Goal: Information Seeking & Learning: Learn about a topic

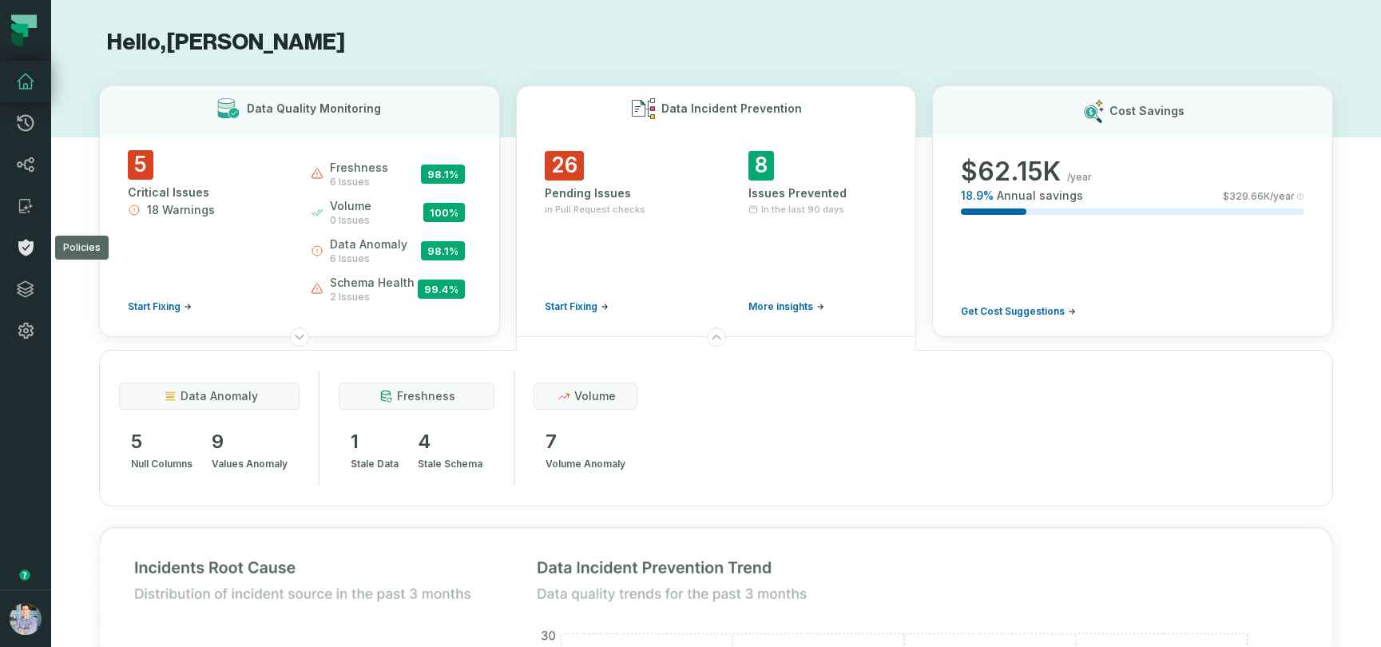
click at [21, 244] on icon at bounding box center [25, 248] width 15 height 17
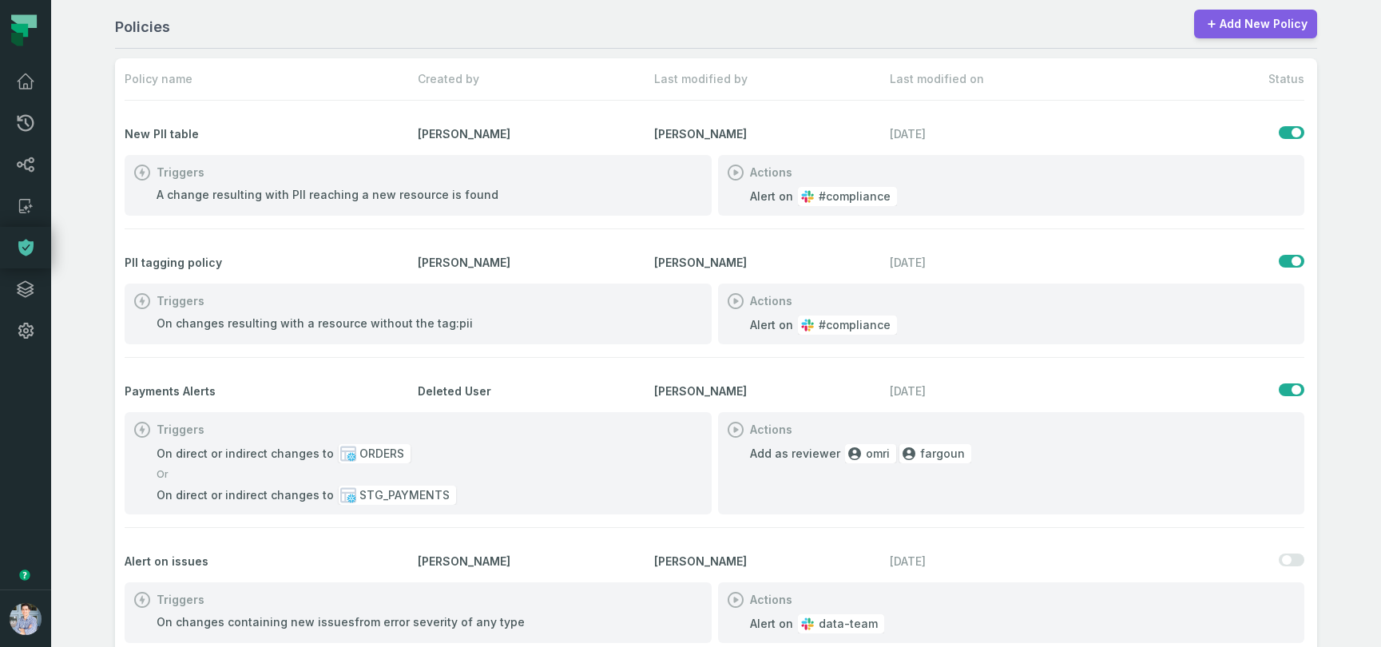
click at [1257, 18] on link "Add New Policy" at bounding box center [1255, 24] width 123 height 29
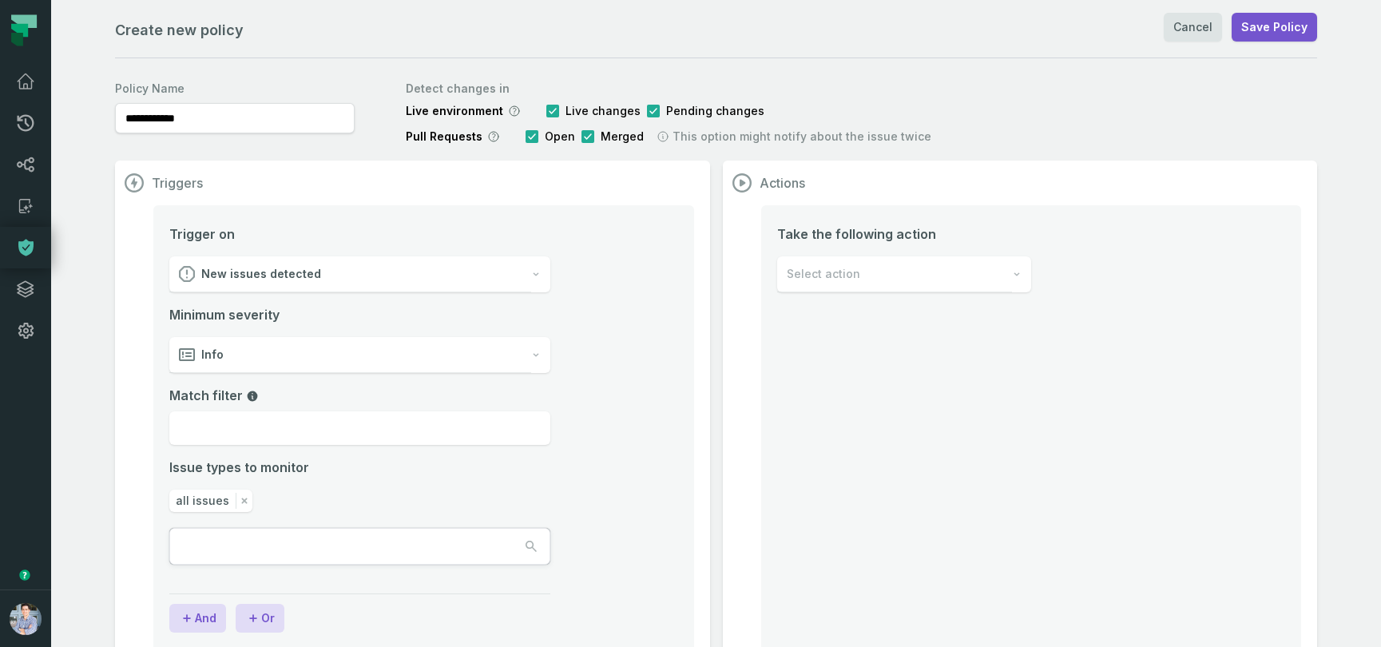
click at [361, 265] on div "New issues detected" at bounding box center [350, 274] width 362 height 36
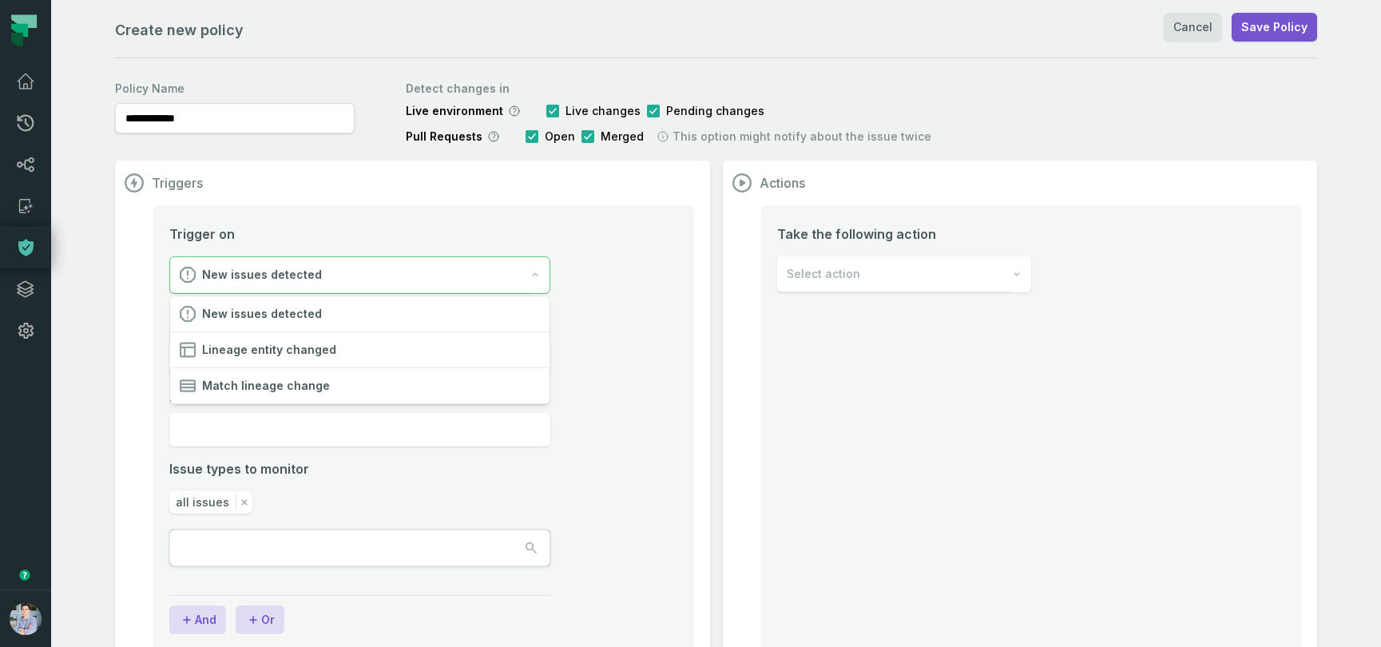
click at [605, 523] on li "Trigger on New issues detected Minimum severity Info Match filter Issue types t…" at bounding box center [423, 414] width 509 height 381
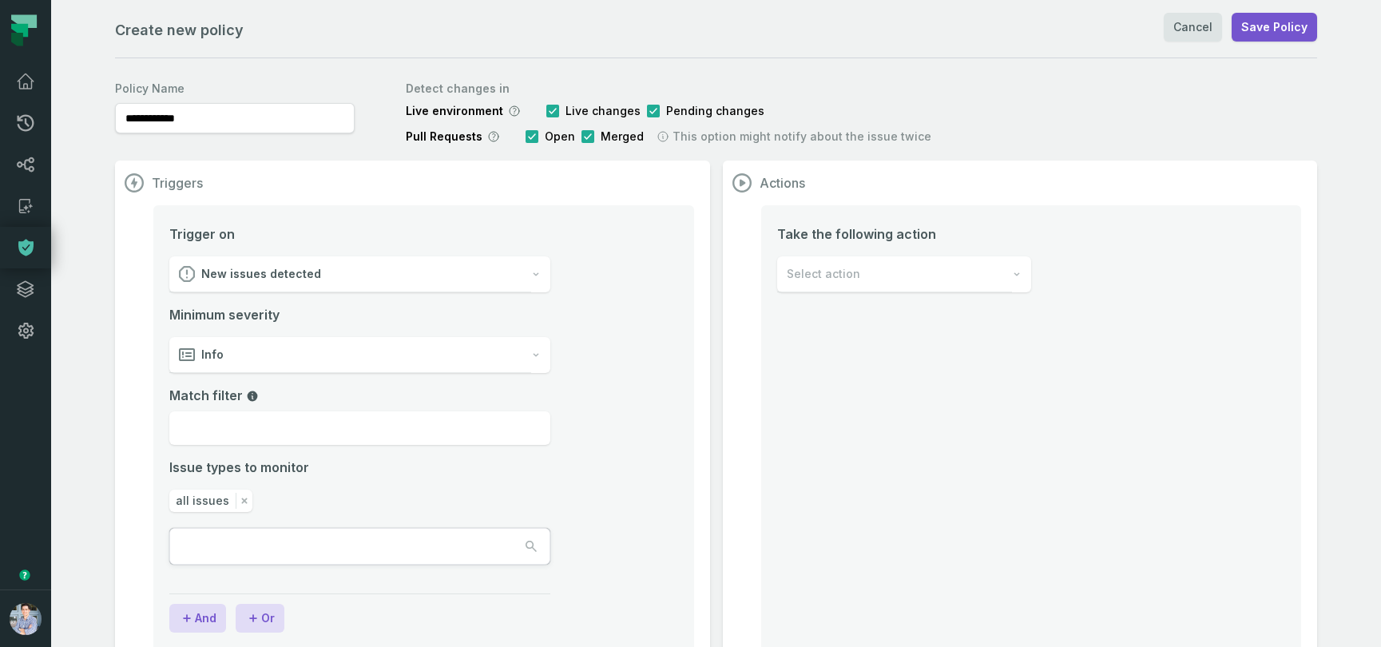
click at [319, 359] on div "Info" at bounding box center [350, 355] width 362 height 36
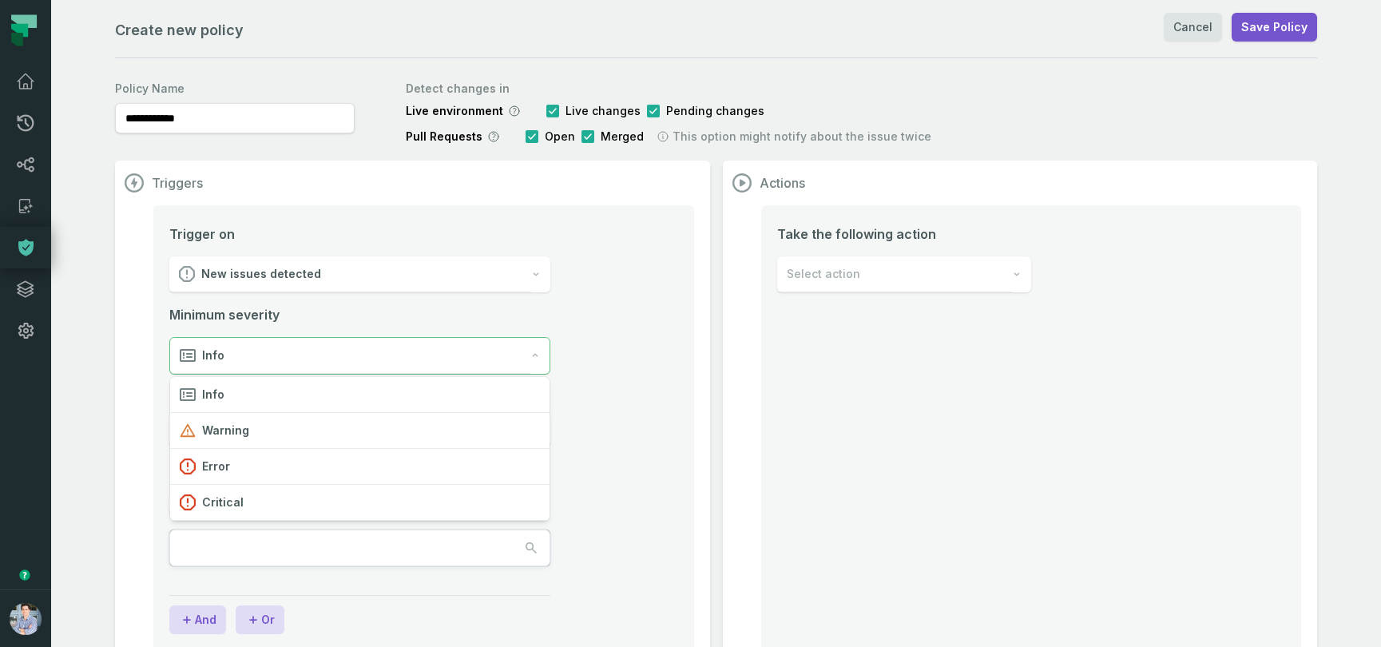
click at [688, 433] on div "Trigger on New issues detected Minimum severity Info Match filter Issue types t…" at bounding box center [423, 429] width 541 height 448
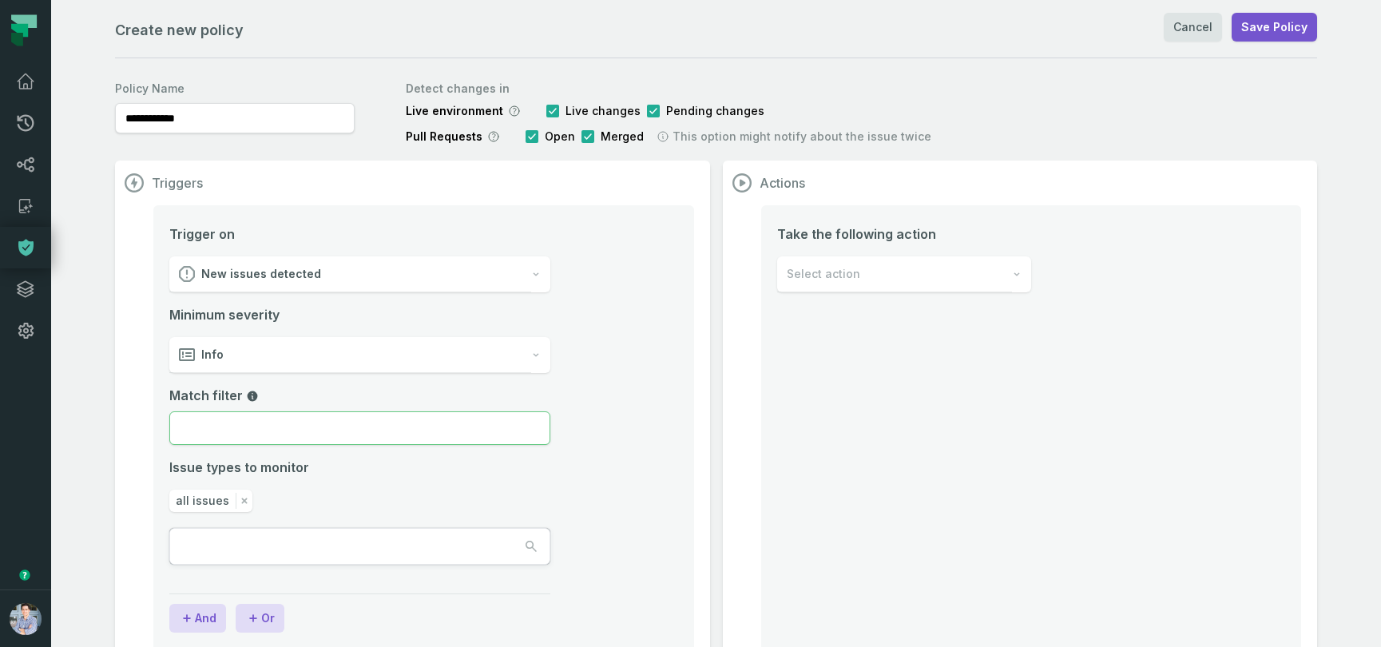
click at [319, 435] on input "Match filter" at bounding box center [359, 428] width 381 height 34
click at [214, 504] on span "all issues" at bounding box center [203, 501] width 54 height 16
click at [867, 281] on div "Select action" at bounding box center [894, 274] width 235 height 36
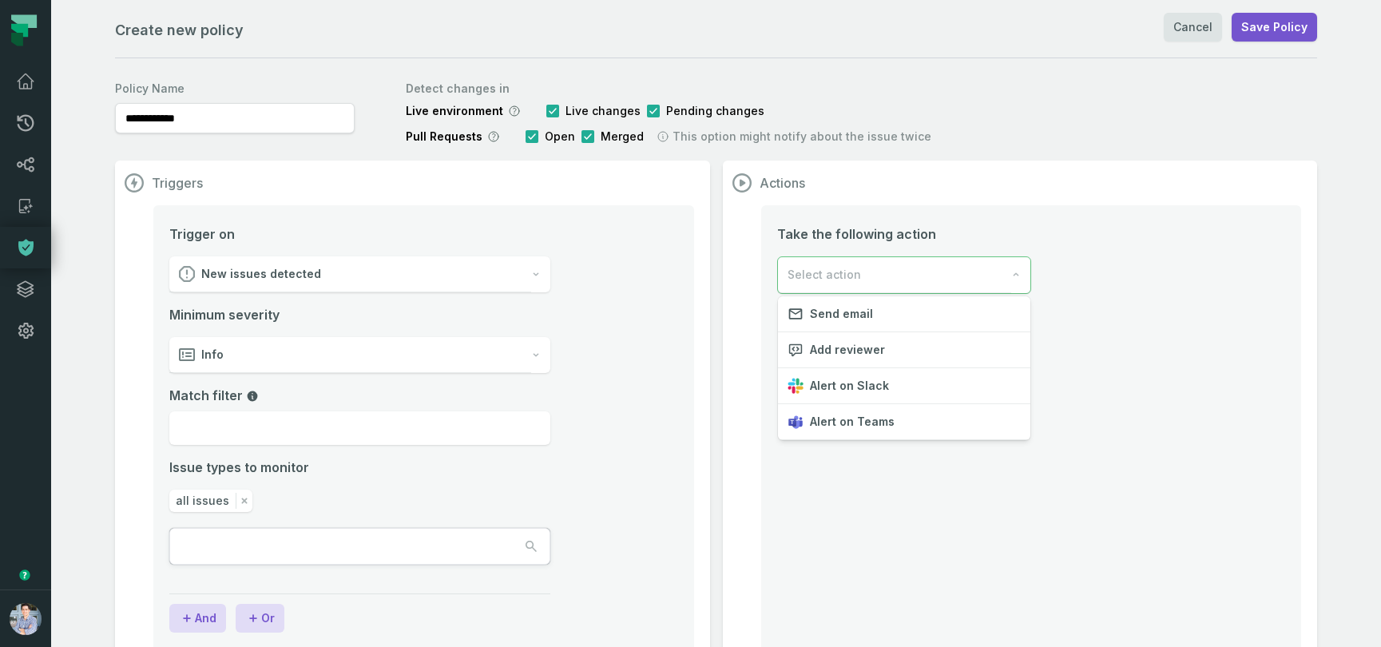
click at [870, 526] on div "Take the following action Select action" at bounding box center [1031, 428] width 541 height 446
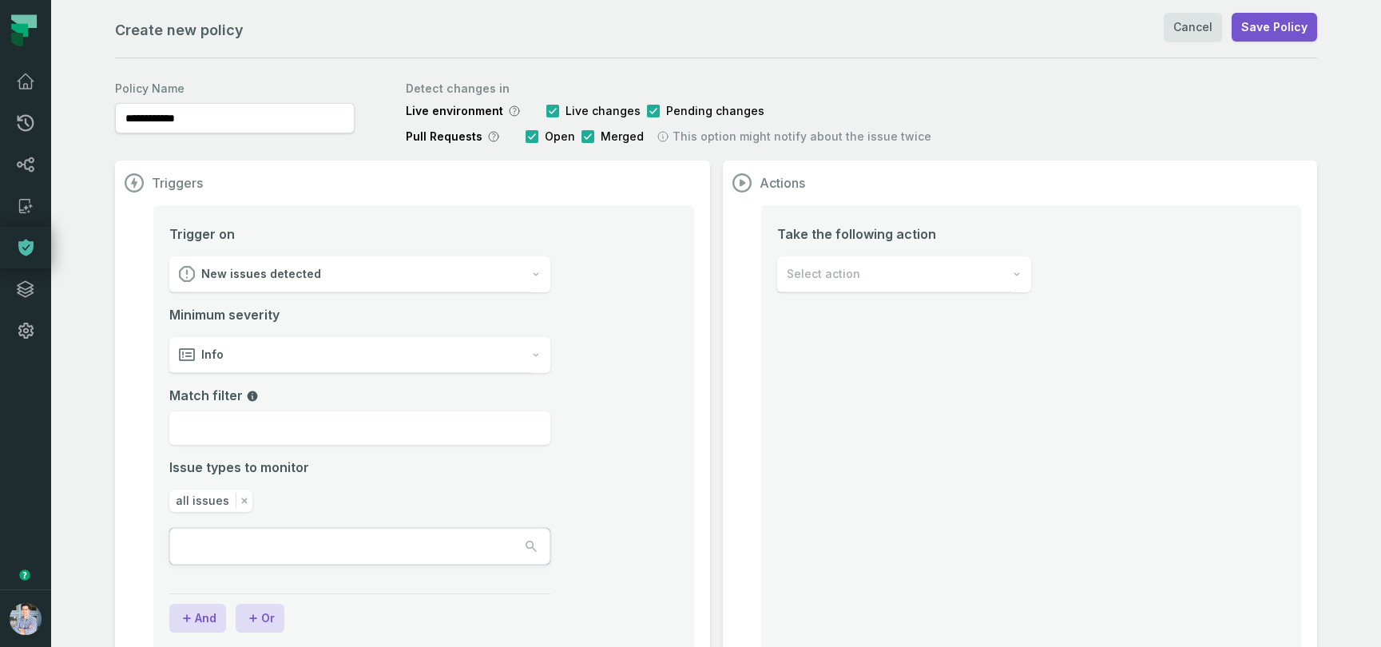
click at [223, 502] on span "all issues" at bounding box center [203, 501] width 54 height 16
click at [272, 536] on input "text" at bounding box center [242, 546] width 144 height 35
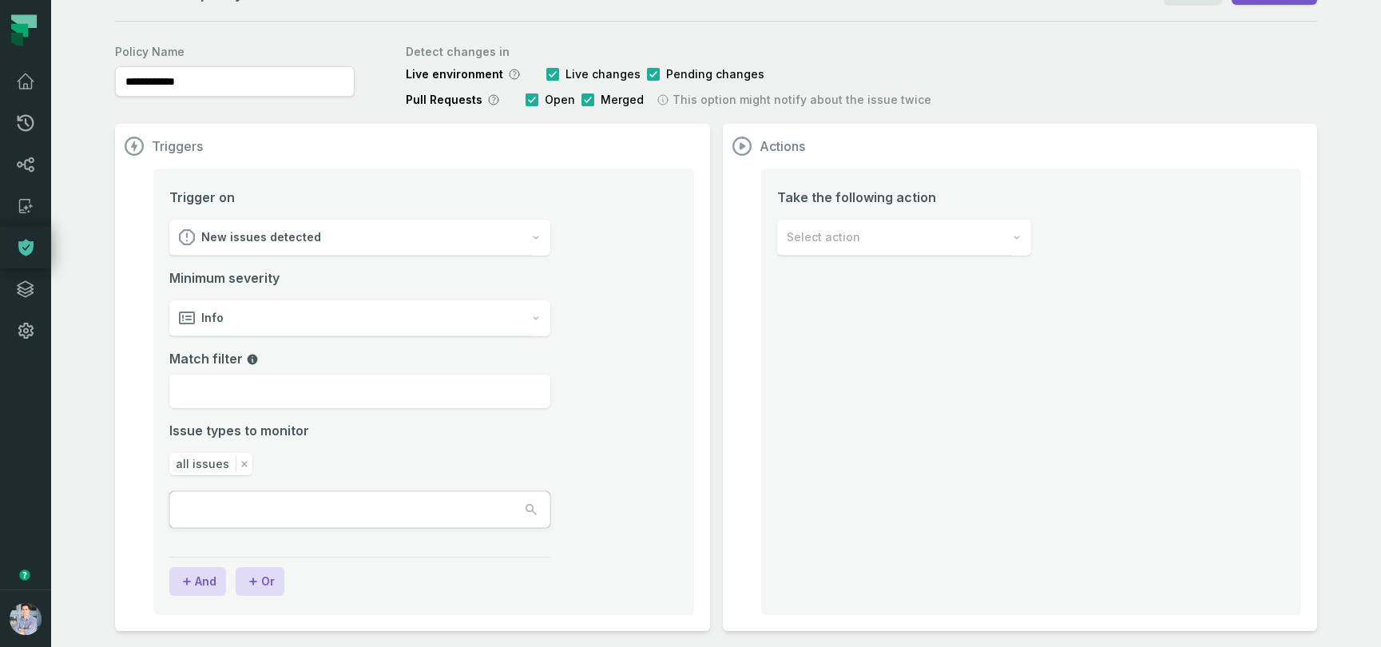
scroll to position [37, 0]
click at [374, 196] on div "Trigger on New issues detected Minimum severity Info Match filter Issue types t…" at bounding box center [359, 358] width 381 height 340
click at [292, 383] on input "Match filter" at bounding box center [359, 392] width 381 height 34
click at [339, 243] on div "New issues detected" at bounding box center [350, 238] width 362 height 36
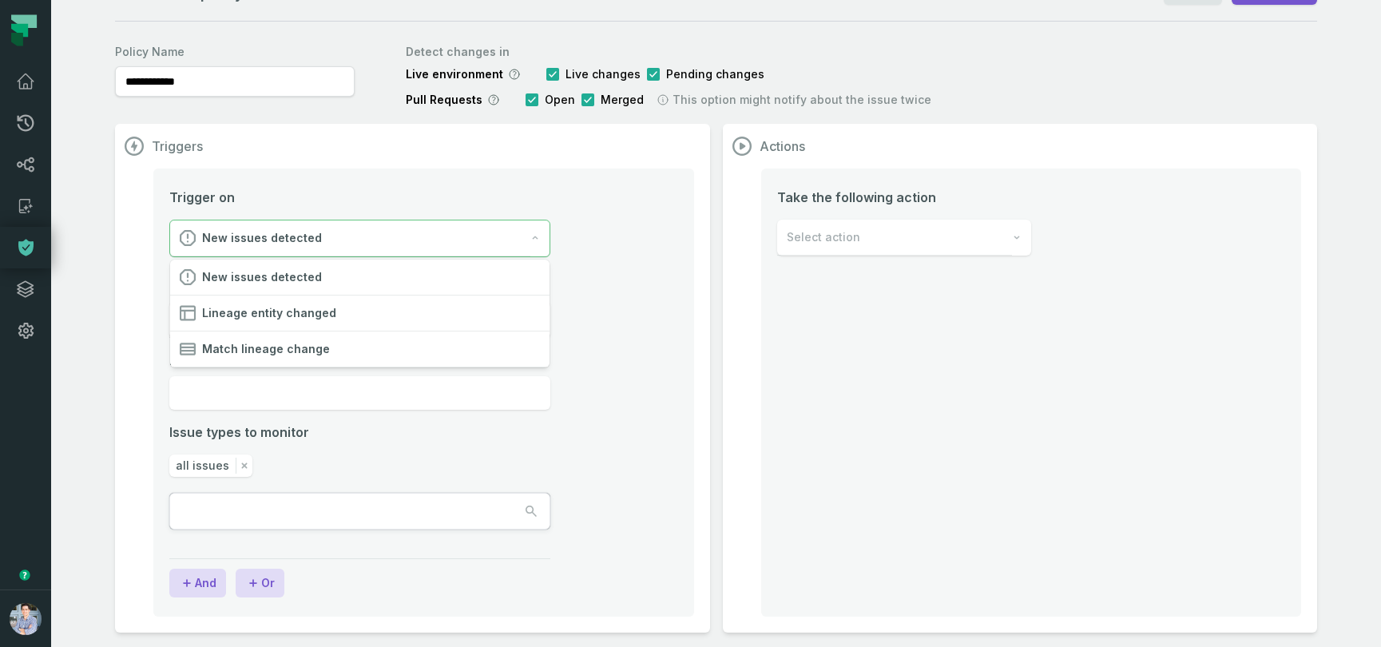
click at [645, 395] on li "Trigger on New issues detected Minimum severity Info Match filter Issue types t…" at bounding box center [423, 378] width 509 height 381
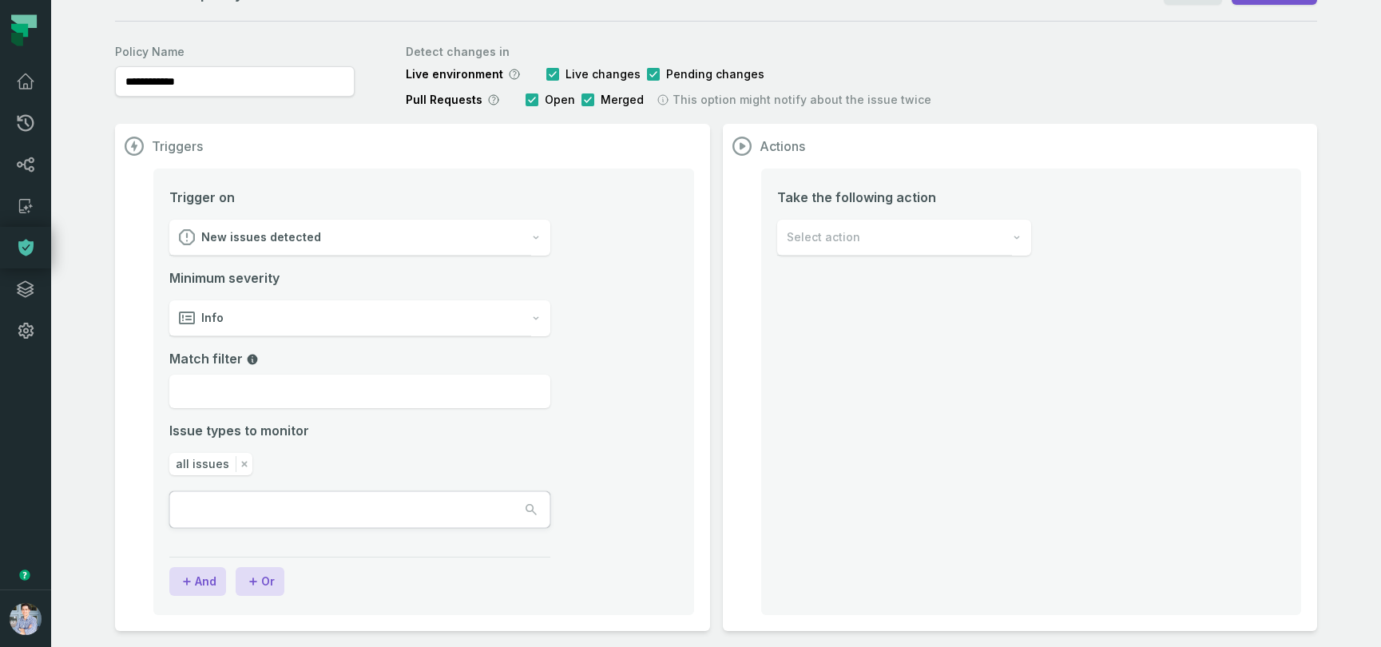
click at [258, 317] on div "Info" at bounding box center [350, 318] width 362 height 36
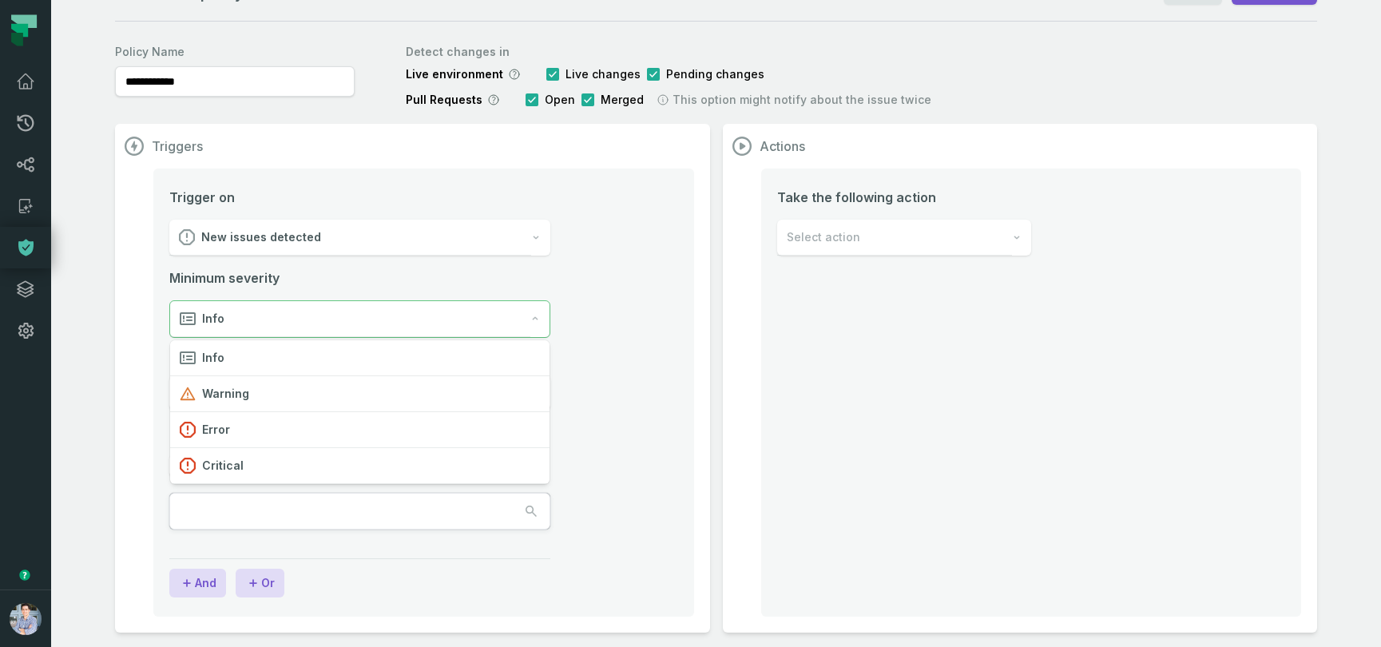
click at [587, 451] on li "Trigger on New issues detected Minimum severity Info Match filter Issue types t…" at bounding box center [423, 378] width 509 height 381
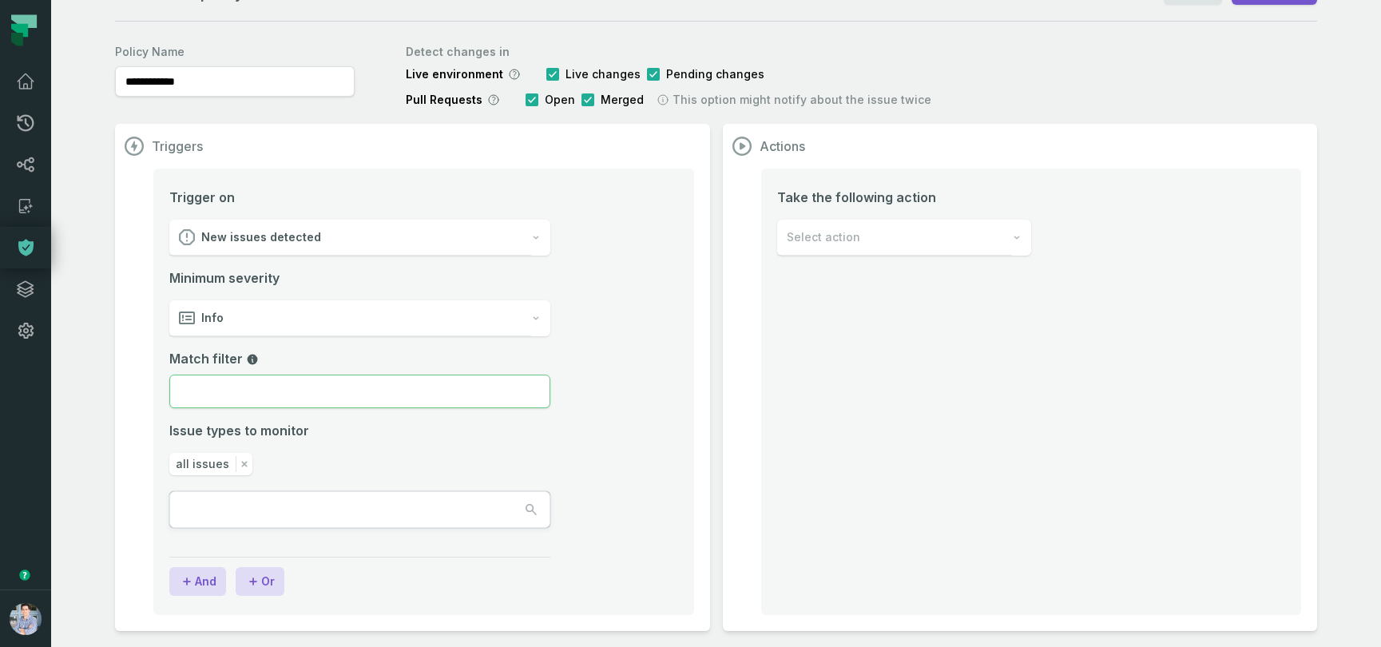
click at [294, 380] on input "Match filter" at bounding box center [359, 392] width 381 height 34
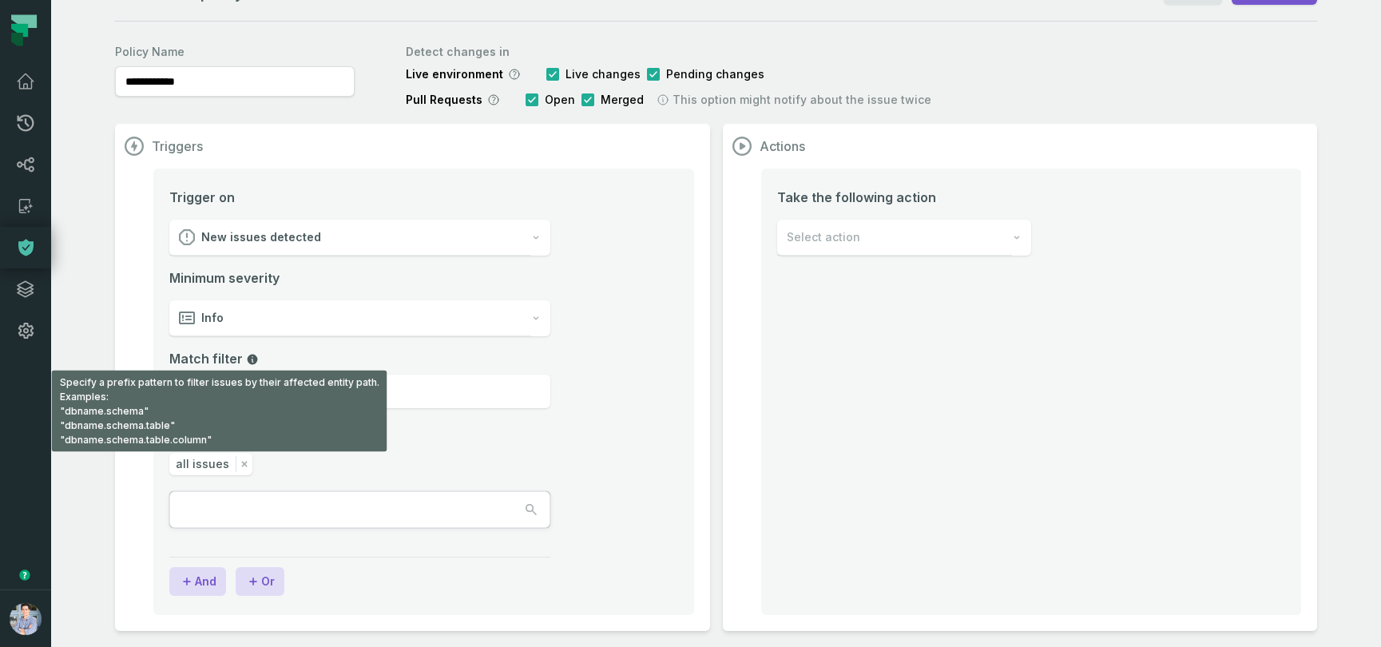
click at [251, 359] on icon "Match filter field" at bounding box center [253, 359] width 10 height 10
click at [251, 375] on input "Match filter Specify a prefix pattern to filter issues by their affected entity…" at bounding box center [359, 392] width 381 height 34
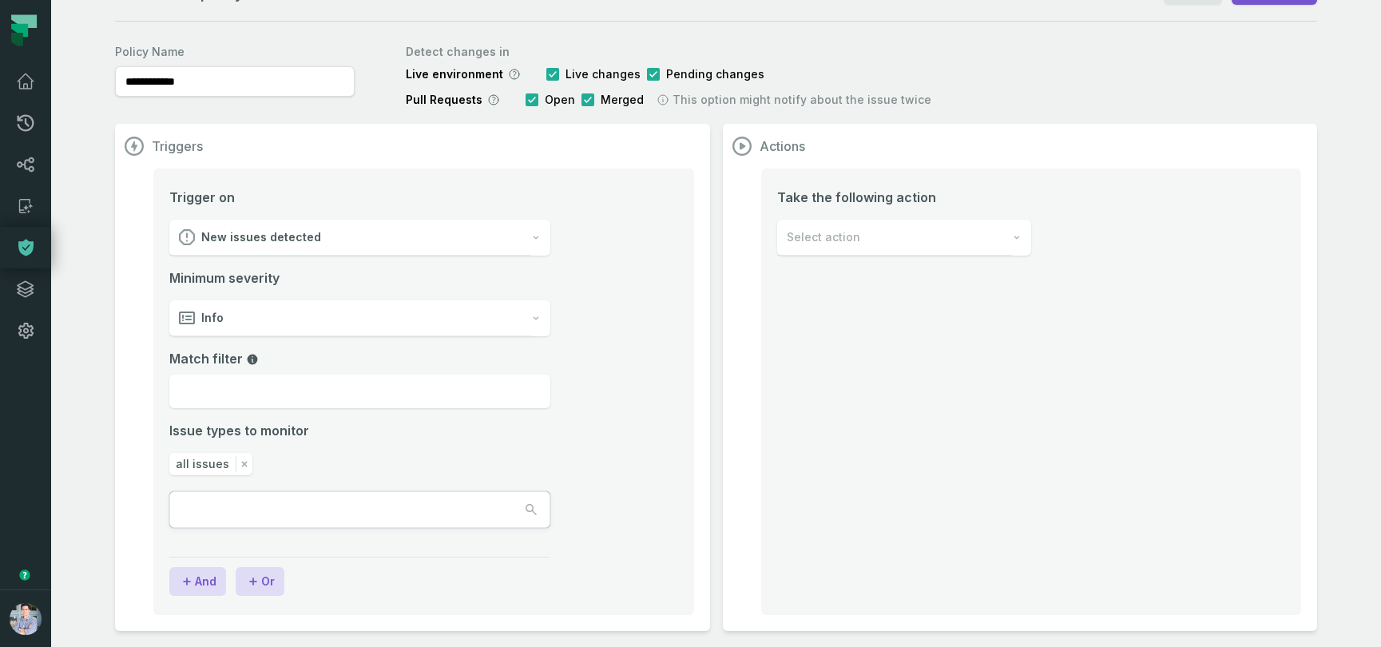
click at [355, 431] on div "Issue types to monitor" at bounding box center [359, 430] width 381 height 19
click at [201, 467] on span "all issues" at bounding box center [203, 464] width 54 height 16
click at [265, 511] on input "text" at bounding box center [242, 509] width 144 height 35
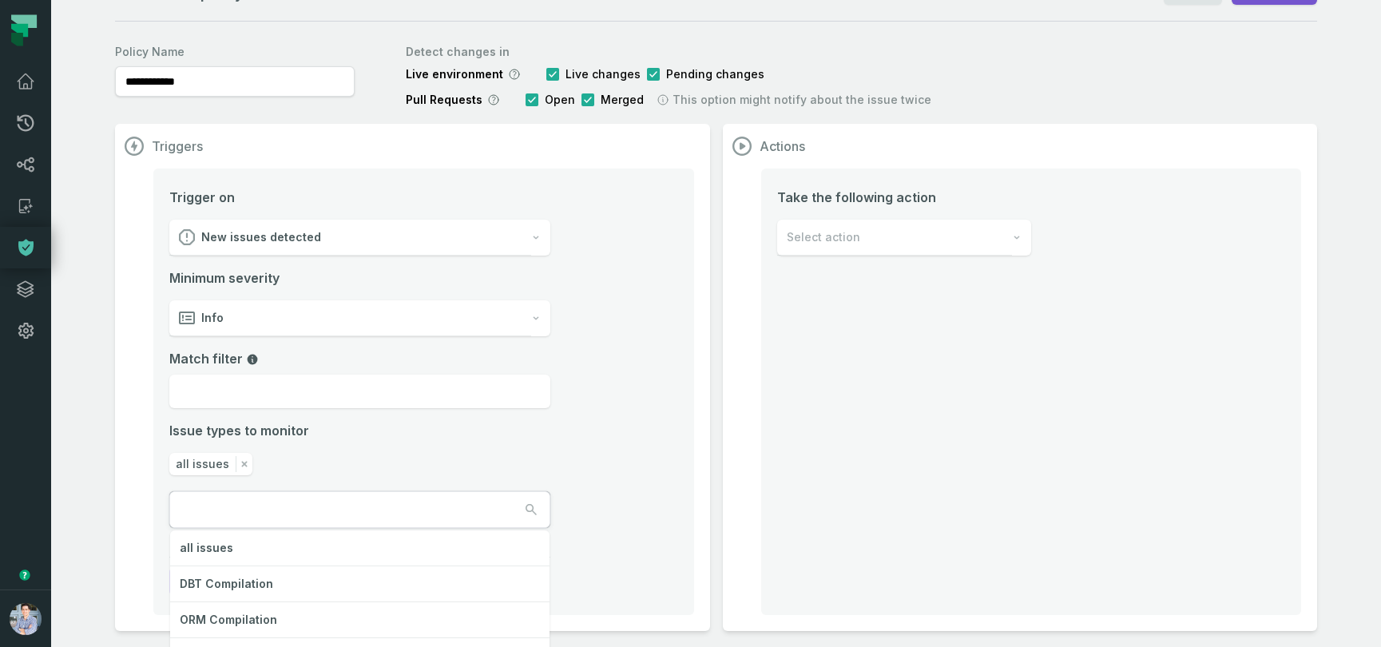
click at [805, 268] on div "Triggers Trigger on New issues detected Minimum severity Info Match filter Issu…" at bounding box center [716, 377] width 1202 height 507
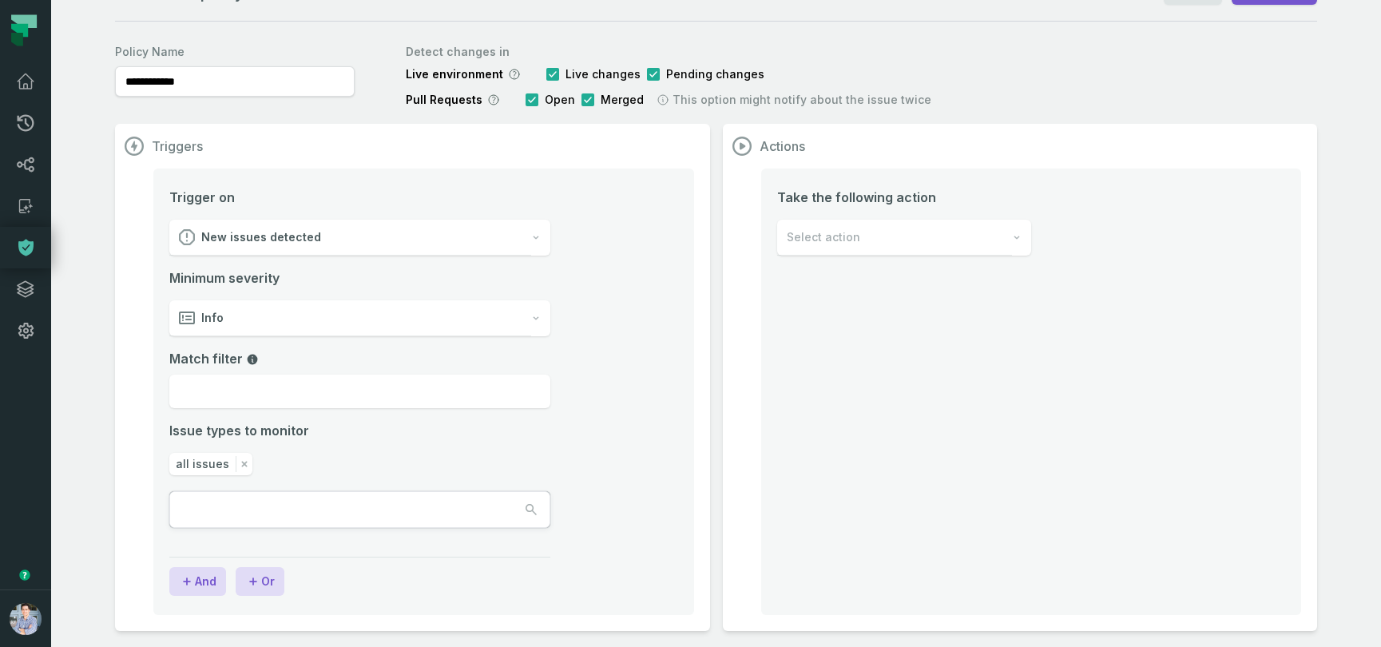
scroll to position [0, 0]
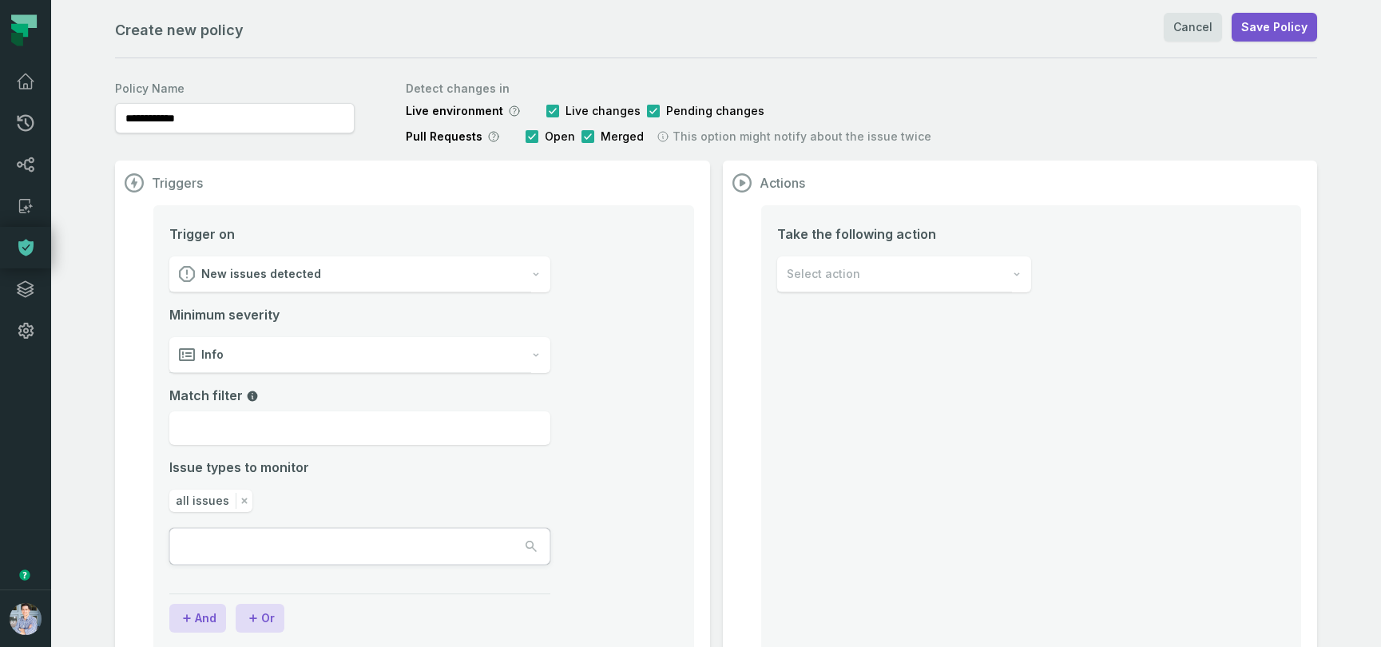
click at [888, 270] on div "Select action" at bounding box center [894, 274] width 235 height 36
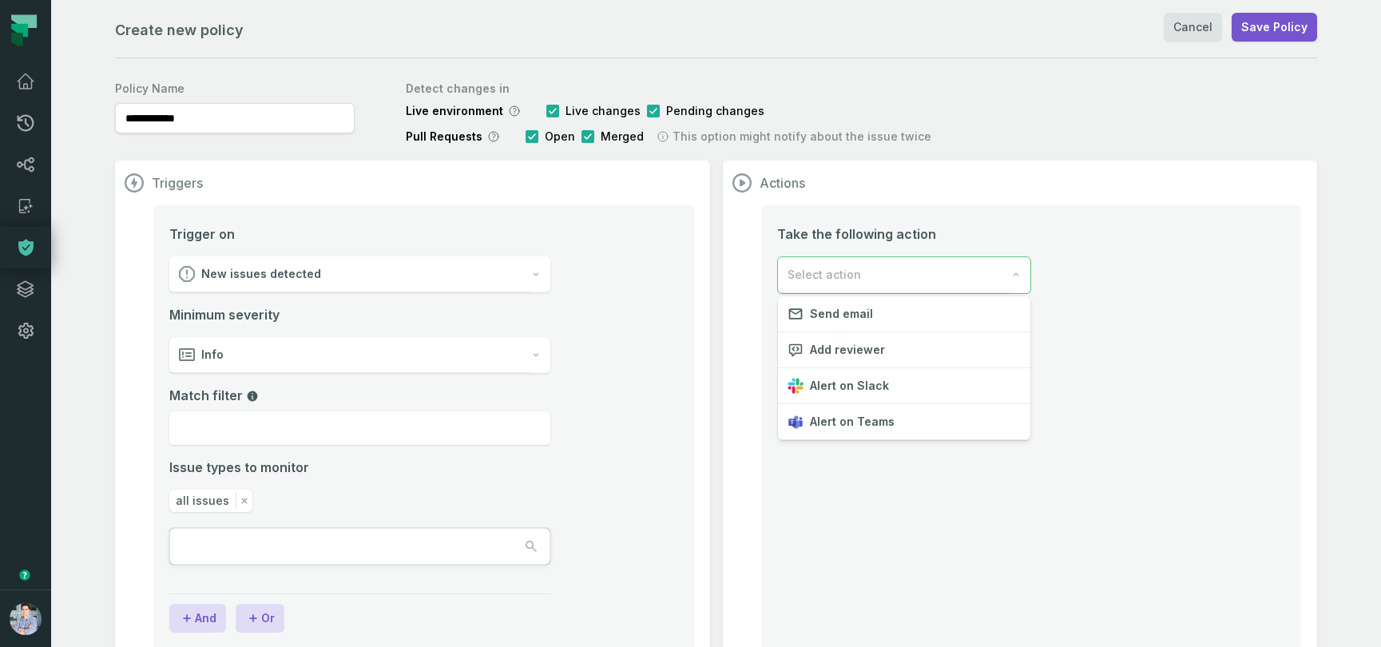
click at [1203, 26] on div "**********" at bounding box center [716, 342] width 1330 height 684
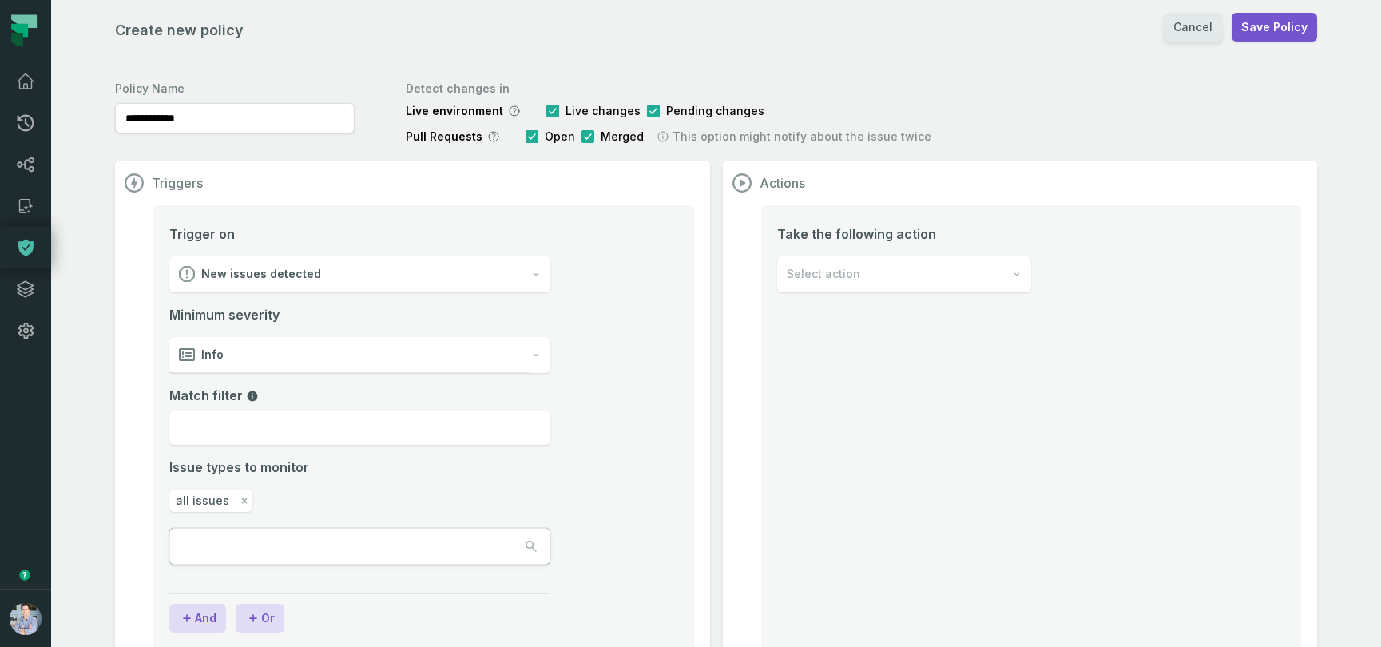
click at [1208, 31] on link "Cancel" at bounding box center [1193, 27] width 58 height 29
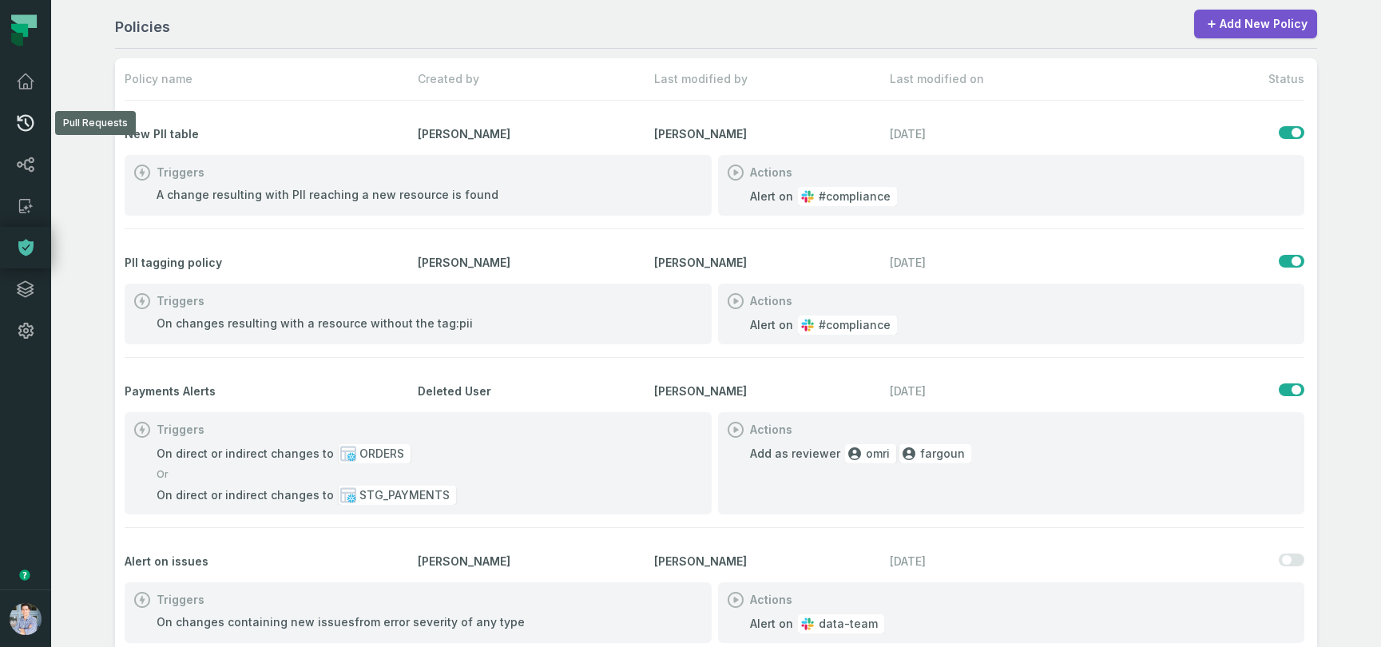
click at [23, 125] on icon at bounding box center [25, 122] width 19 height 19
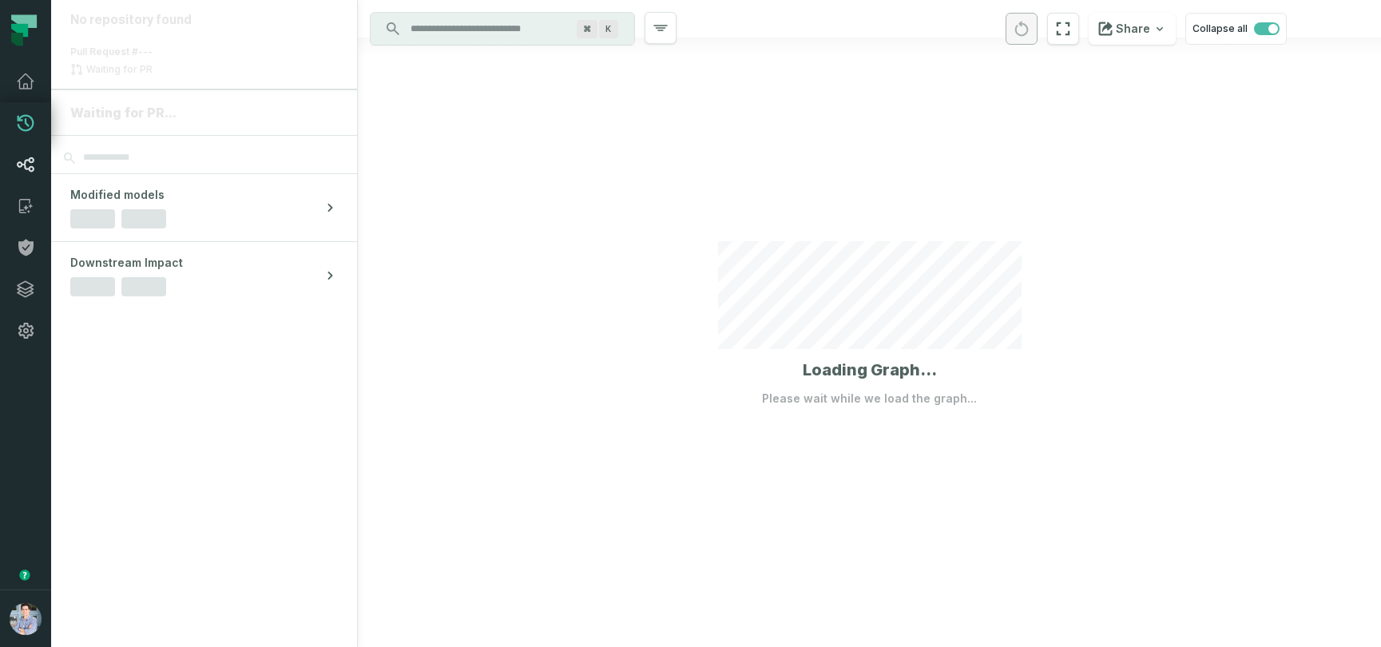
click at [27, 167] on icon at bounding box center [25, 164] width 19 height 19
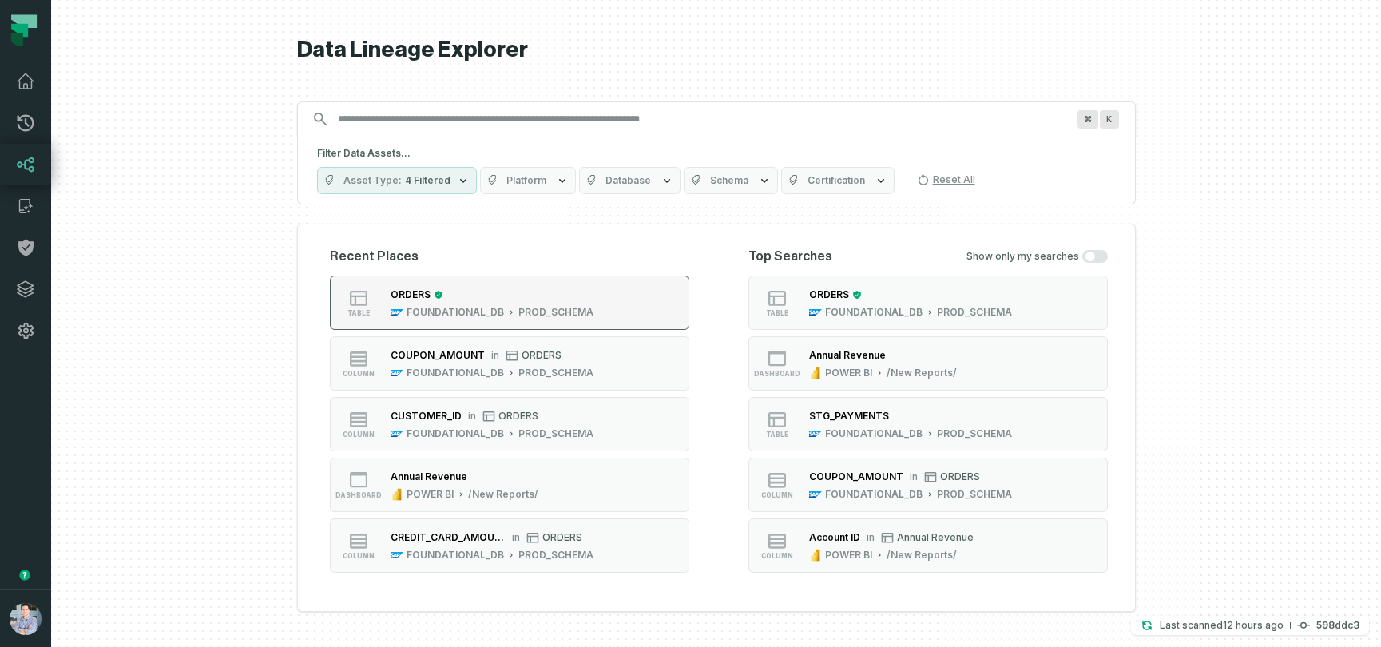
click at [585, 316] on div "PROD_SCHEMA" at bounding box center [555, 312] width 75 height 13
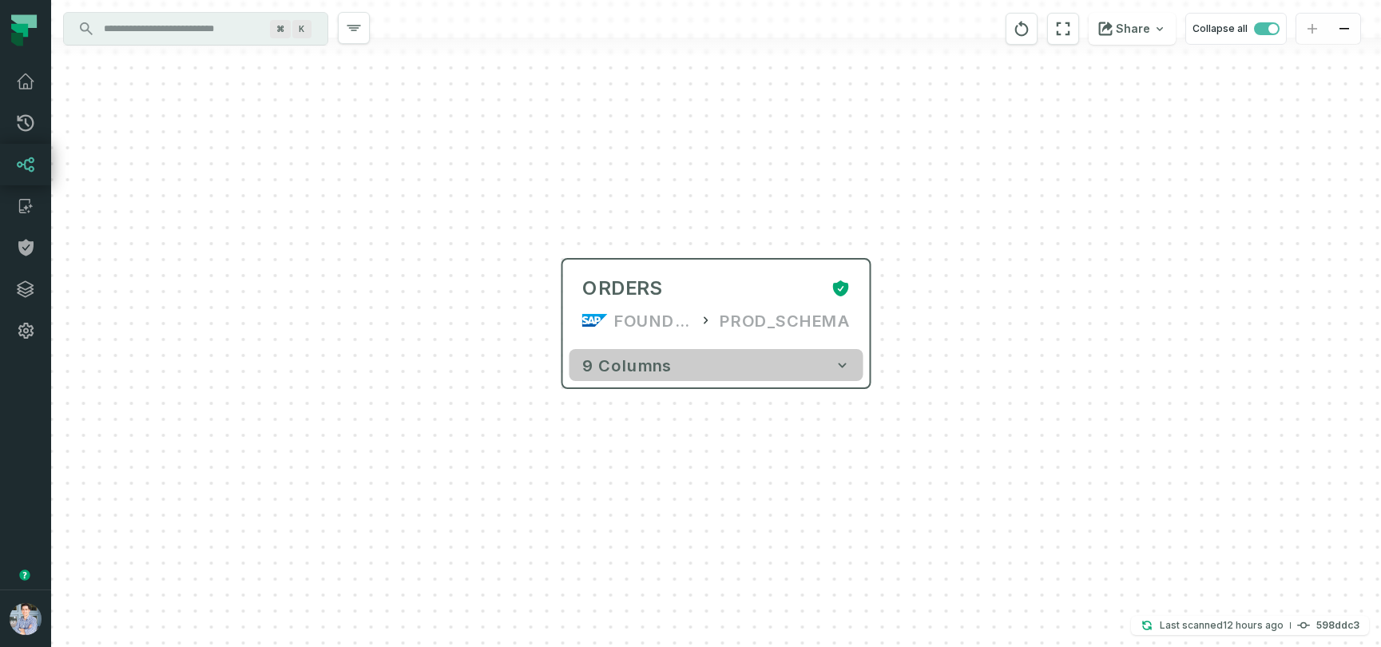
click at [749, 363] on button "9 columns" at bounding box center [716, 365] width 294 height 32
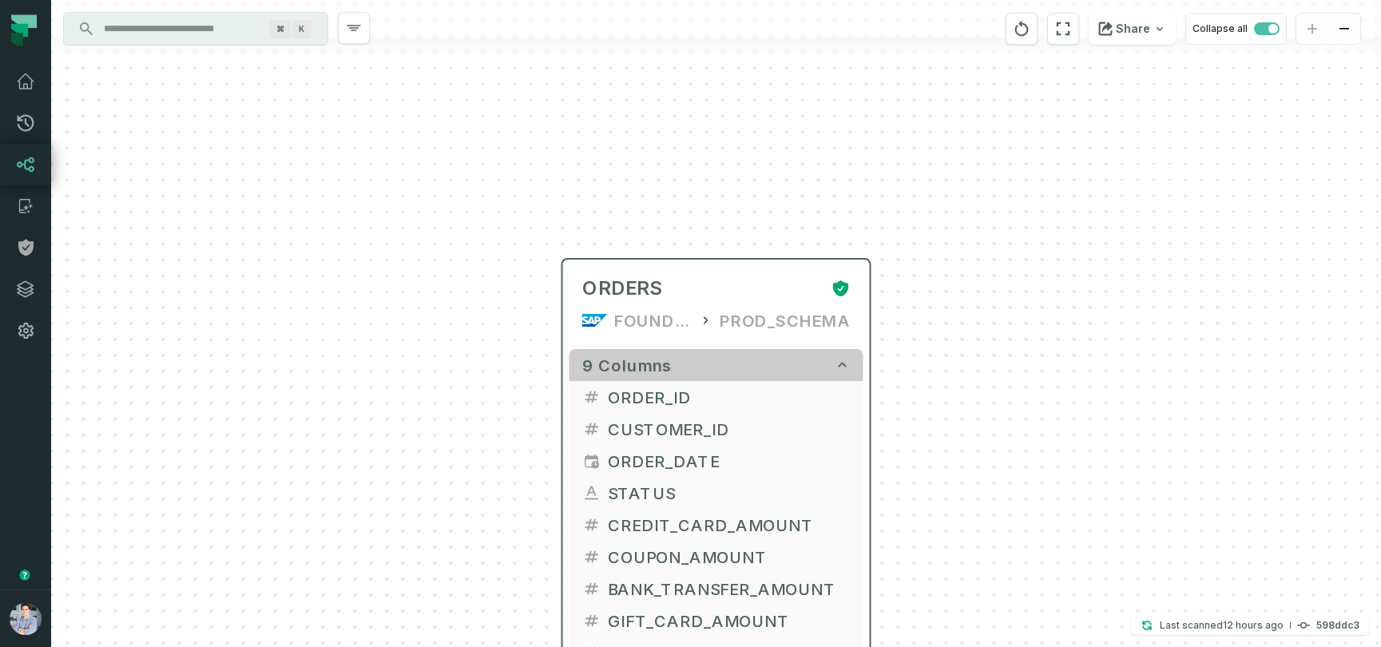
click at [748, 363] on button "9 columns" at bounding box center [716, 365] width 294 height 32
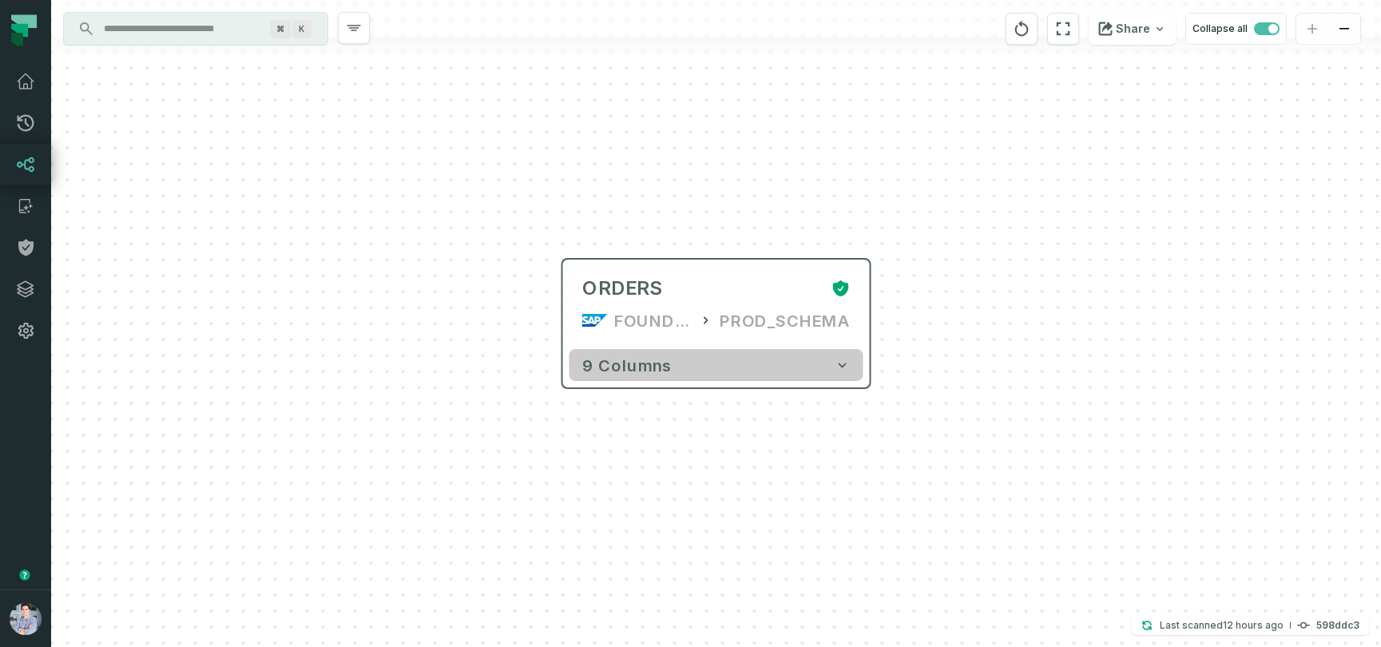
click at [794, 375] on button "9 columns" at bounding box center [716, 365] width 294 height 32
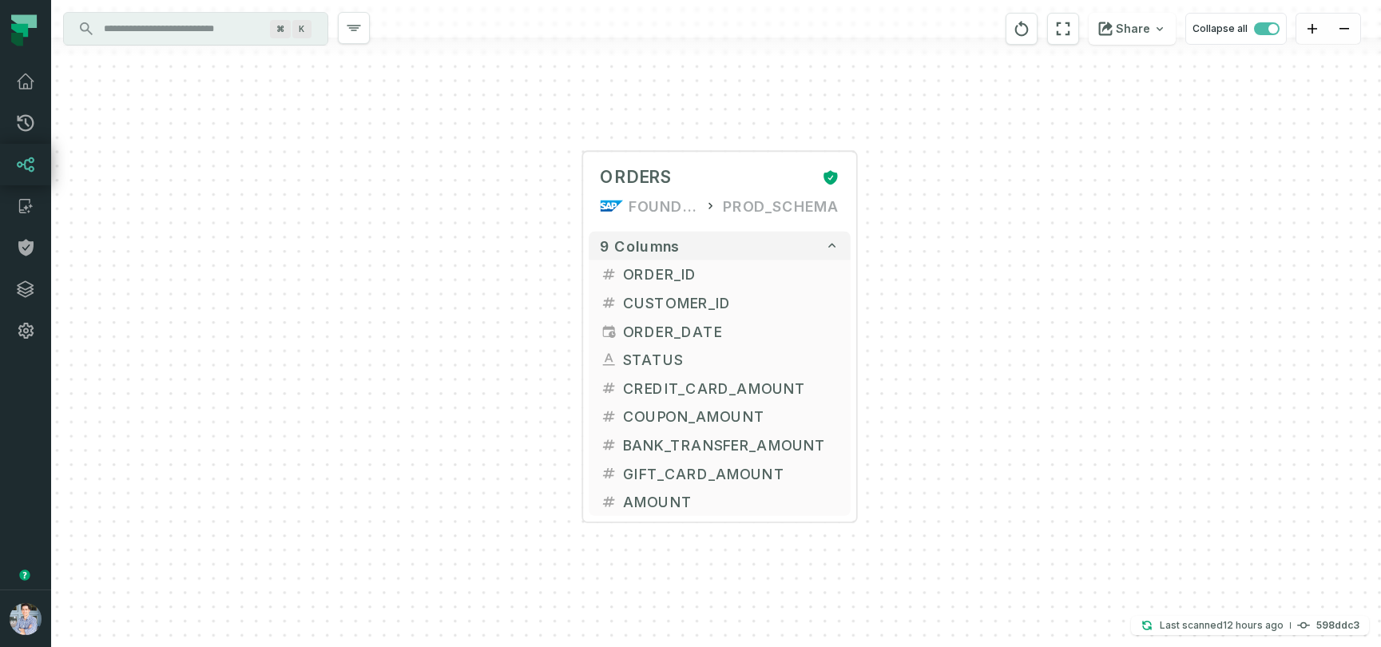
drag, startPoint x: 1025, startPoint y: 415, endPoint x: 1021, endPoint y: 286, distance: 129.4
click at [1021, 286] on div "+ ORDERS FOUNDATIONAL_DB PROD_SCHEMA + 9 columns + ORDER_ID + + CUSTOMER_ID + +…" at bounding box center [716, 323] width 1330 height 647
click at [26, 120] on icon at bounding box center [26, 123] width 17 height 17
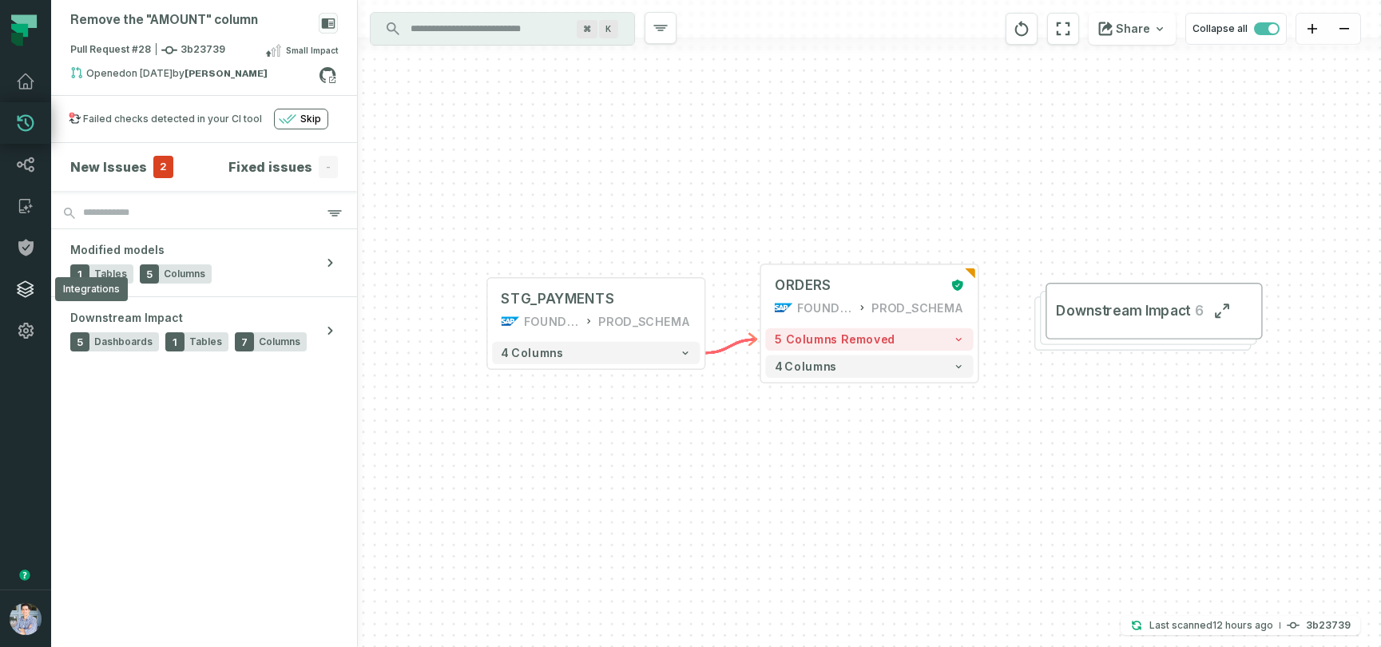
click at [23, 288] on icon at bounding box center [26, 289] width 16 height 16
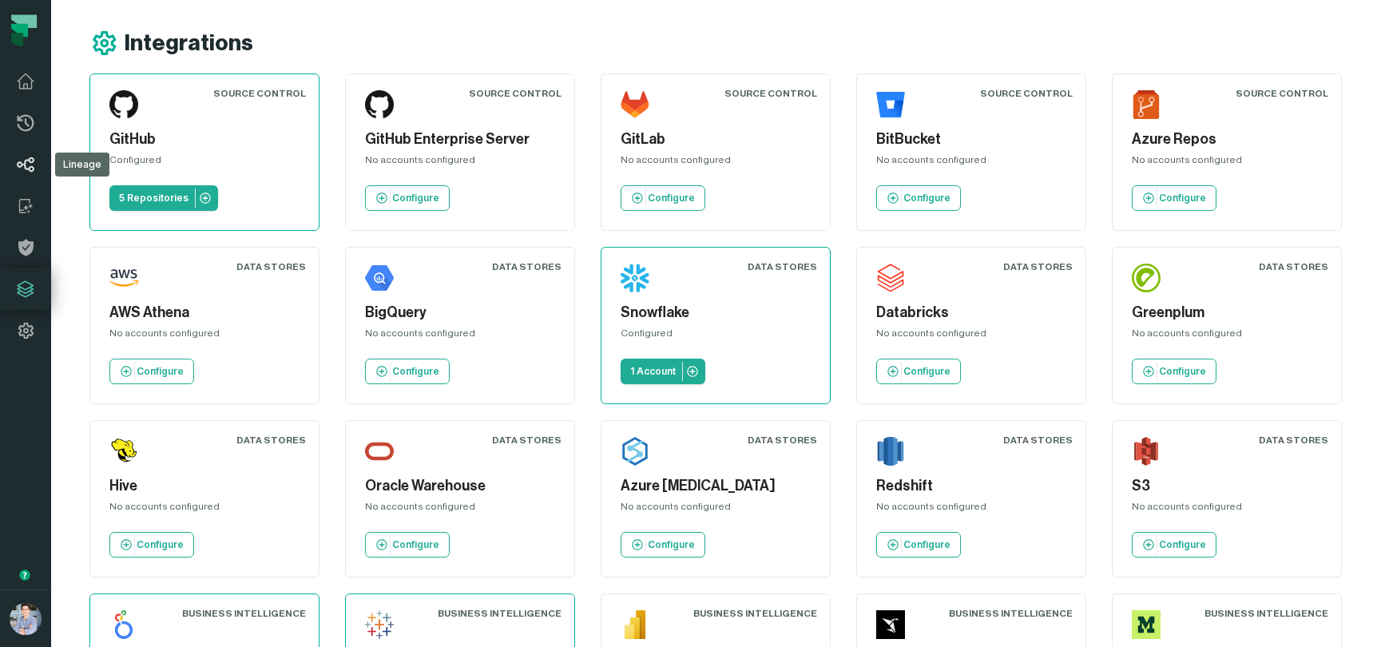
click at [36, 161] on link "Lineage" at bounding box center [25, 165] width 51 height 42
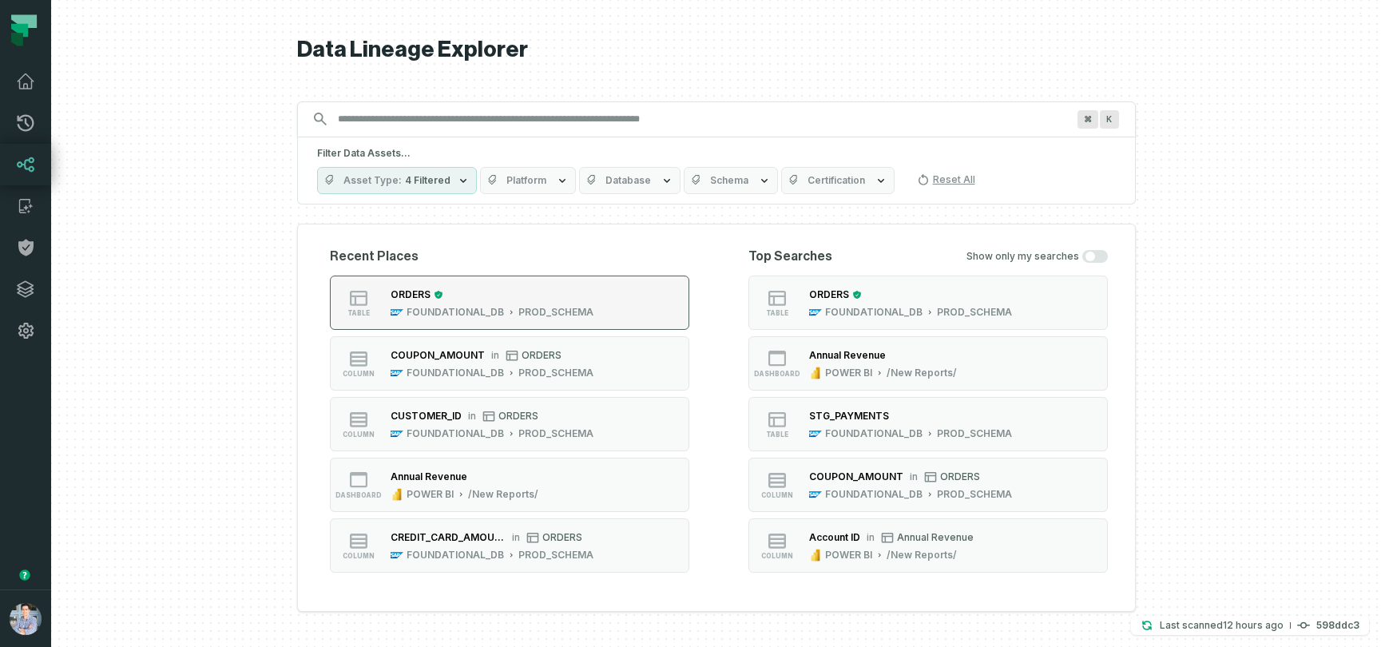
click at [426, 319] on button "table ORDERS FOUNDATIONAL_DB PROD_SCHEMA" at bounding box center [509, 303] width 359 height 54
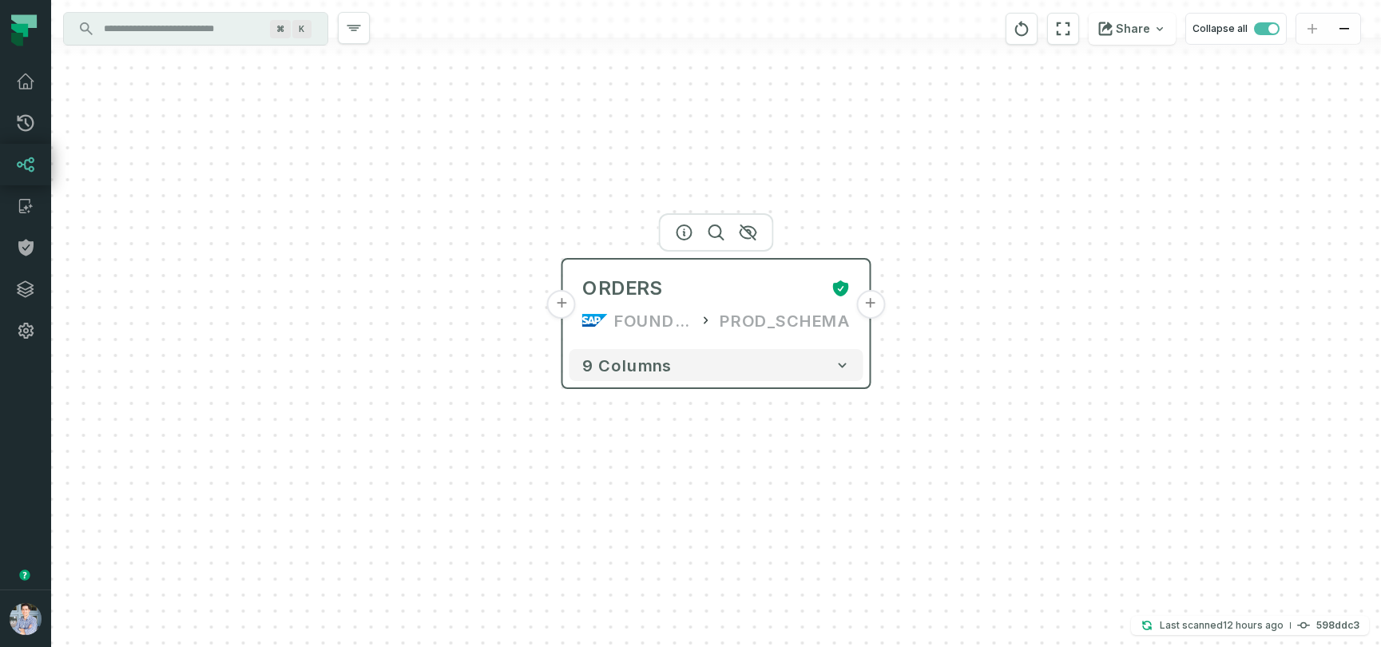
click at [567, 310] on button "+" at bounding box center [561, 304] width 29 height 29
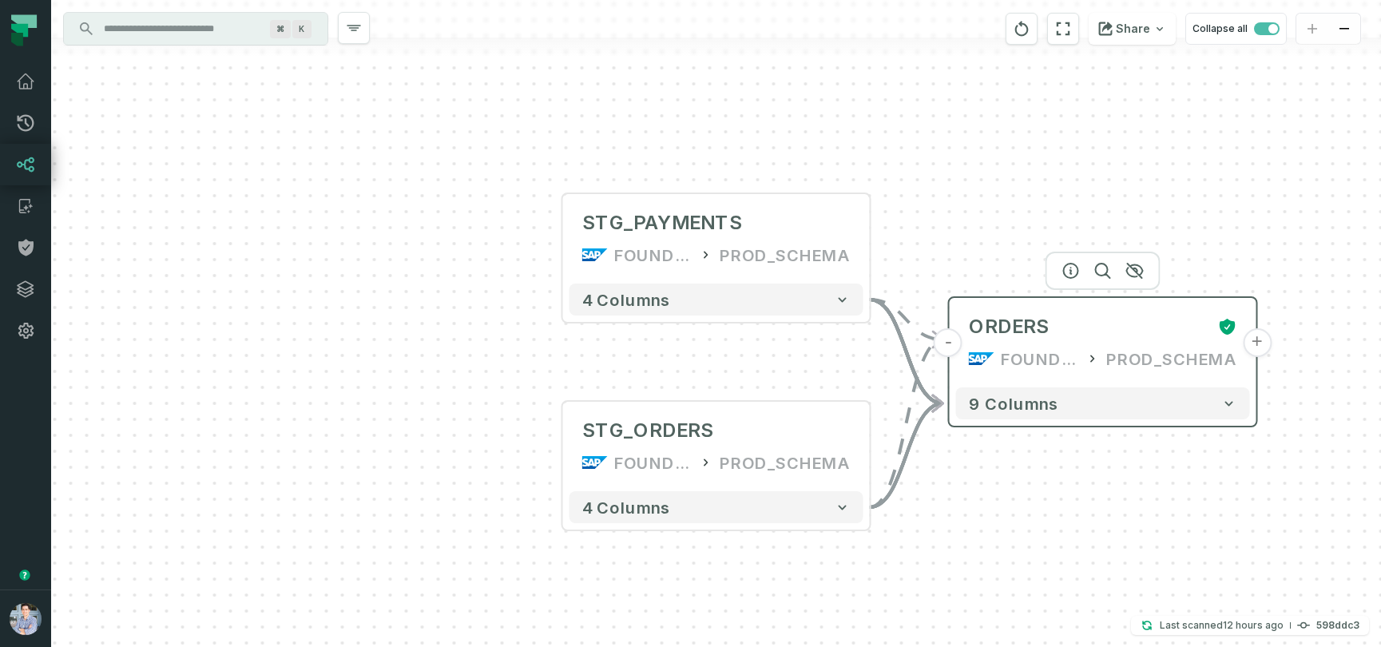
click at [1265, 346] on button "+" at bounding box center [1257, 342] width 29 height 29
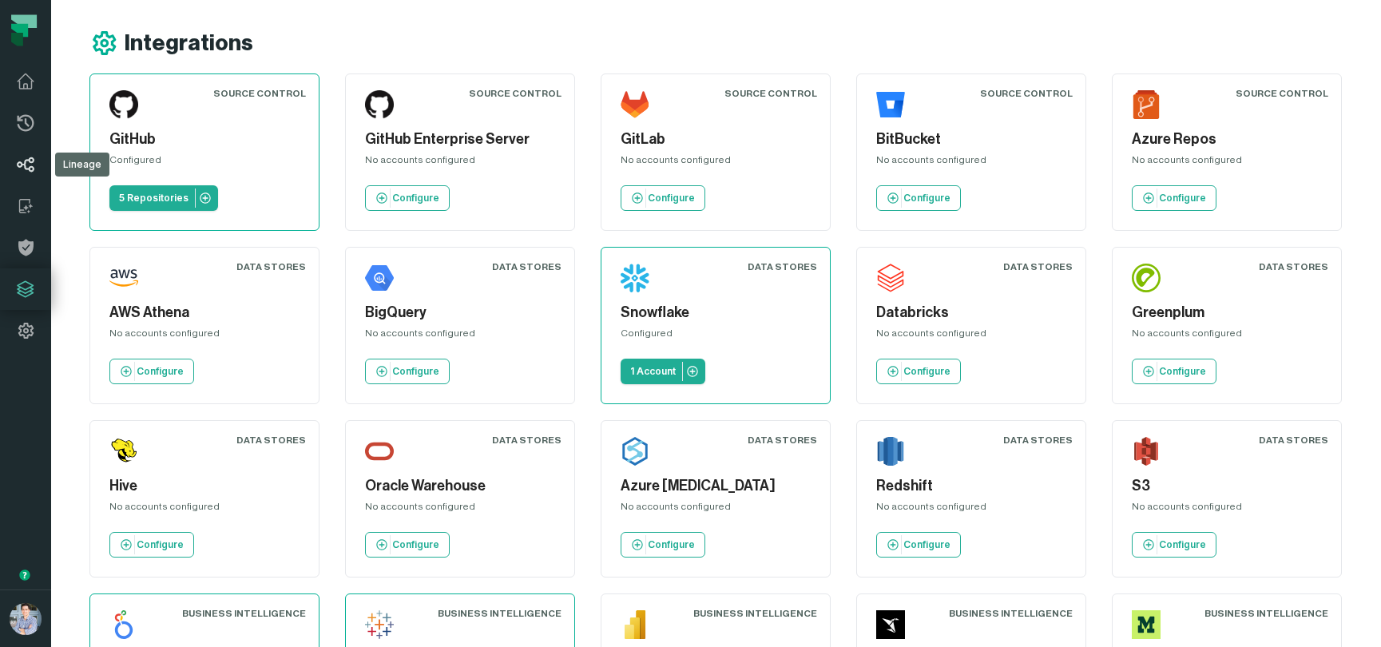
click at [25, 167] on icon at bounding box center [26, 164] width 18 height 15
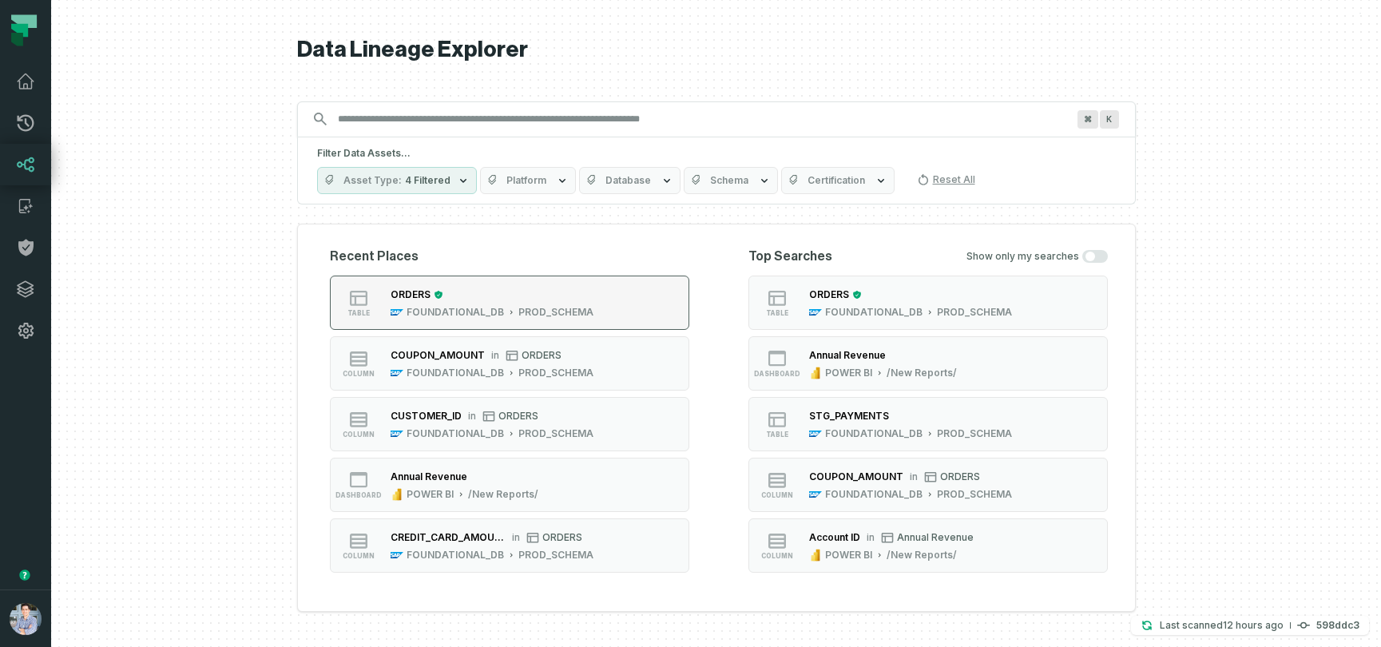
click at [608, 303] on button "table ORDERS FOUNDATIONAL_DB PROD_SCHEMA" at bounding box center [509, 303] width 359 height 54
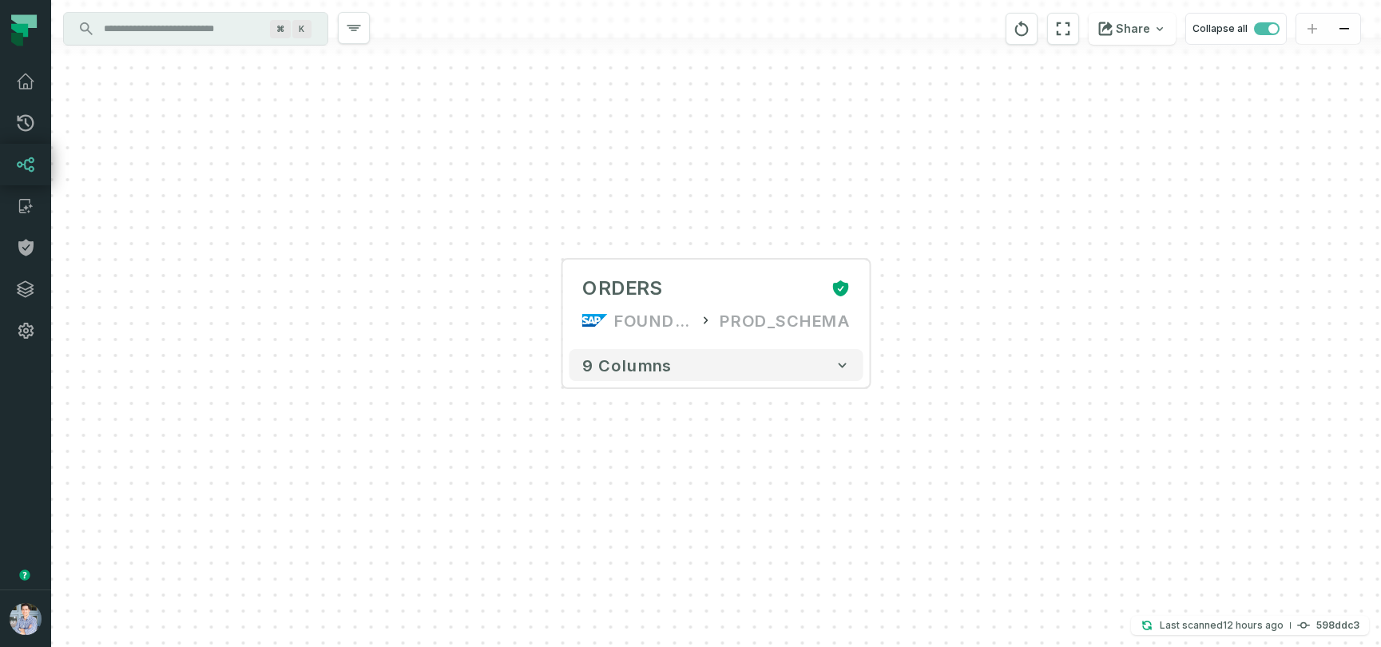
click at [1106, 255] on div "+ ORDERS FOUNDATIONAL_DB PROD_SCHEMA + 9 columns" at bounding box center [716, 323] width 1330 height 647
click at [1104, 251] on div "+ ORDERS FOUNDATIONAL_DB PROD_SCHEMA + 9 columns" at bounding box center [716, 323] width 1330 height 647
click at [1260, 30] on span "button" at bounding box center [1267, 28] width 26 height 13
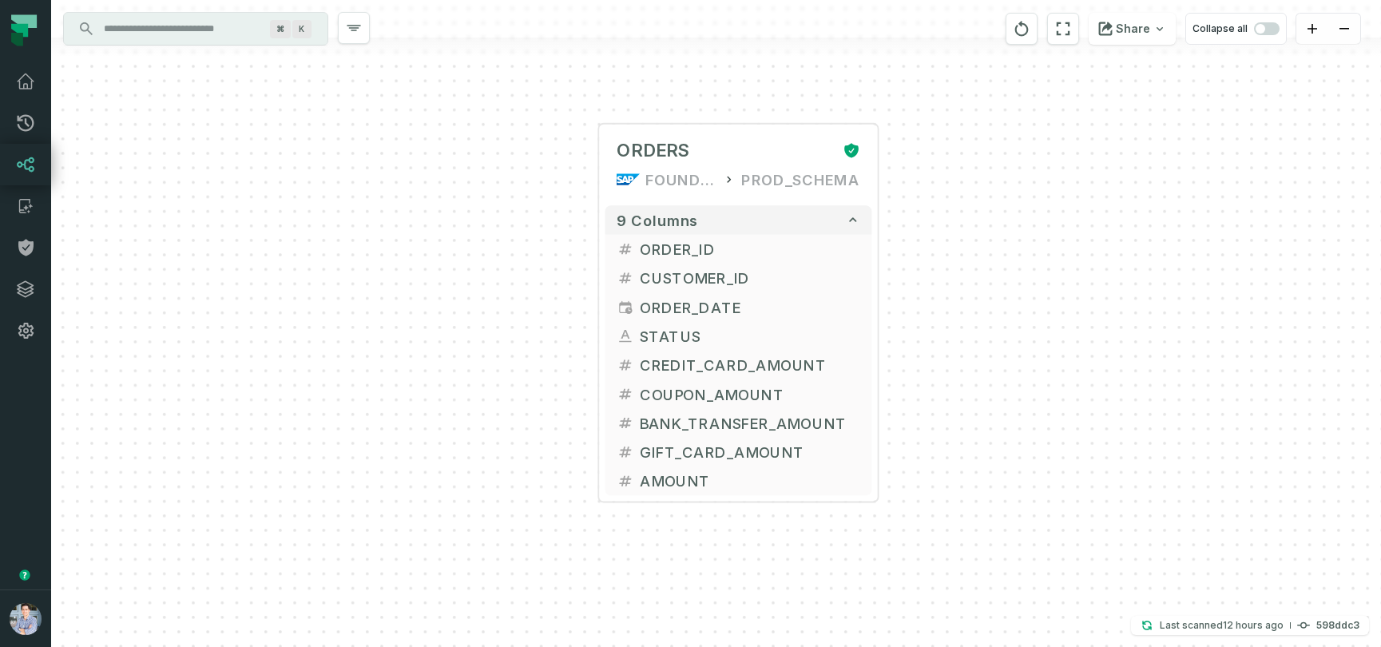
drag, startPoint x: 983, startPoint y: 516, endPoint x: 981, endPoint y: 357, distance: 158.9
click at [981, 357] on div "+ ORDERS FOUNDATIONAL_DB PROD_SCHEMA + 9 columns + ORDER_ID + + CUSTOMER_ID + +…" at bounding box center [716, 323] width 1330 height 647
click at [1276, 28] on span "button" at bounding box center [1267, 28] width 26 height 13
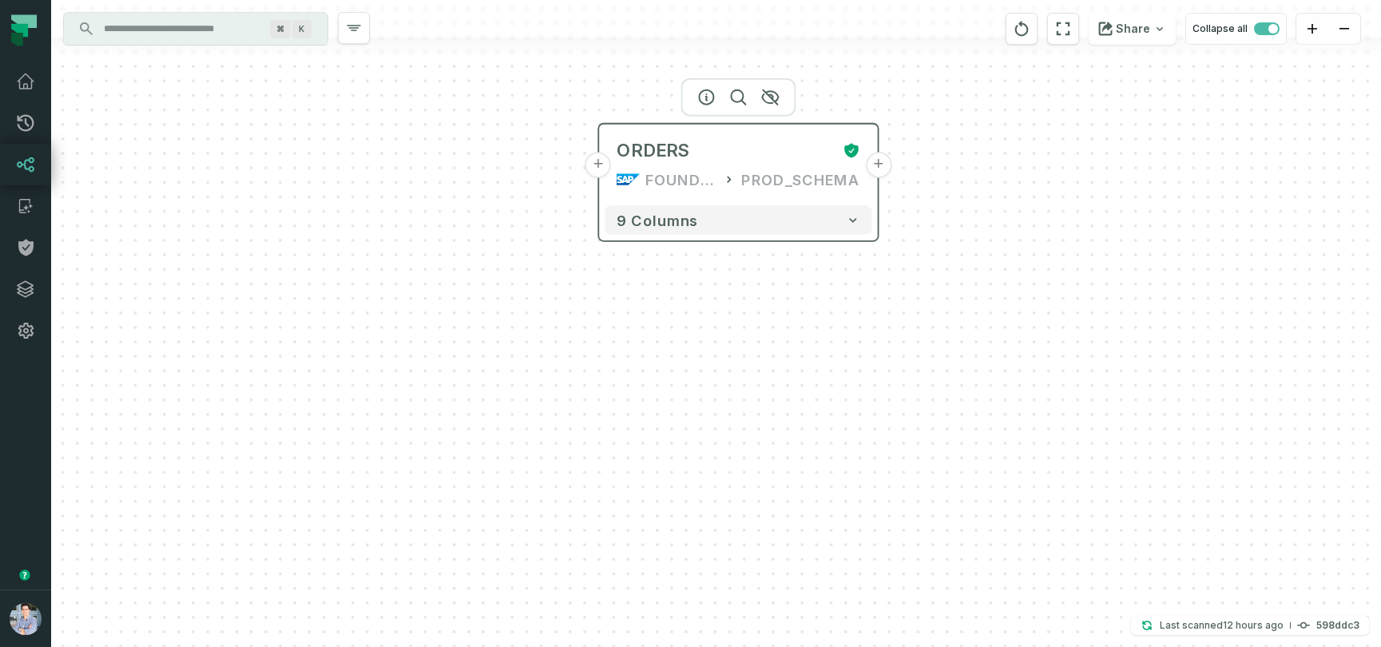
click at [599, 169] on button "+" at bounding box center [598, 165] width 26 height 26
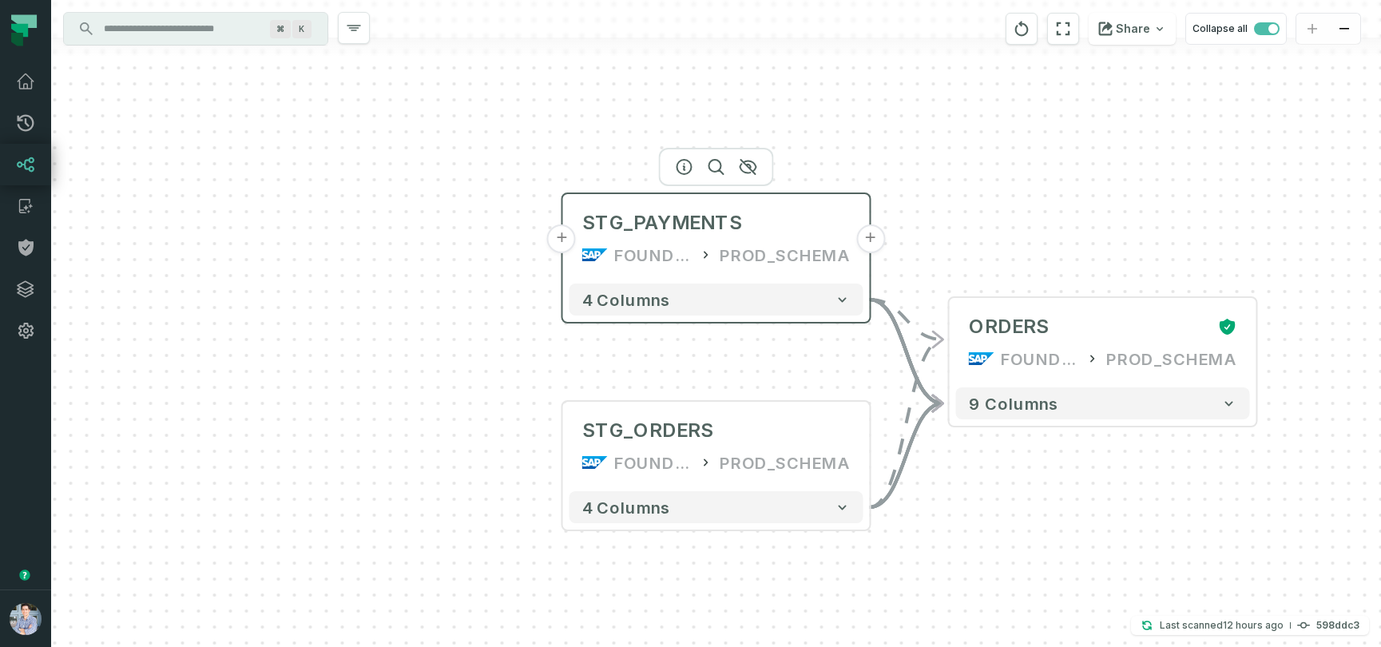
click at [562, 240] on button "+" at bounding box center [561, 238] width 29 height 29
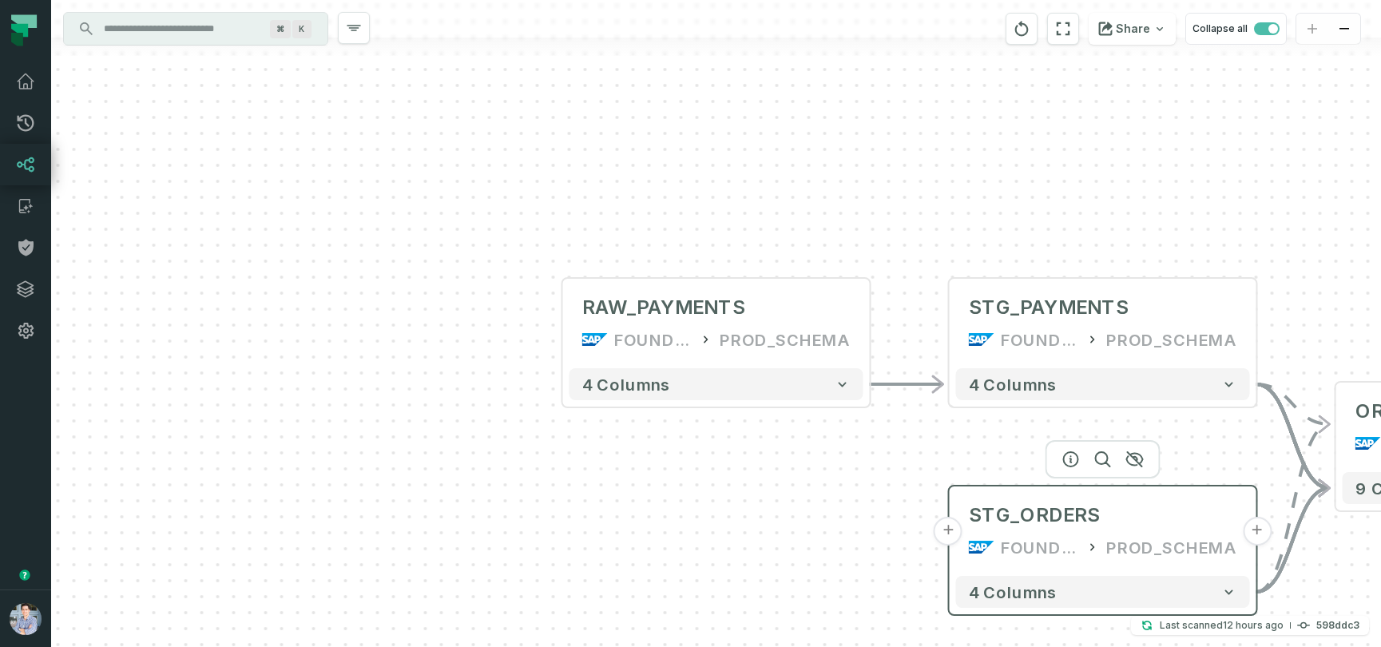
click at [947, 539] on button "+" at bounding box center [948, 531] width 29 height 29
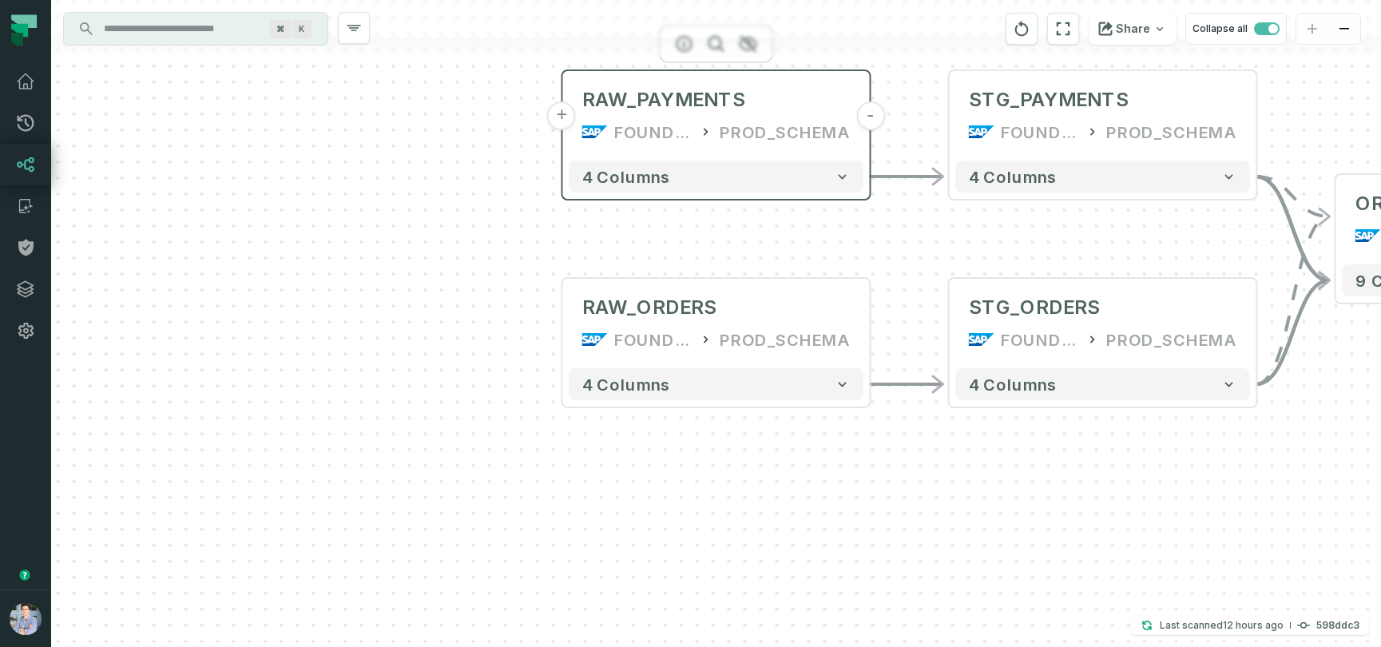
click at [563, 128] on button "+" at bounding box center [561, 115] width 29 height 29
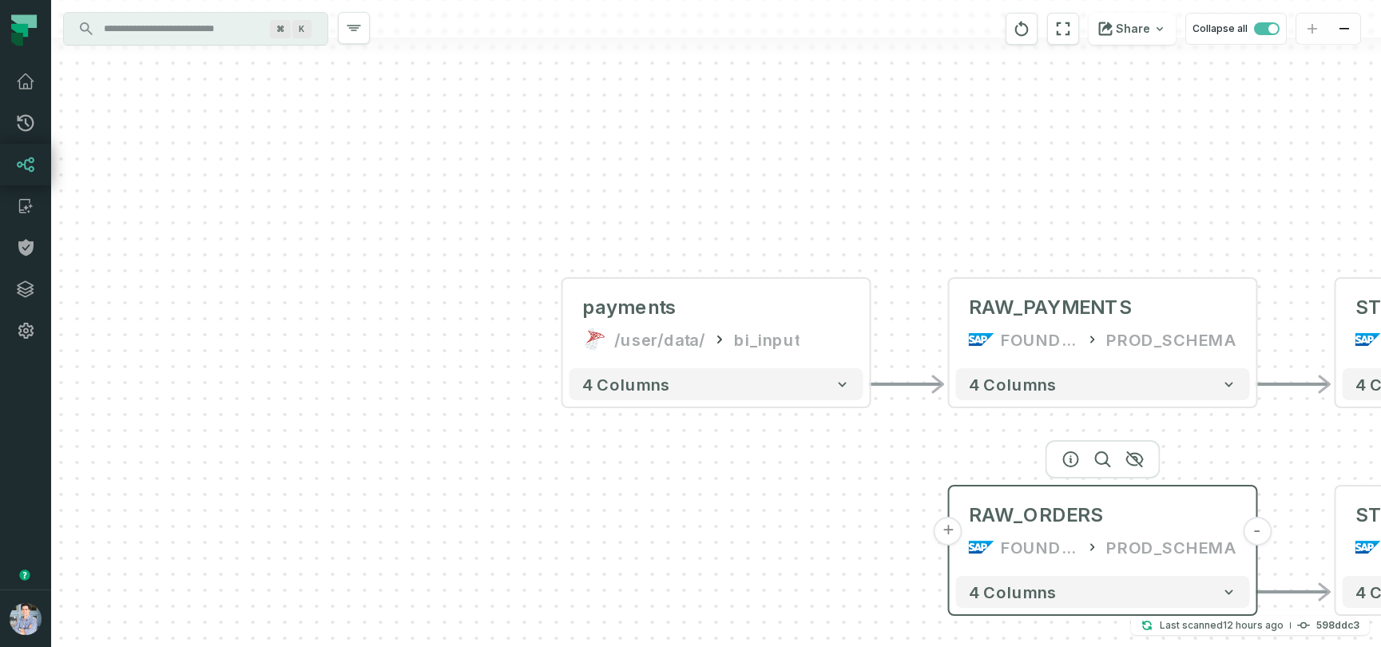
click at [949, 534] on button "+" at bounding box center [948, 531] width 29 height 29
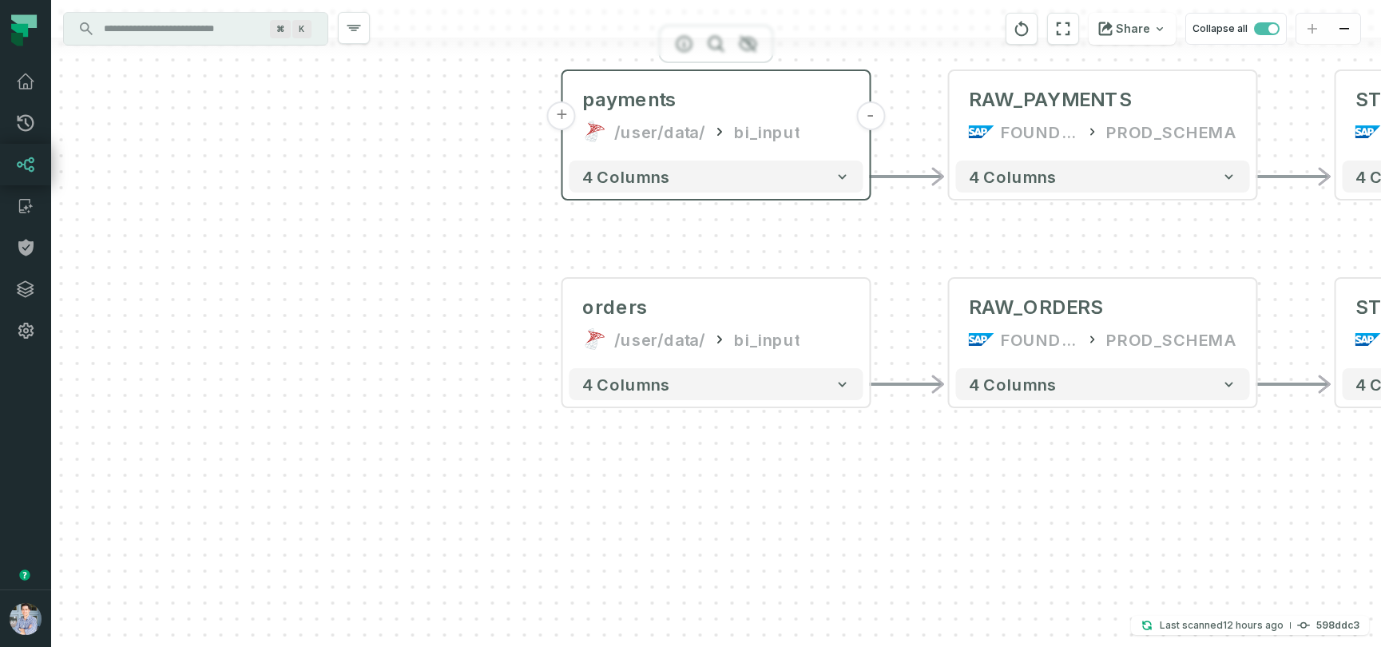
click at [565, 121] on button "+" at bounding box center [561, 115] width 29 height 29
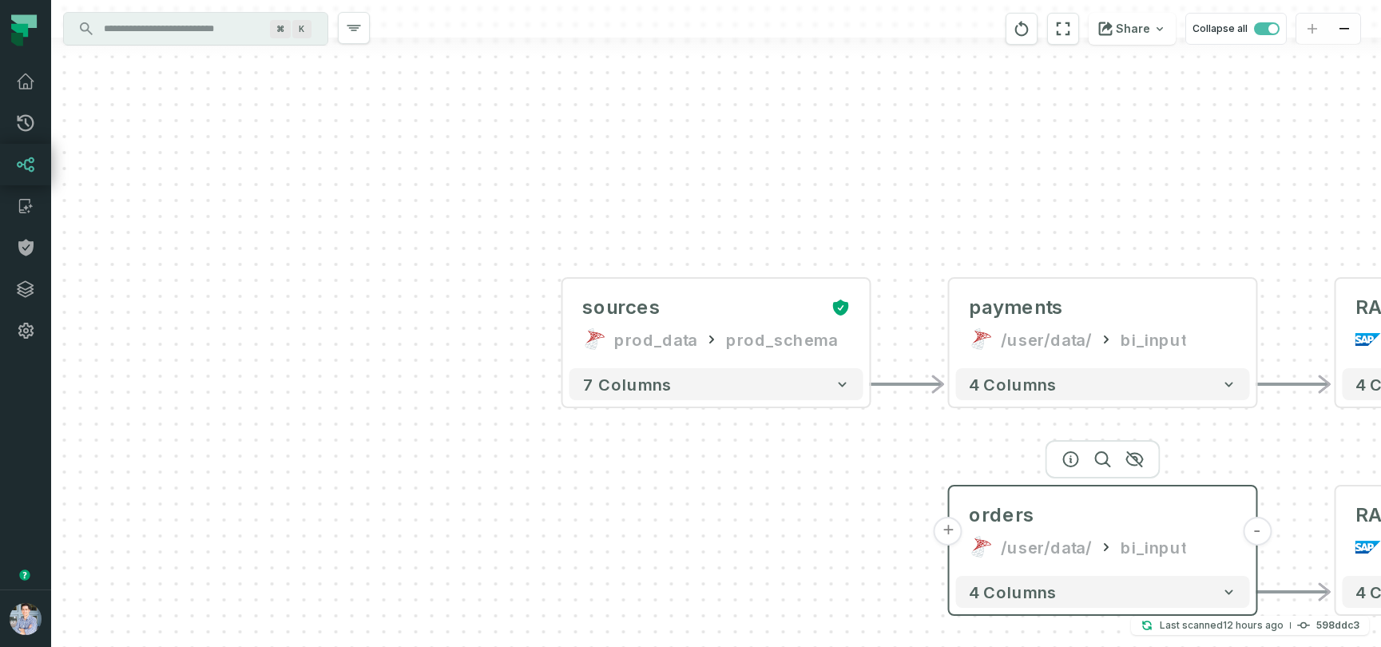
click at [947, 534] on button "+" at bounding box center [948, 531] width 29 height 29
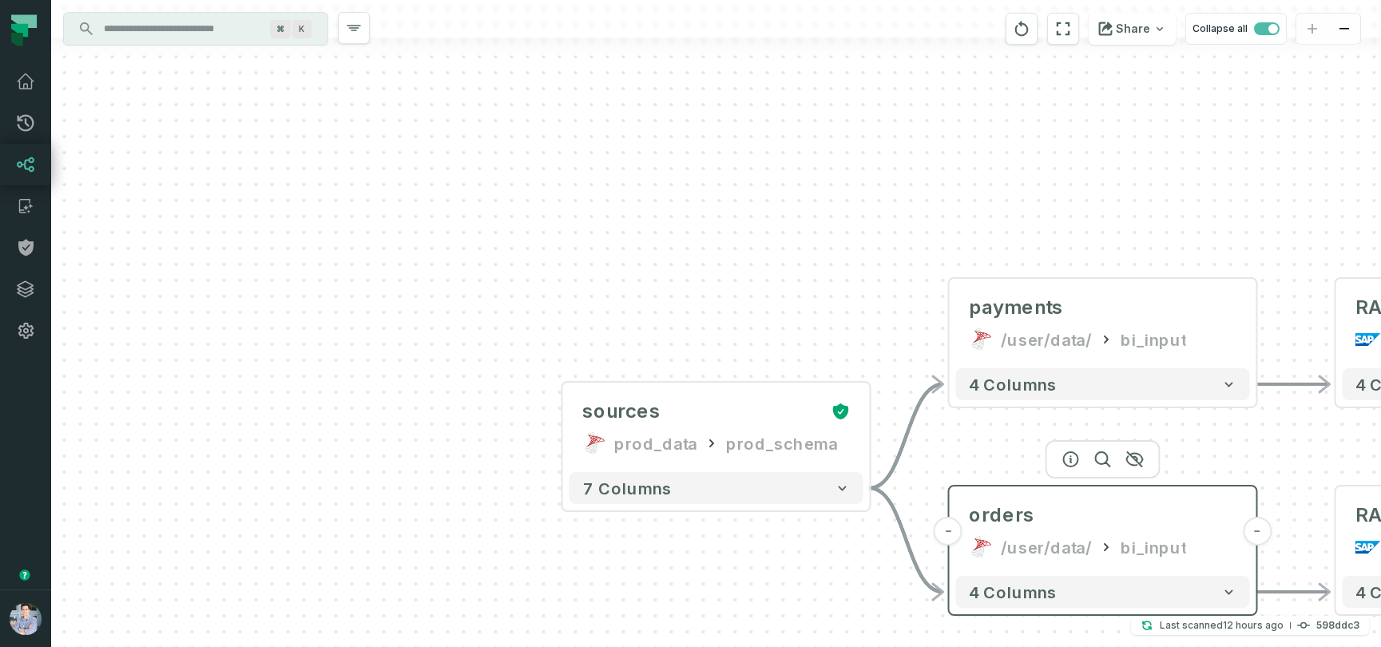
click at [947, 534] on button "-" at bounding box center [948, 531] width 29 height 29
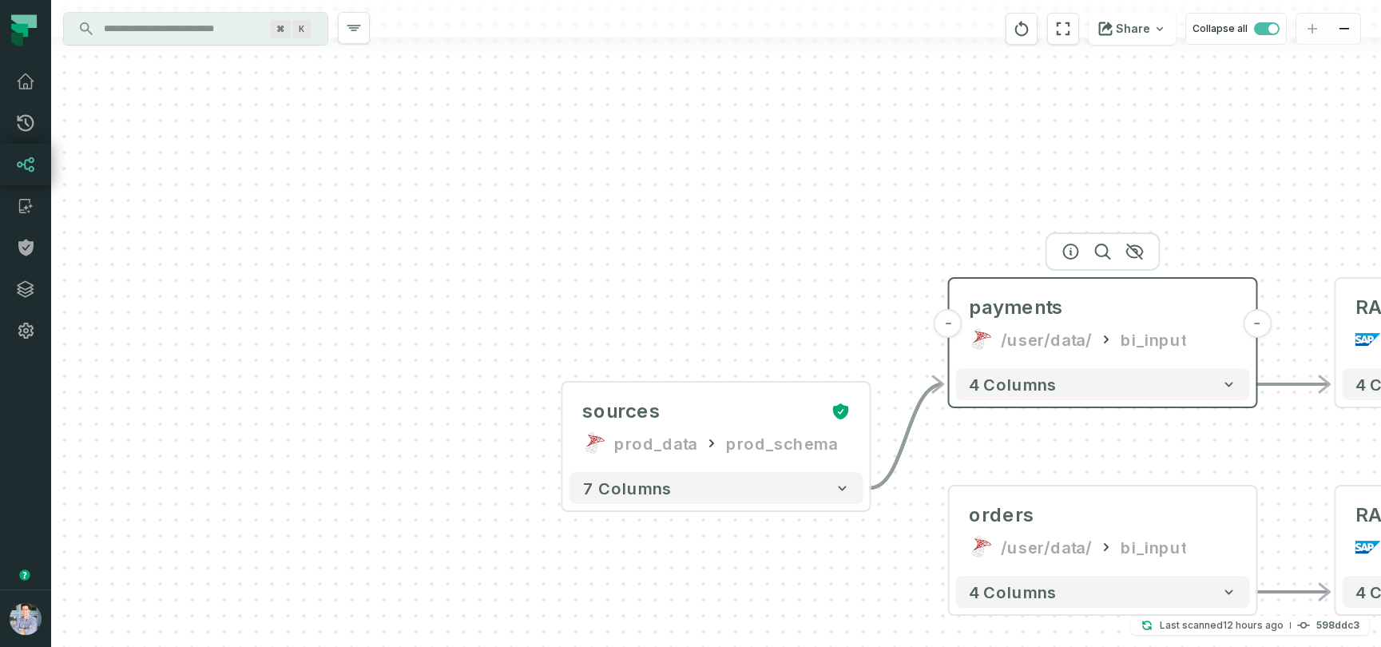
click at [951, 333] on button "-" at bounding box center [948, 323] width 29 height 29
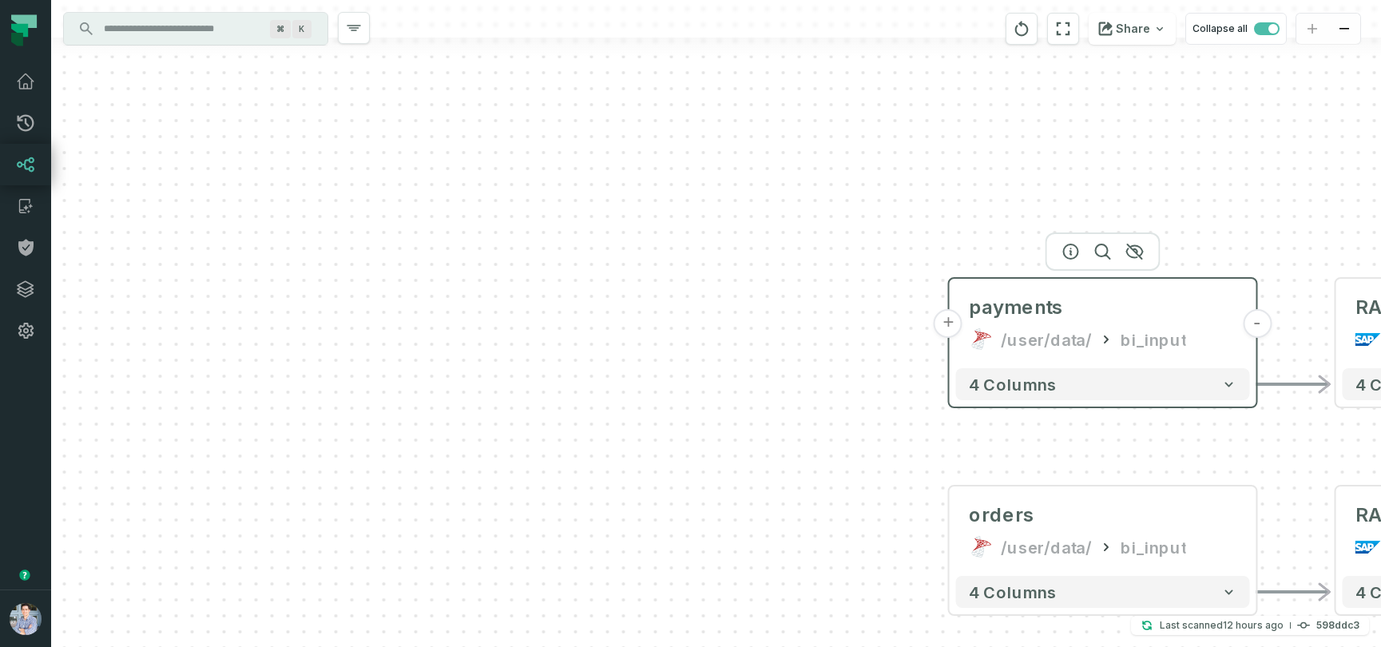
click at [950, 331] on button "+" at bounding box center [948, 323] width 29 height 29
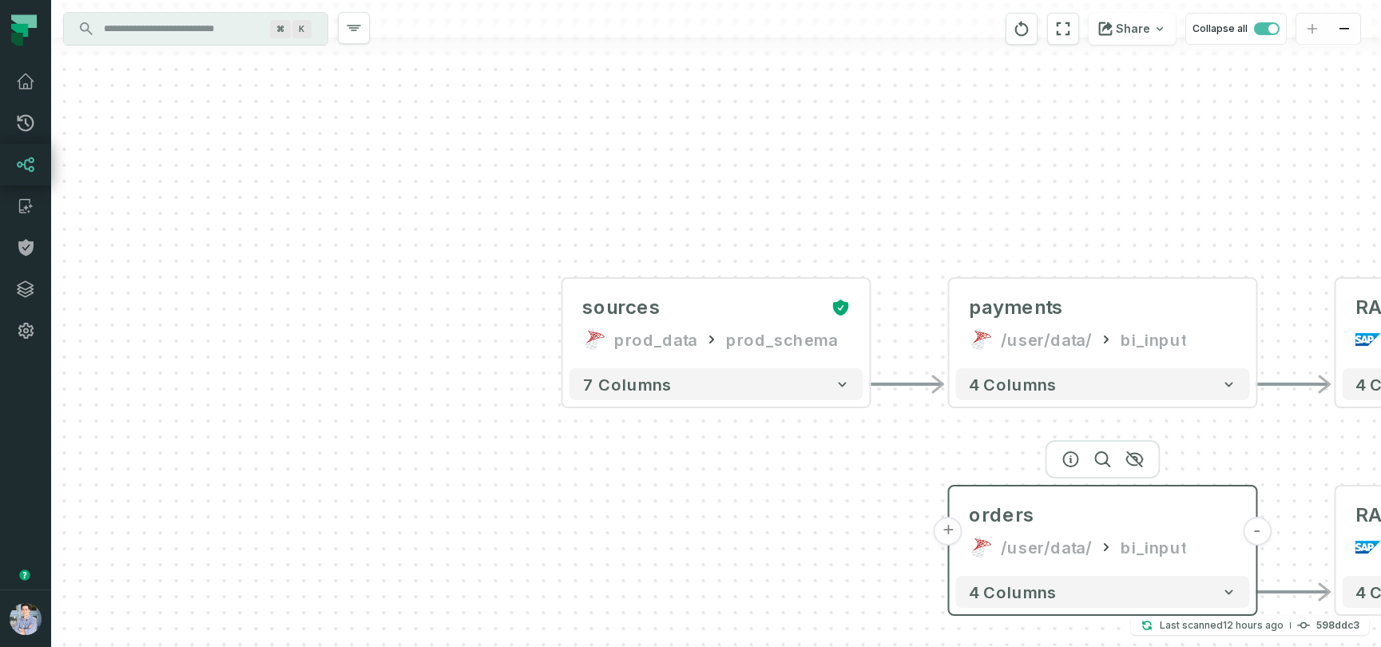
click at [949, 537] on button "+" at bounding box center [948, 531] width 29 height 29
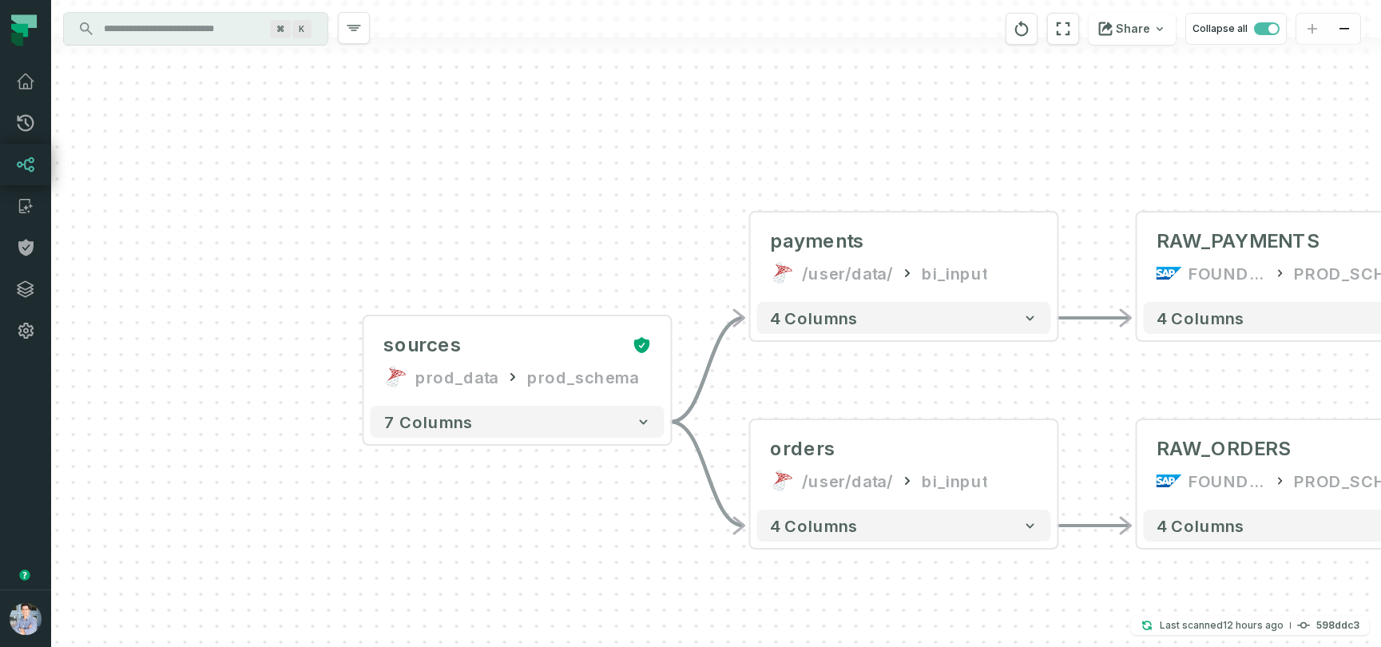
drag, startPoint x: 920, startPoint y: 187, endPoint x: 721, endPoint y: 121, distance: 209.6
click at [721, 121] on div "+ sources prod_data prod_schema - 7 columns - orders /user/data/ bi_input - 4 c…" at bounding box center [716, 323] width 1330 height 647
click at [482, 287] on icon "button" at bounding box center [485, 289] width 19 height 19
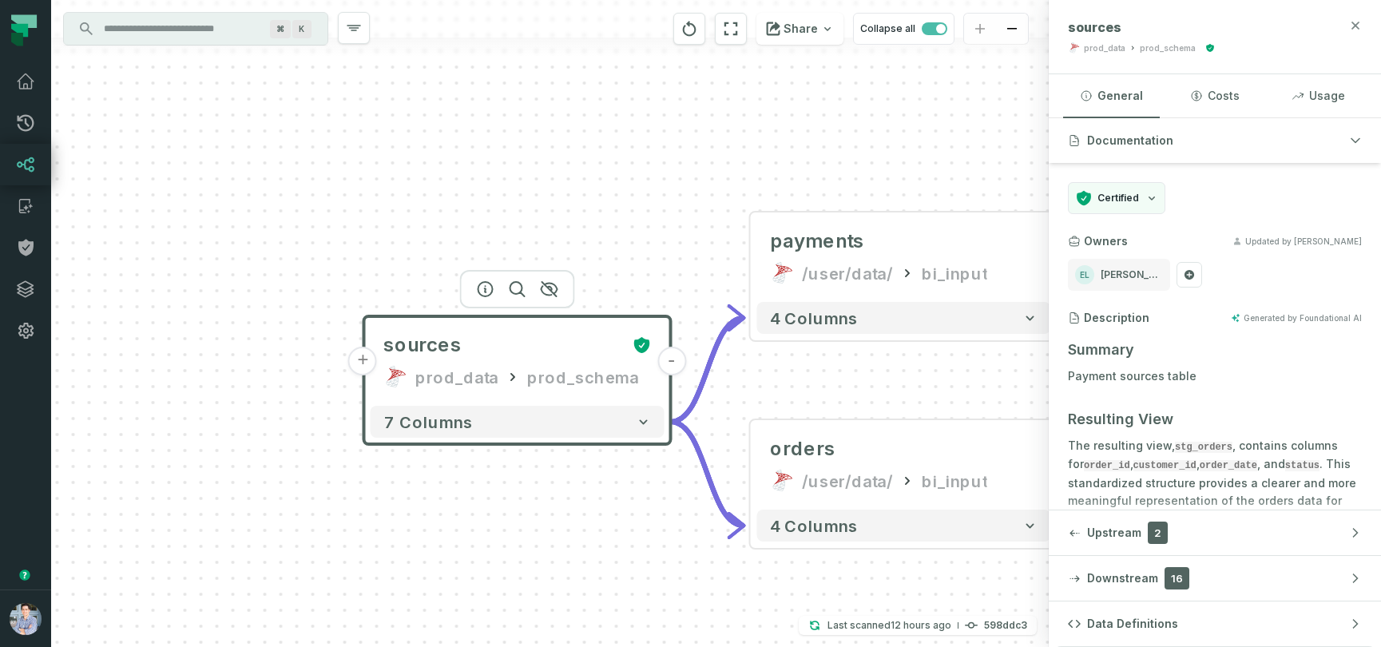
click at [1356, 24] on icon "button" at bounding box center [1355, 25] width 7 height 7
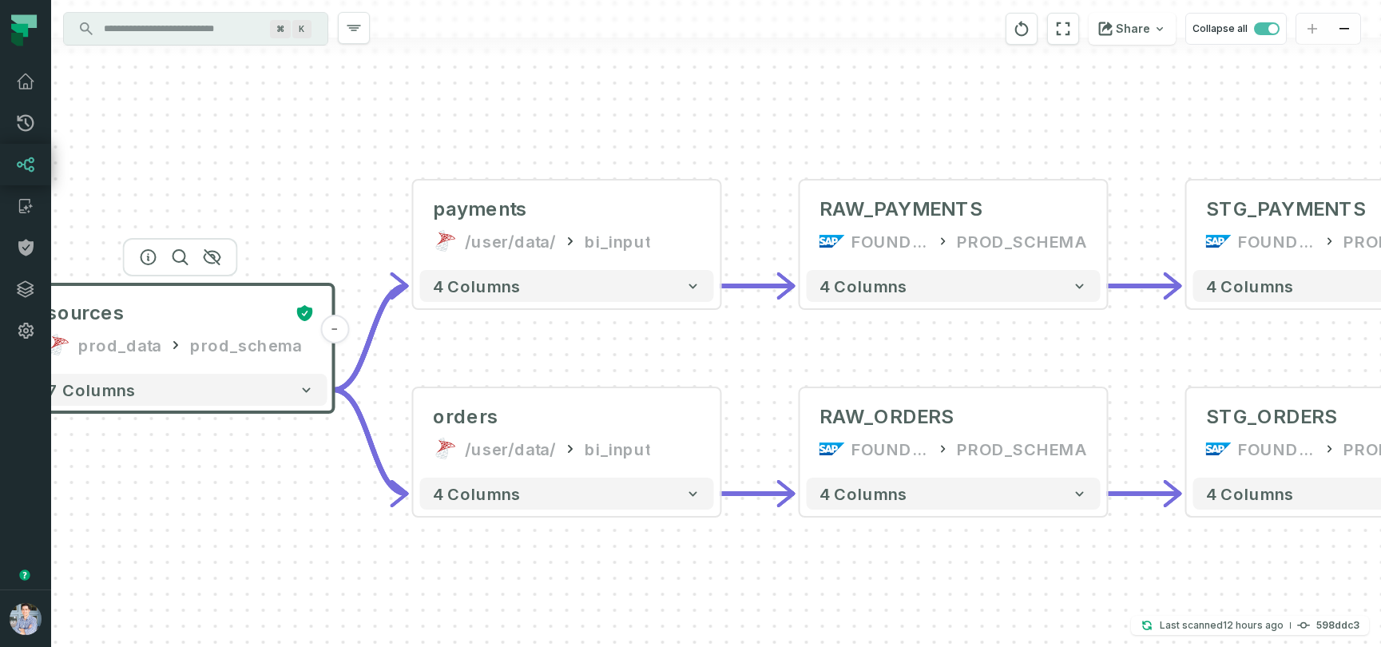
drag, startPoint x: 936, startPoint y: 397, endPoint x: 599, endPoint y: 365, distance: 338.5
click at [599, 365] on div "+ sources prod_data prod_schema - 7 columns - orders /user/data/ bi_input - 4 c…" at bounding box center [716, 323] width 1330 height 647
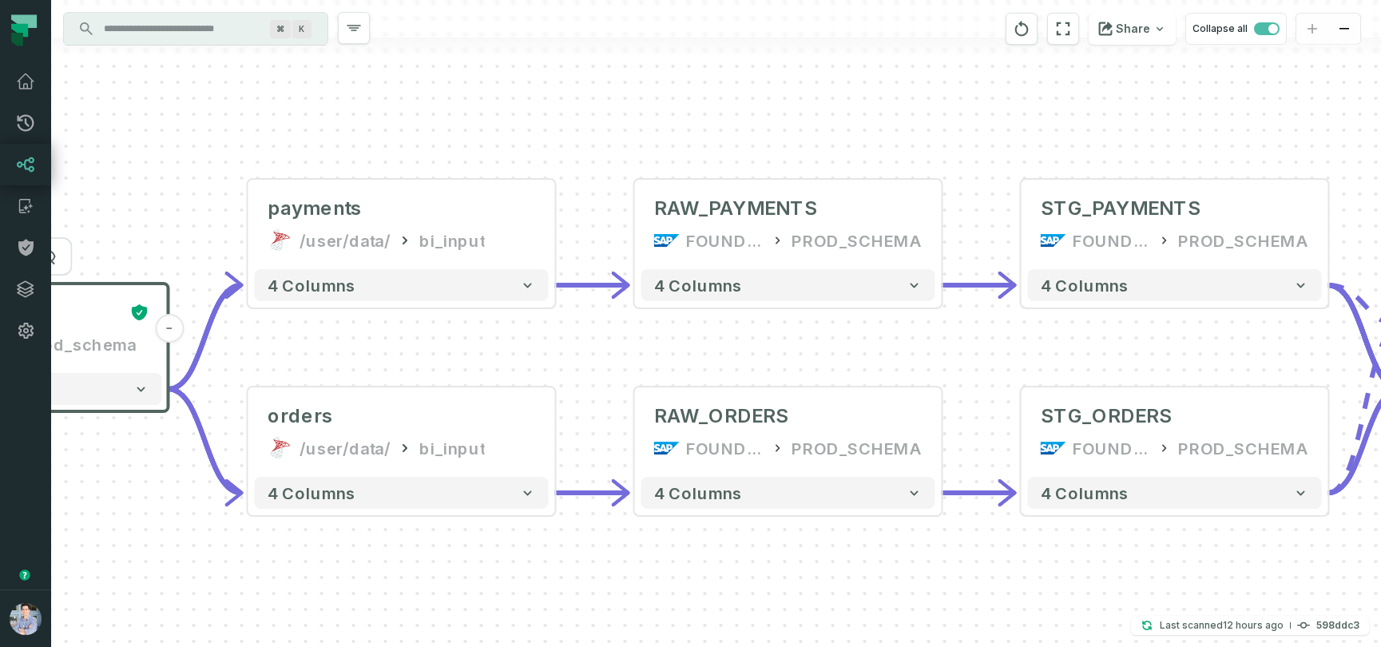
drag, startPoint x: 847, startPoint y: 370, endPoint x: 625, endPoint y: 364, distance: 221.3
click at [625, 364] on div "+ sources prod_data prod_schema - 7 columns - orders /user/data/ bi_input - 4 c…" at bounding box center [716, 323] width 1330 height 647
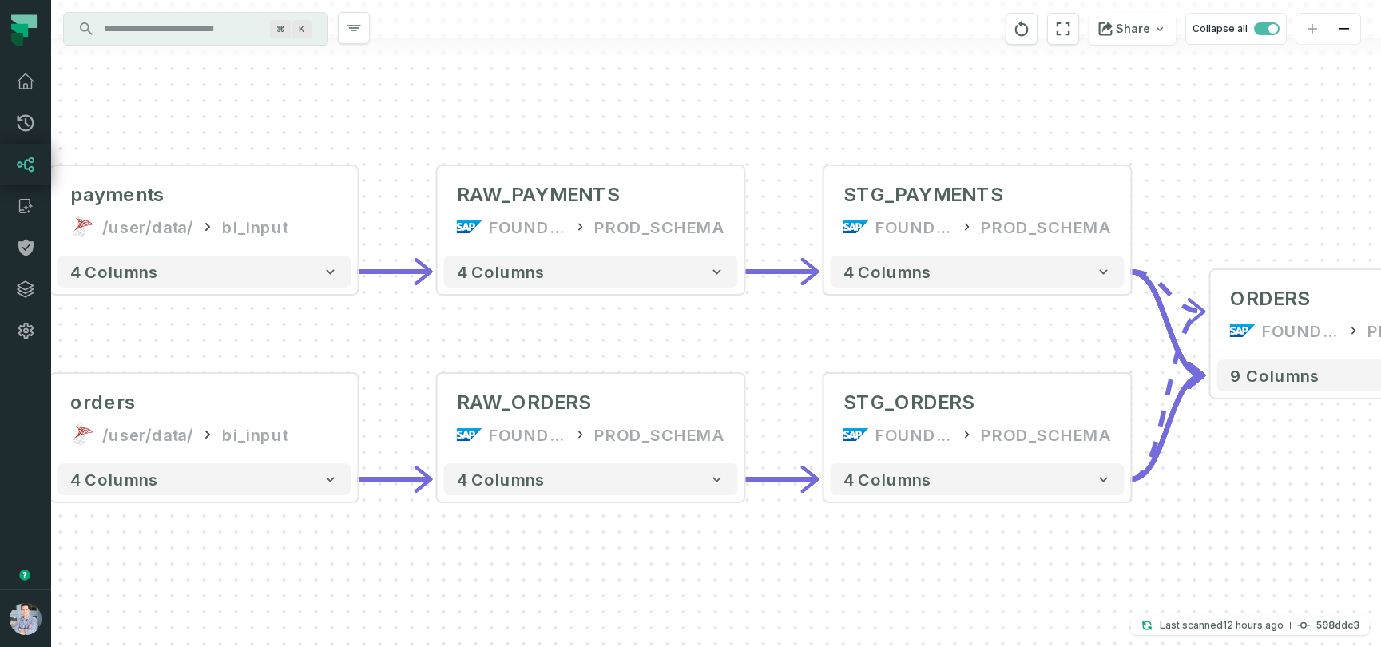
drag, startPoint x: 1013, startPoint y: 371, endPoint x: 872, endPoint y: 362, distance: 140.8
click at [872, 362] on div "+ sources prod_data prod_schema - 7 columns - orders /user/data/ bi_input - 4 c…" at bounding box center [716, 323] width 1330 height 647
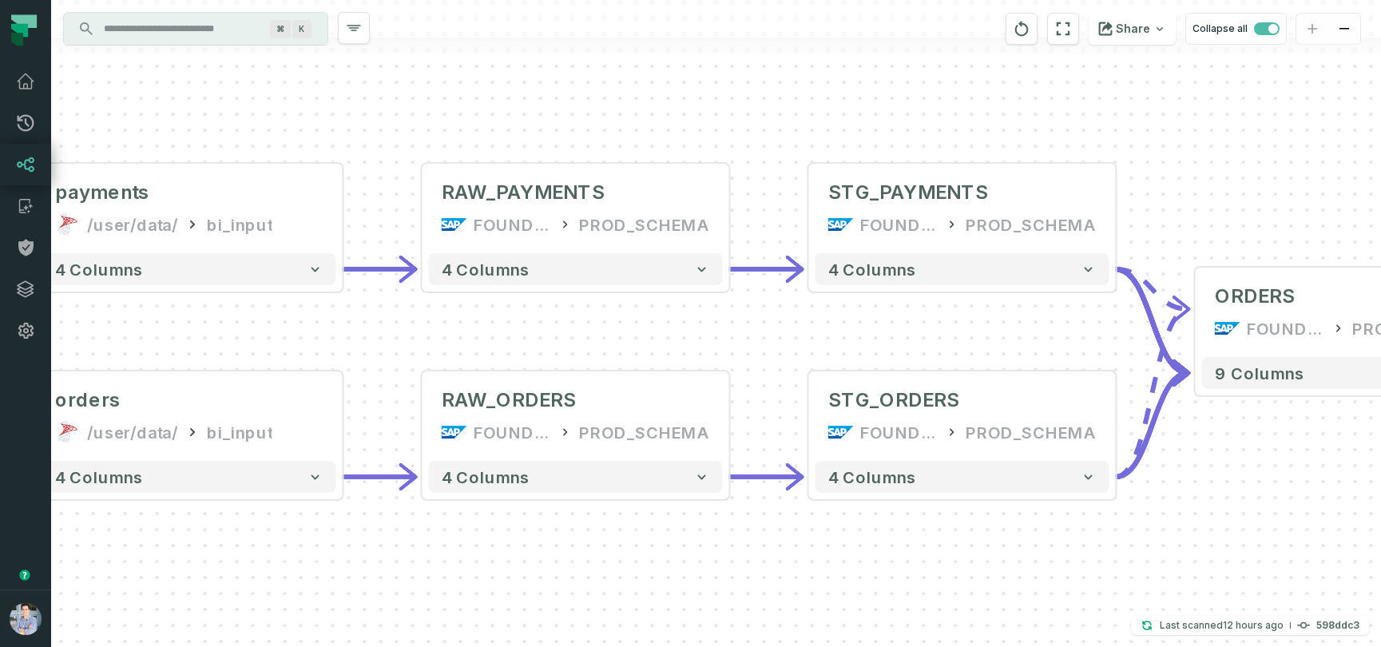
drag, startPoint x: 974, startPoint y: 336, endPoint x: 990, endPoint y: 323, distance: 21.0
click at [990, 323] on div "+ sources prod_data prod_schema - 7 columns - orders /user/data/ bi_input - 4 c…" at bounding box center [716, 323] width 1330 height 647
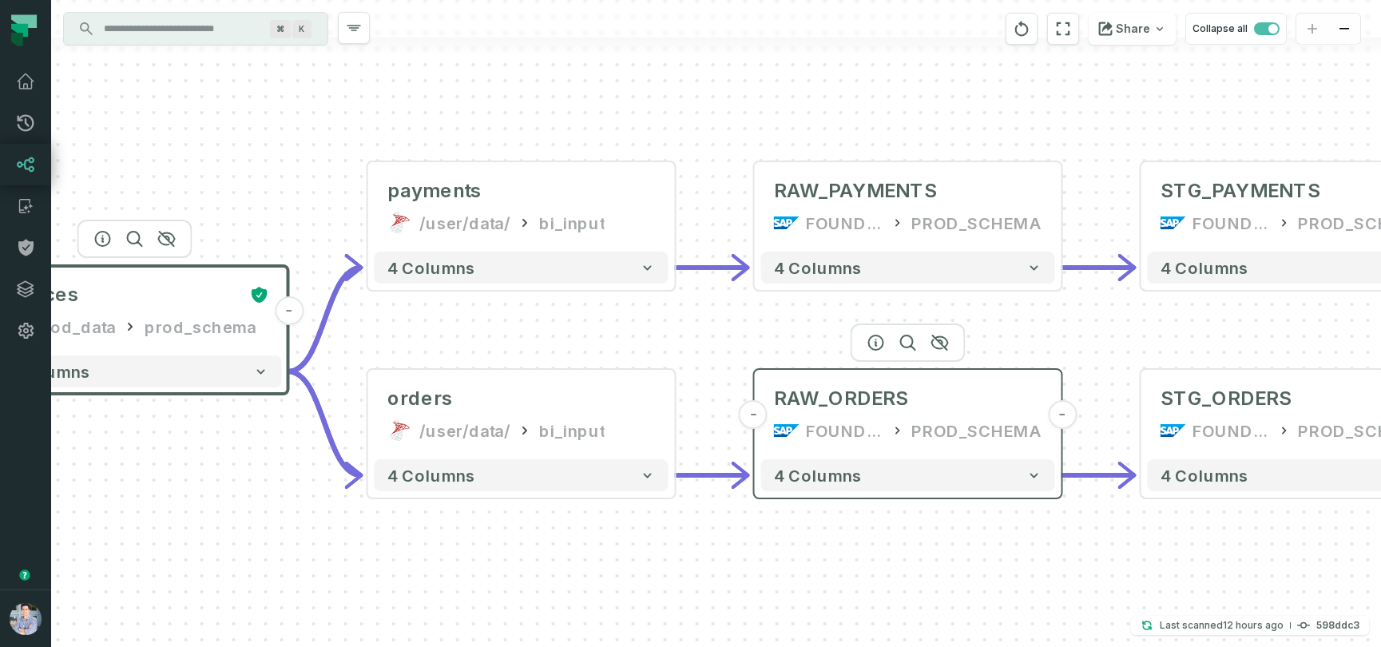
drag, startPoint x: 470, startPoint y: 324, endPoint x: 771, endPoint y: 335, distance: 300.5
click at [771, 370] on header "- RAW_ORDERS FOUNDATIONAL_DB PROD_SCHEMA -" at bounding box center [908, 411] width 307 height 83
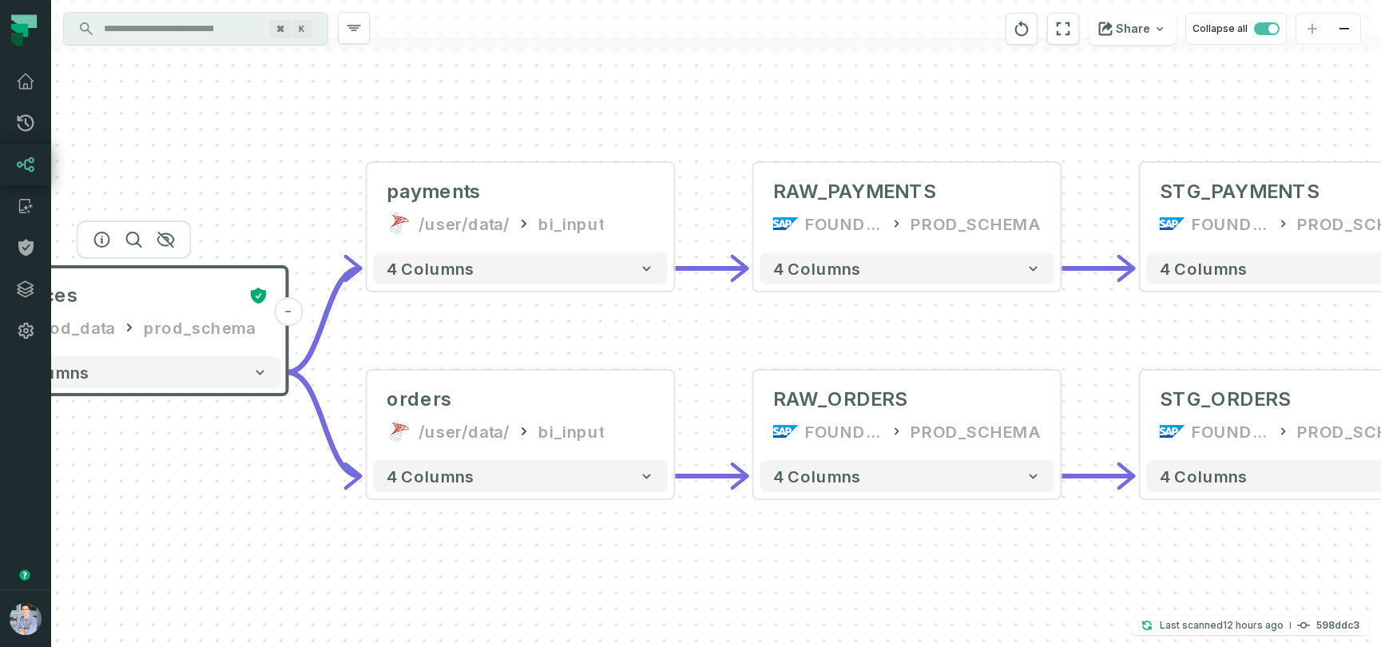
click at [277, 144] on div "+ sources prod_data prod_schema - 7 columns - orders /user/data/ bi_input - 4 c…" at bounding box center [716, 323] width 1330 height 647
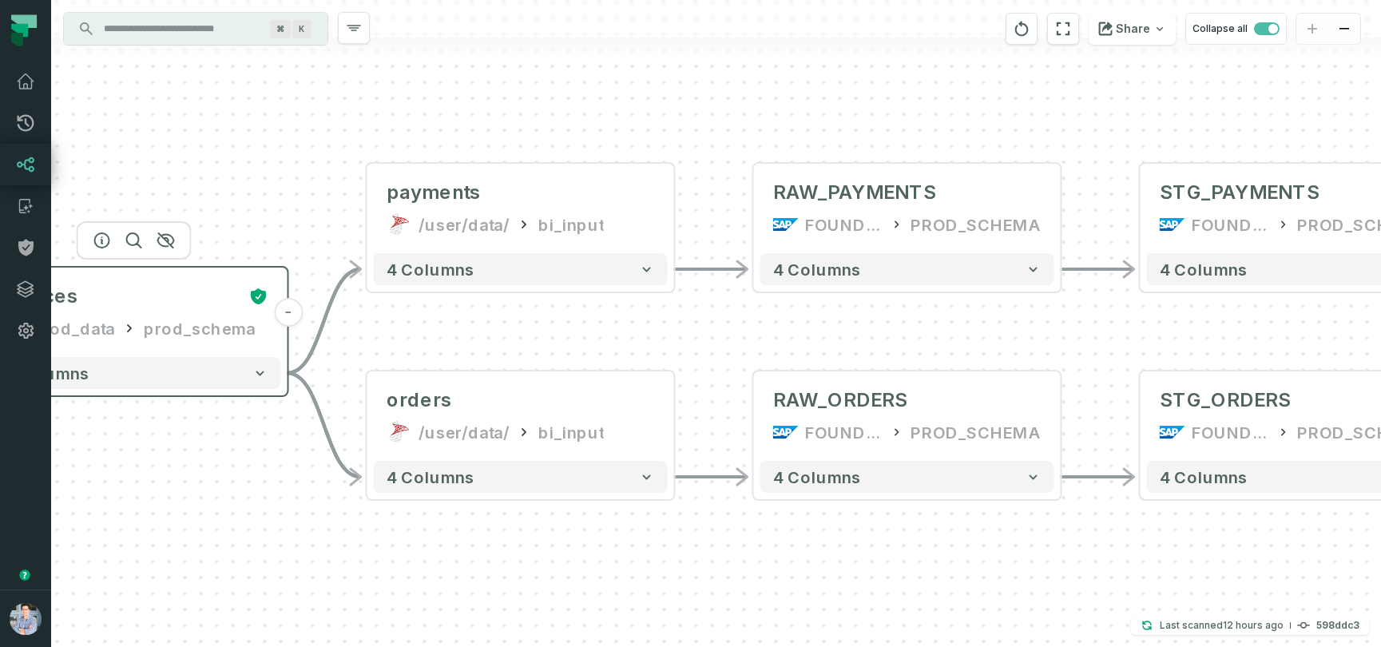
click at [248, 331] on div "prod_data prod_schema" at bounding box center [134, 328] width 268 height 26
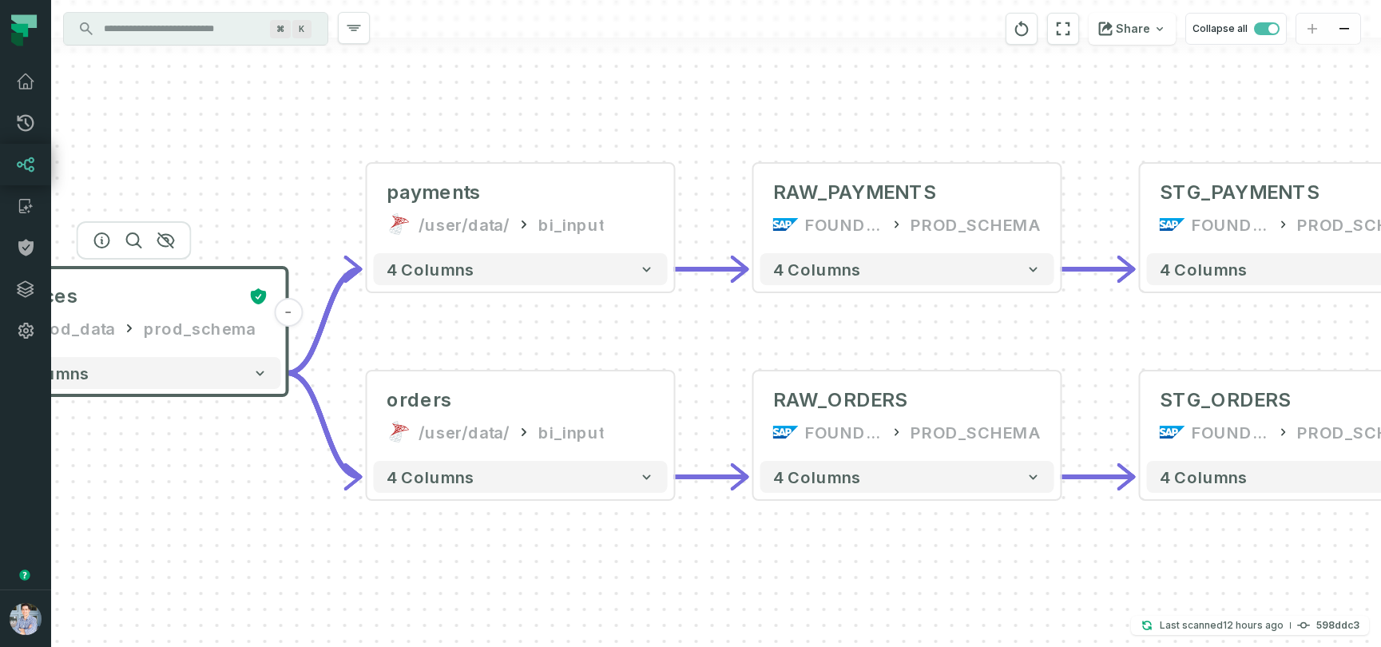
click at [248, 331] on div "prod_data prod_schema" at bounding box center [134, 328] width 268 height 26
click at [282, 168] on div "+ sources prod_data prod_schema - 7 columns - orders /user/data/ bi_input - 4 c…" at bounding box center [716, 323] width 1330 height 647
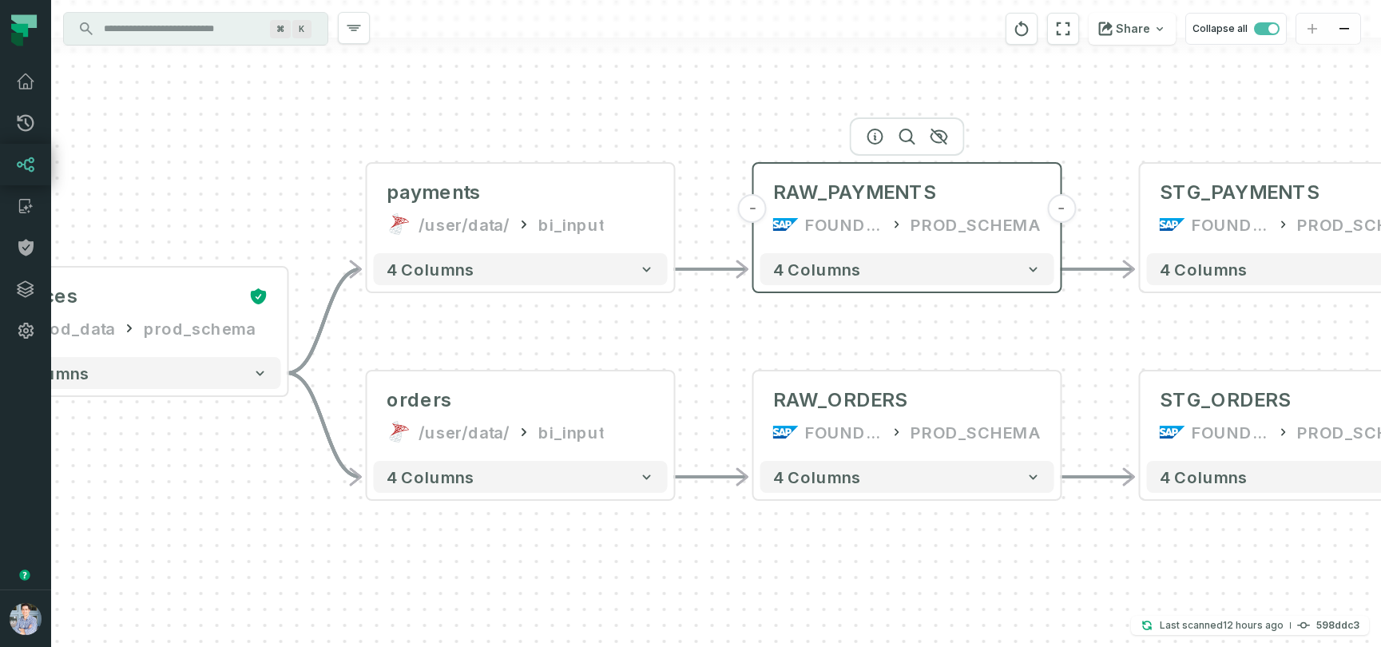
click at [946, 246] on div "RAW_PAYMENTS FOUNDATIONAL_DB PROD_SCHEMA" at bounding box center [907, 208] width 294 height 77
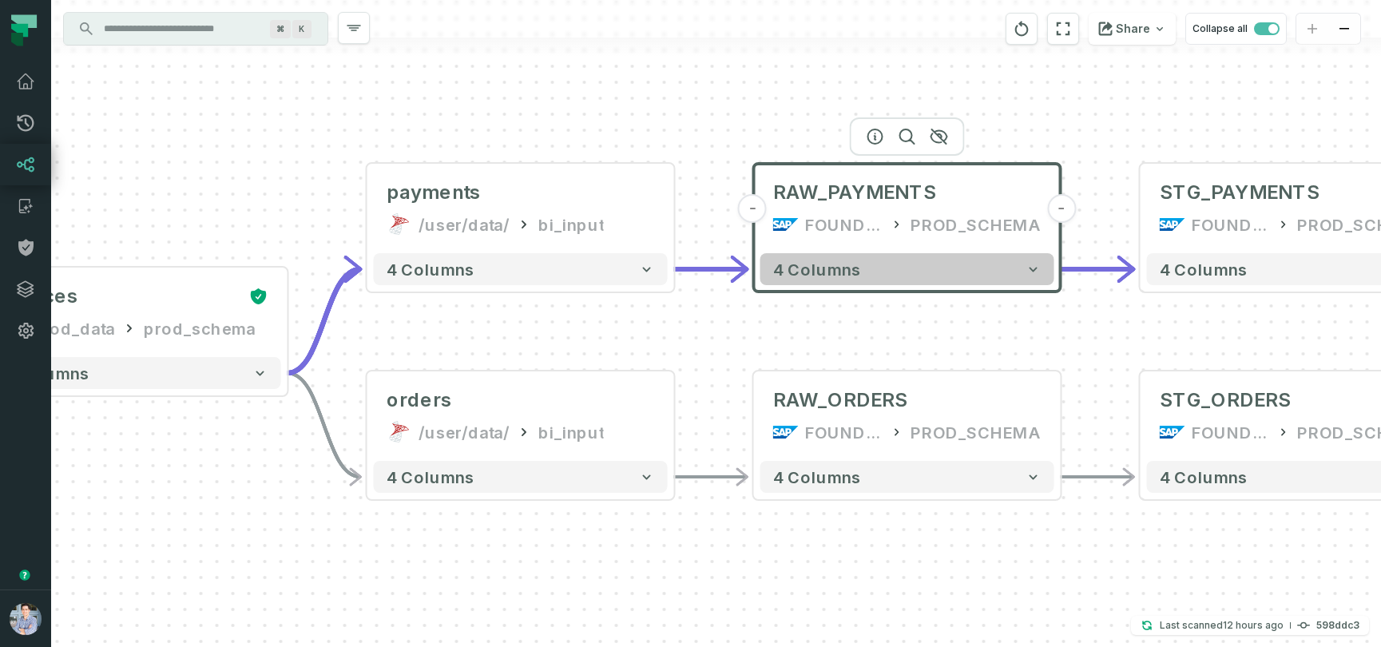
click at [1039, 270] on icon "button" at bounding box center [1033, 269] width 16 height 16
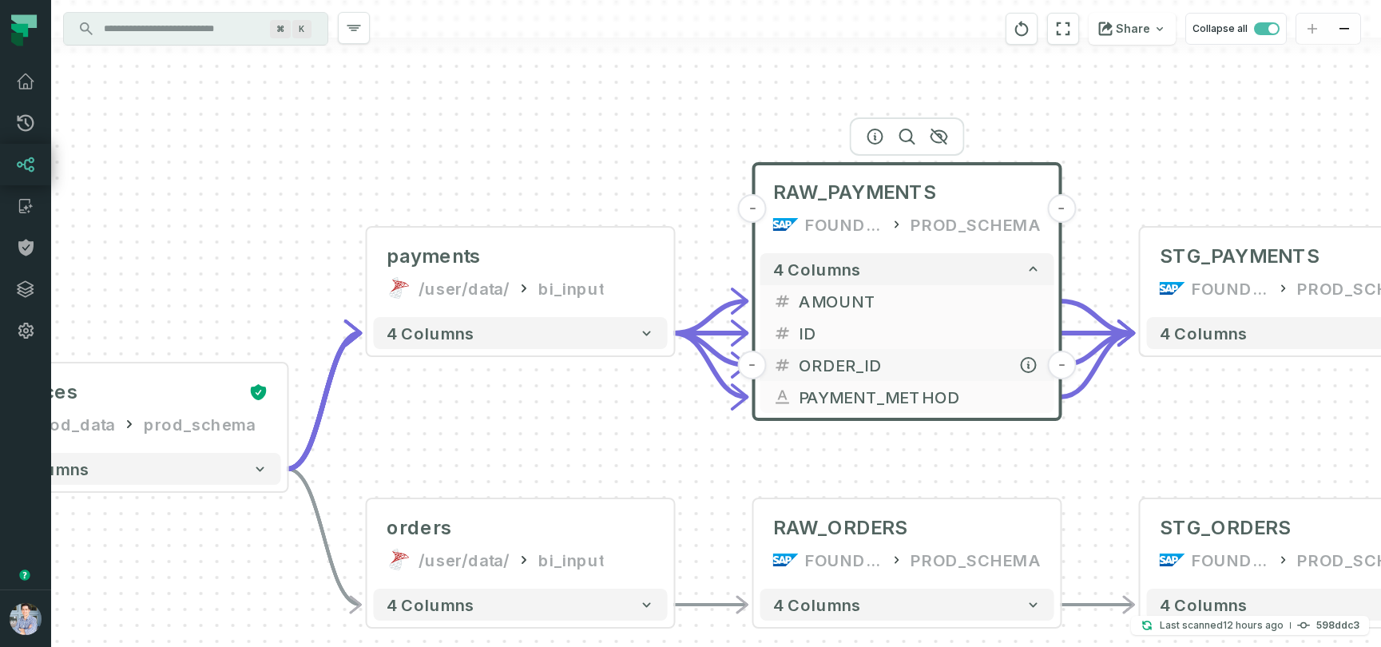
click at [827, 364] on span "ORDER_ID" at bounding box center [920, 365] width 243 height 24
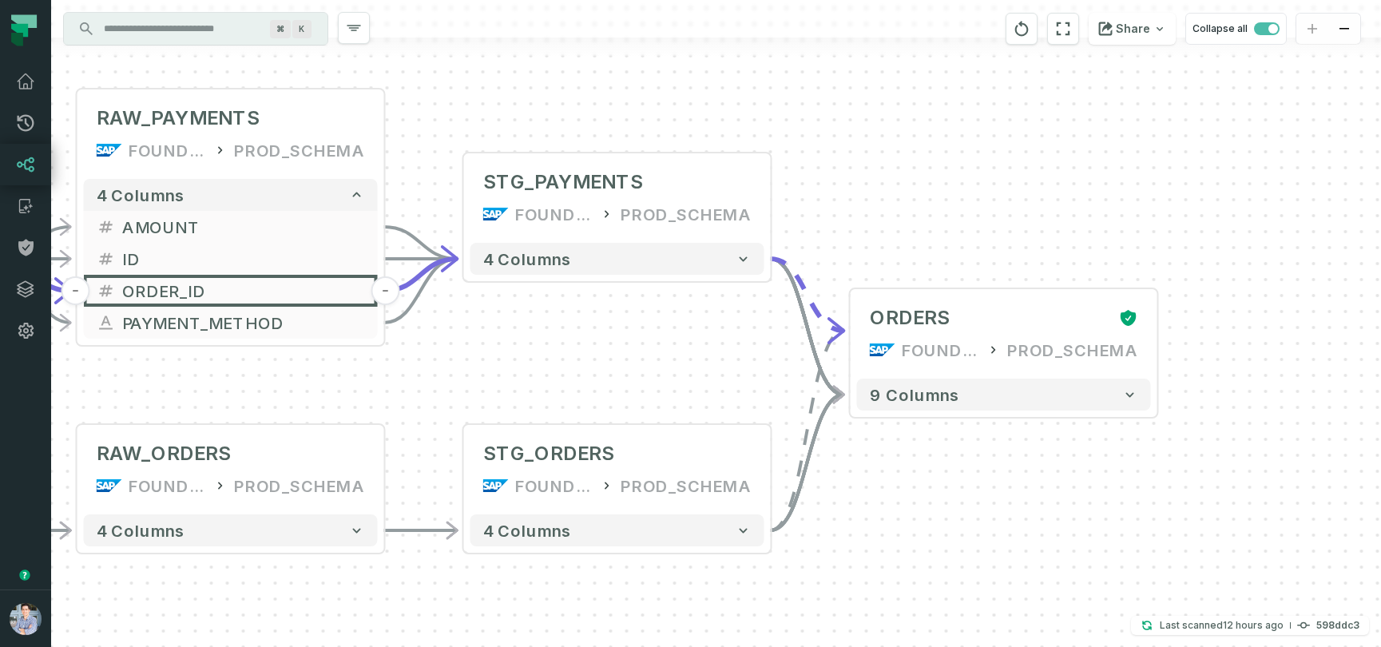
drag, startPoint x: 1166, startPoint y: 428, endPoint x: 490, endPoint y: 354, distance: 680.5
click at [490, 354] on div "+ sources prod_data prod_schema - 7 columns - orders /user/data/ bi_input - 4 c…" at bounding box center [716, 323] width 1330 height 647
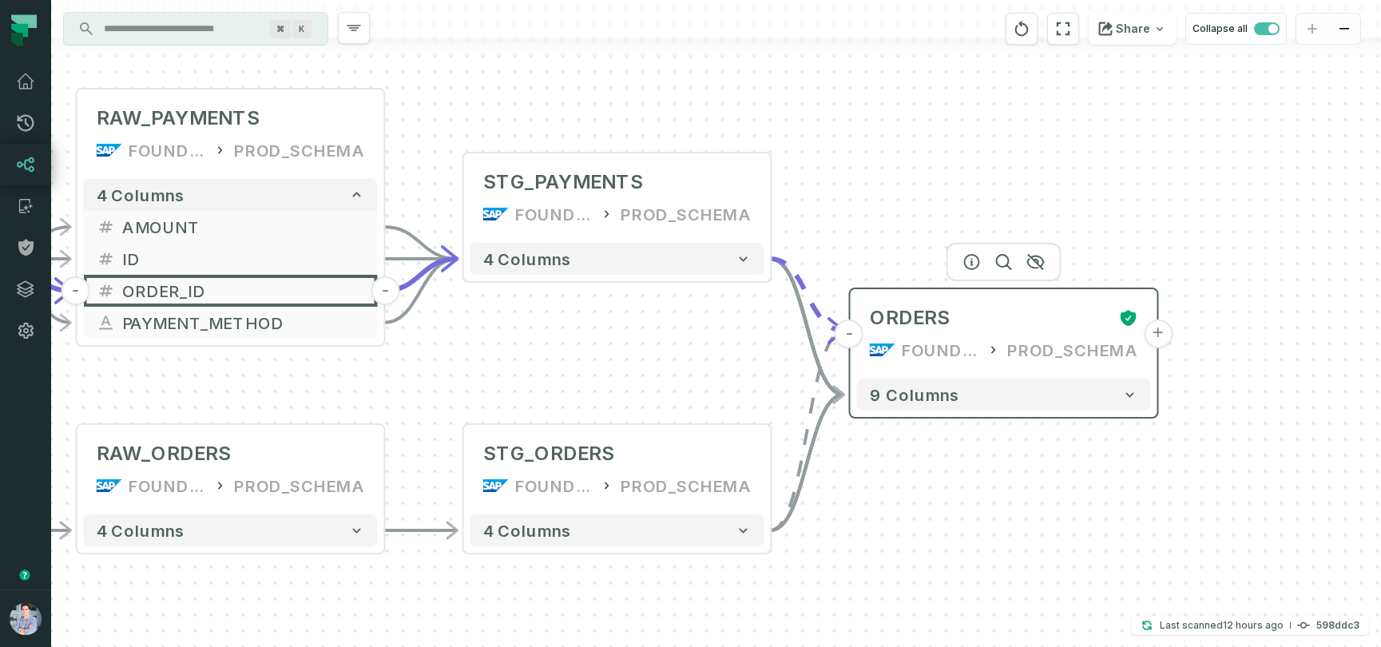
click at [1157, 335] on button "+" at bounding box center [1158, 333] width 29 height 29
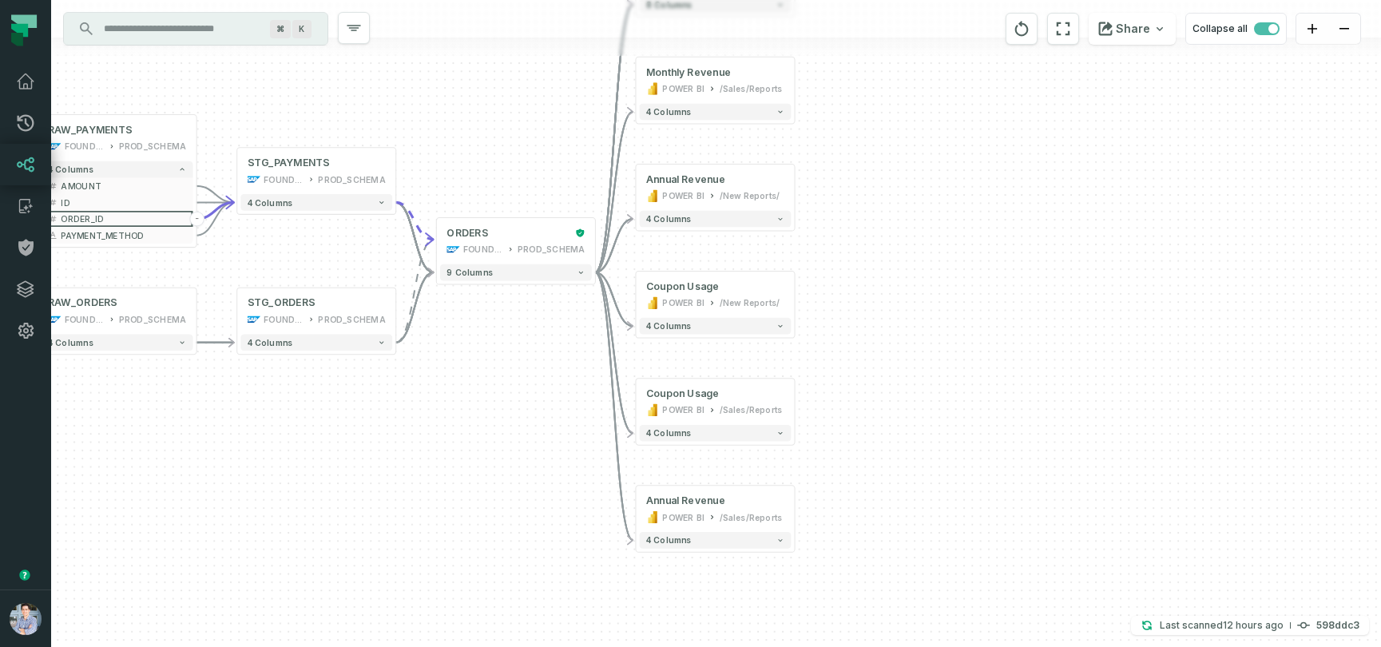
drag, startPoint x: 1005, startPoint y: 437, endPoint x: 1004, endPoint y: 304, distance: 132.6
click at [1004, 304] on div "+ orders foundational view + 8 columns + Monthly Revenue POWER BI /Sales/Report…" at bounding box center [716, 323] width 1330 height 647
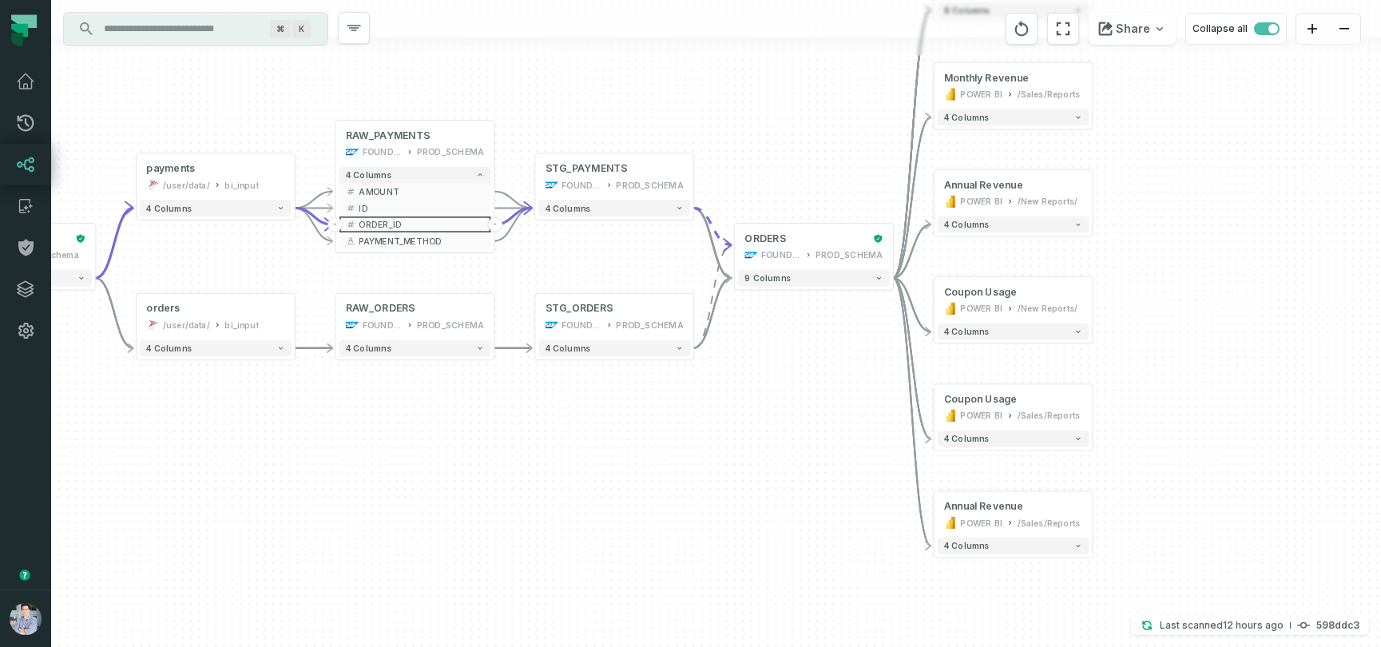
drag, startPoint x: 1031, startPoint y: 337, endPoint x: 1333, endPoint y: 343, distance: 301.9
click at [1333, 343] on div "+ orders foundational view + 8 columns + Monthly Revenue POWER BI /Sales/Report…" at bounding box center [716, 323] width 1330 height 647
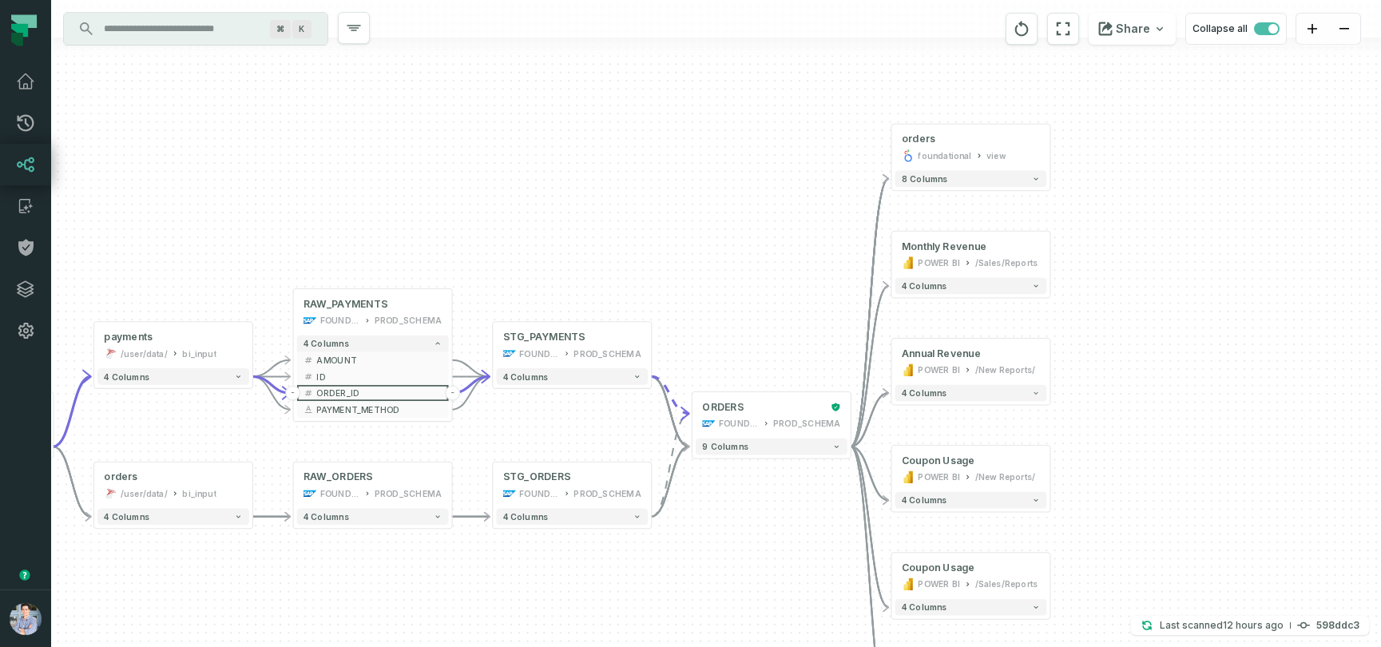
drag, startPoint x: 619, startPoint y: 456, endPoint x: 573, endPoint y: 623, distance: 173.2
click at [573, 623] on div "+ orders foundational view + 8 columns + Monthly Revenue POWER BI /Sales/Report…" at bounding box center [716, 323] width 1330 height 647
click at [970, 262] on div "POWER BI /Sales/Reports" at bounding box center [970, 262] width 138 height 14
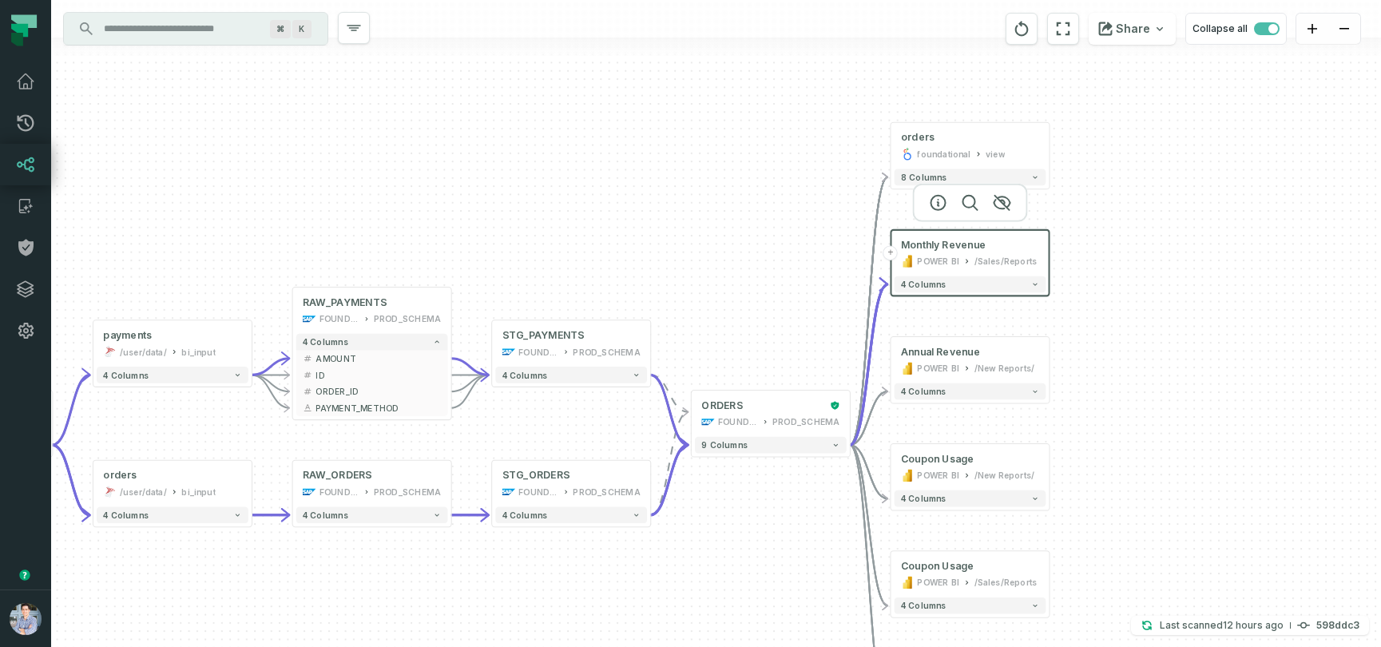
click at [938, 209] on div at bounding box center [970, 203] width 115 height 38
click at [936, 206] on icon "button" at bounding box center [938, 203] width 19 height 19
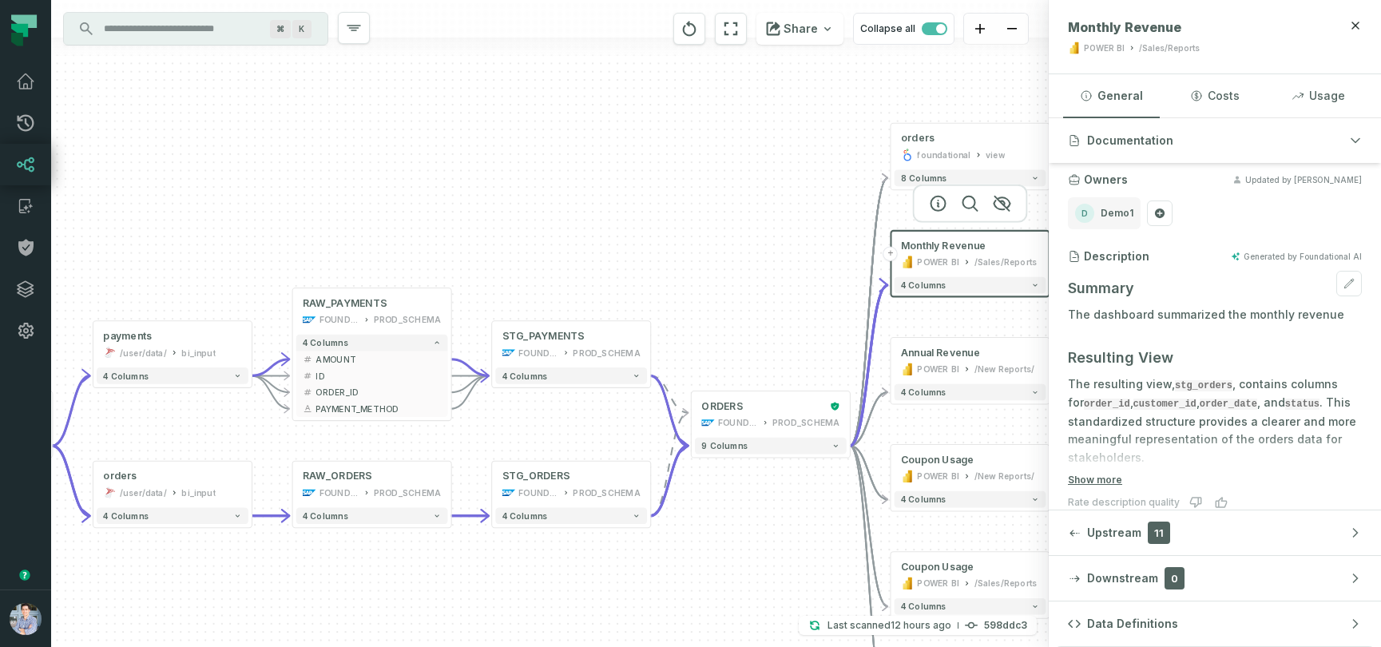
scroll to position [64, 0]
click at [979, 260] on div "/Sales/Reports" at bounding box center [1005, 263] width 62 height 14
click at [1352, 32] on div at bounding box center [1355, 36] width 13 height 35
click at [1352, 30] on icon "button" at bounding box center [1355, 25] width 13 height 13
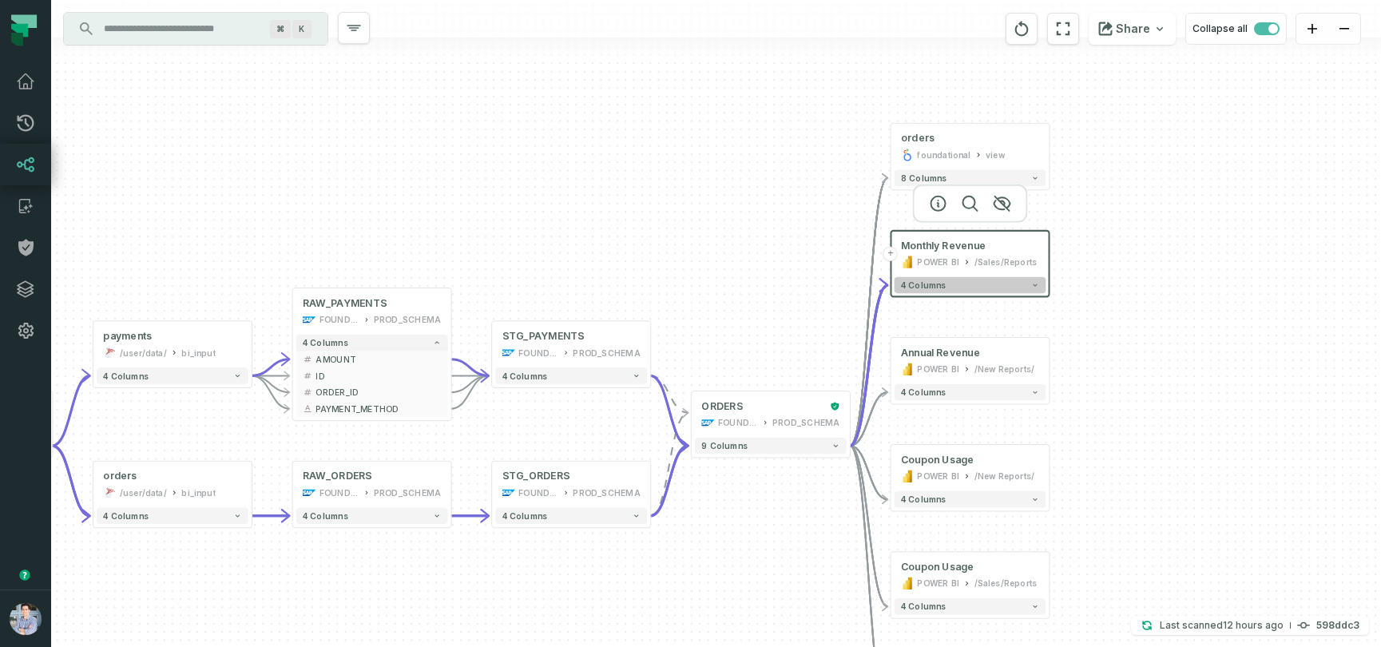
click at [1032, 290] on button "4 columns" at bounding box center [970, 285] width 152 height 17
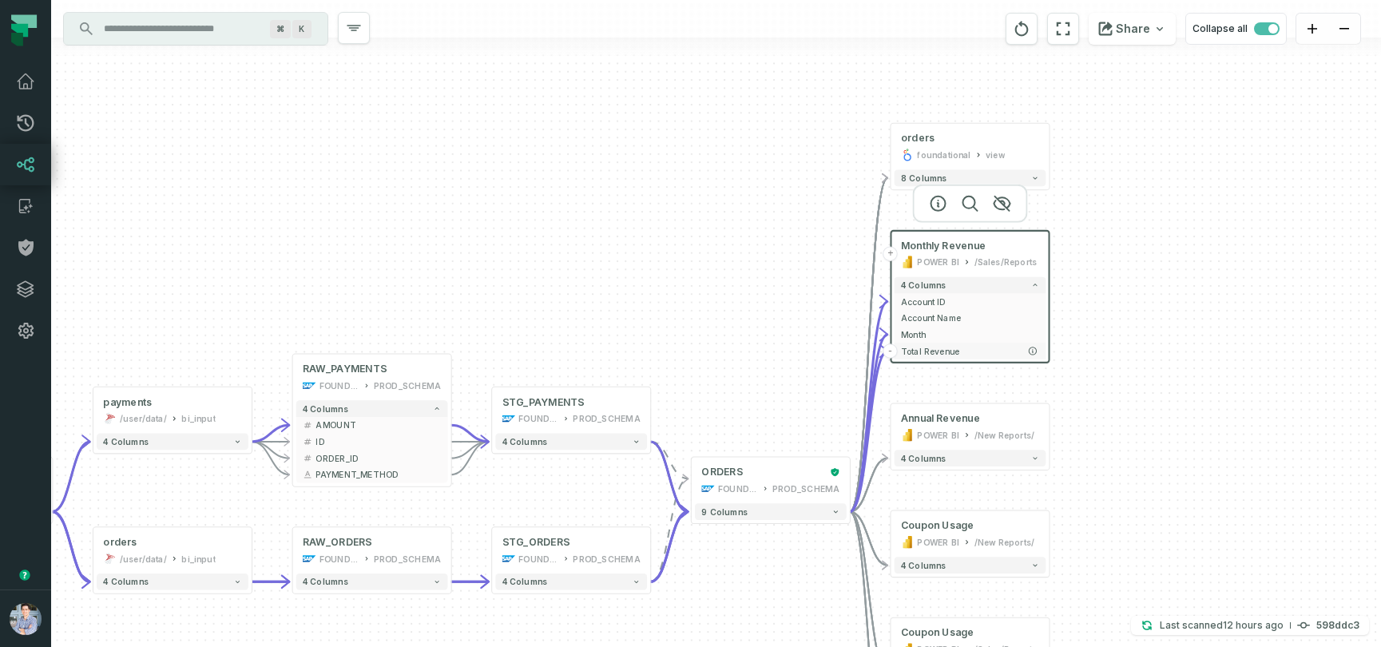
click at [932, 355] on span "Total Revenue" at bounding box center [970, 351] width 138 height 12
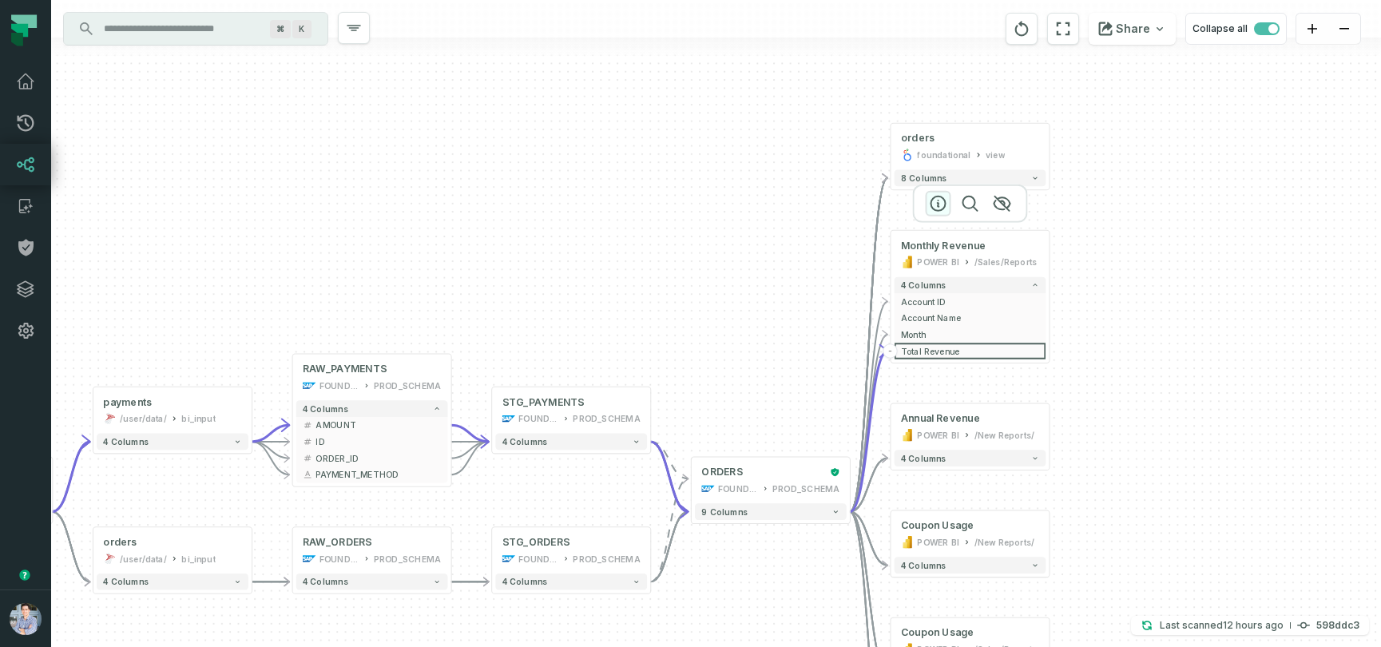
click at [932, 202] on icon "button" at bounding box center [938, 203] width 19 height 19
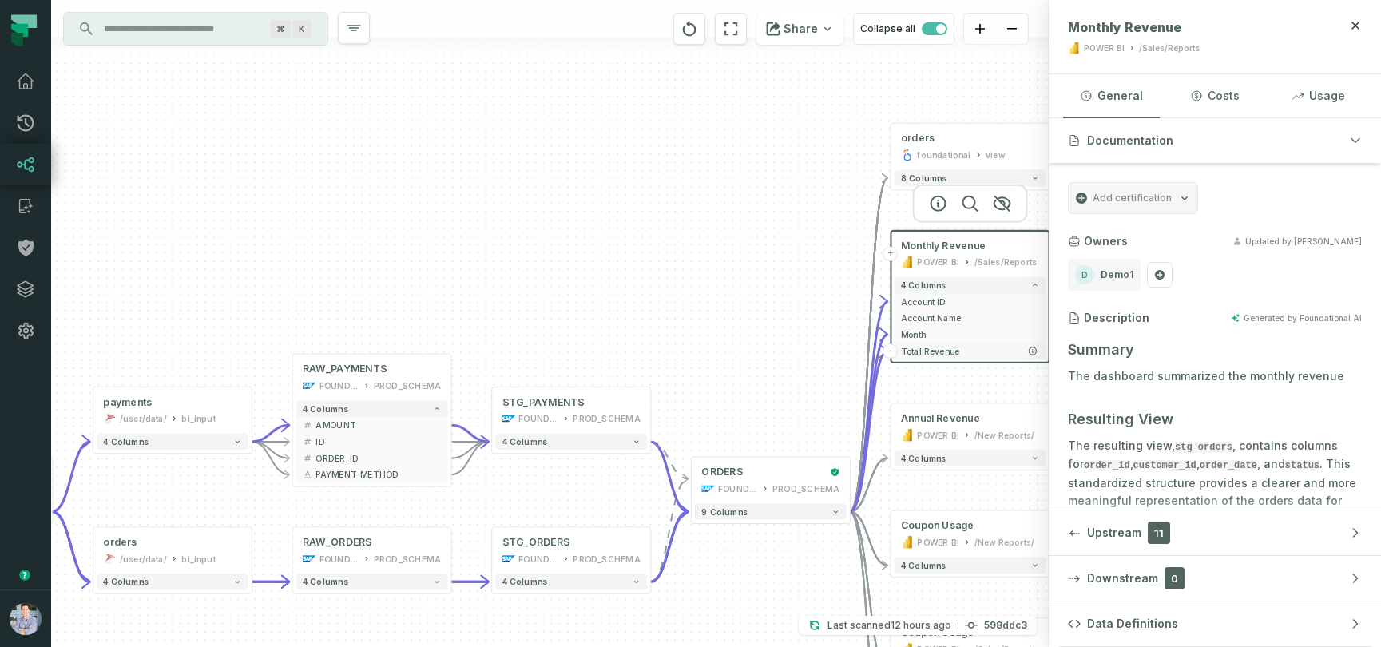
click at [950, 349] on span "Total Revenue" at bounding box center [970, 351] width 138 height 12
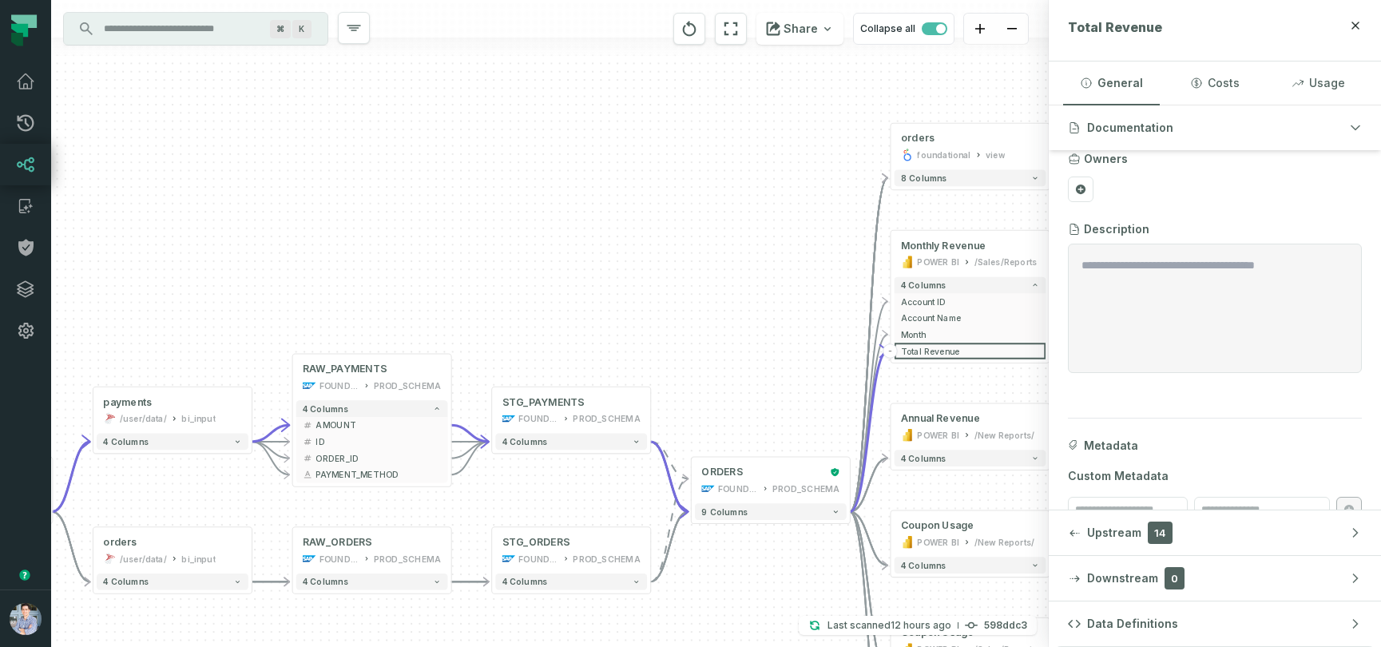
scroll to position [0, 0]
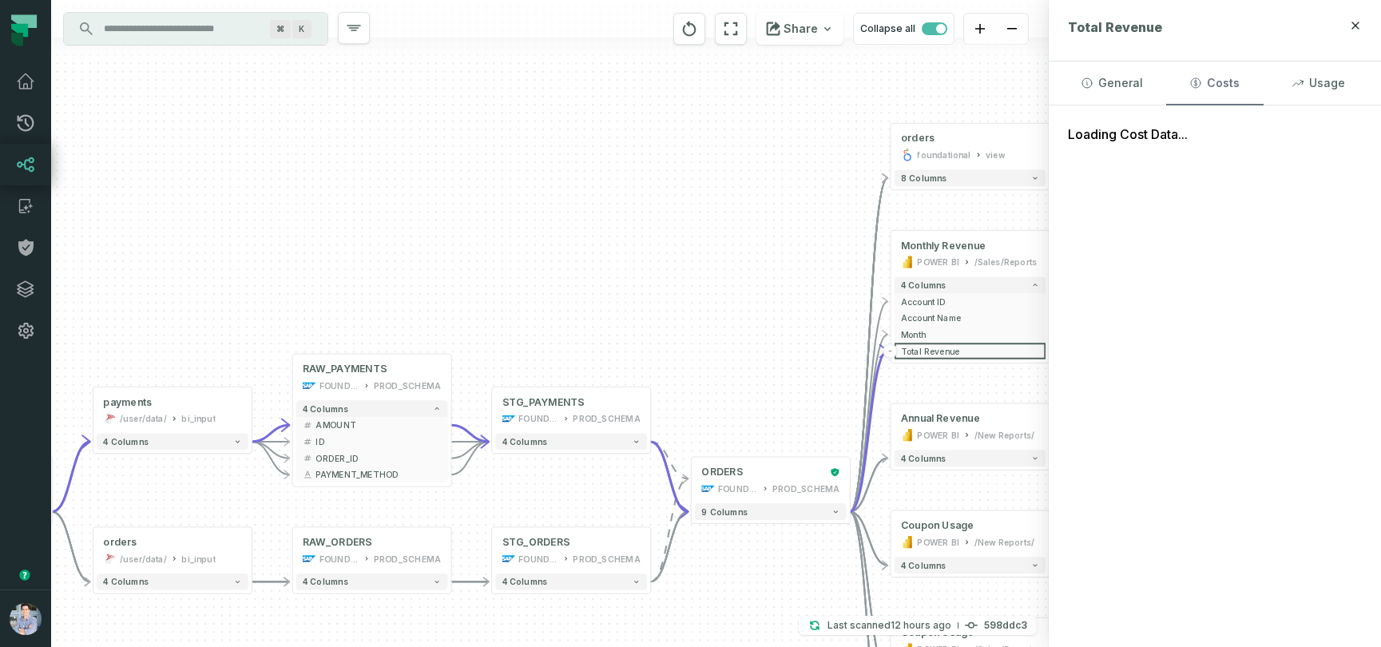
click at [1226, 81] on button "Costs" at bounding box center [1214, 82] width 97 height 43
click at [1318, 85] on button "Usage" at bounding box center [1318, 82] width 97 height 43
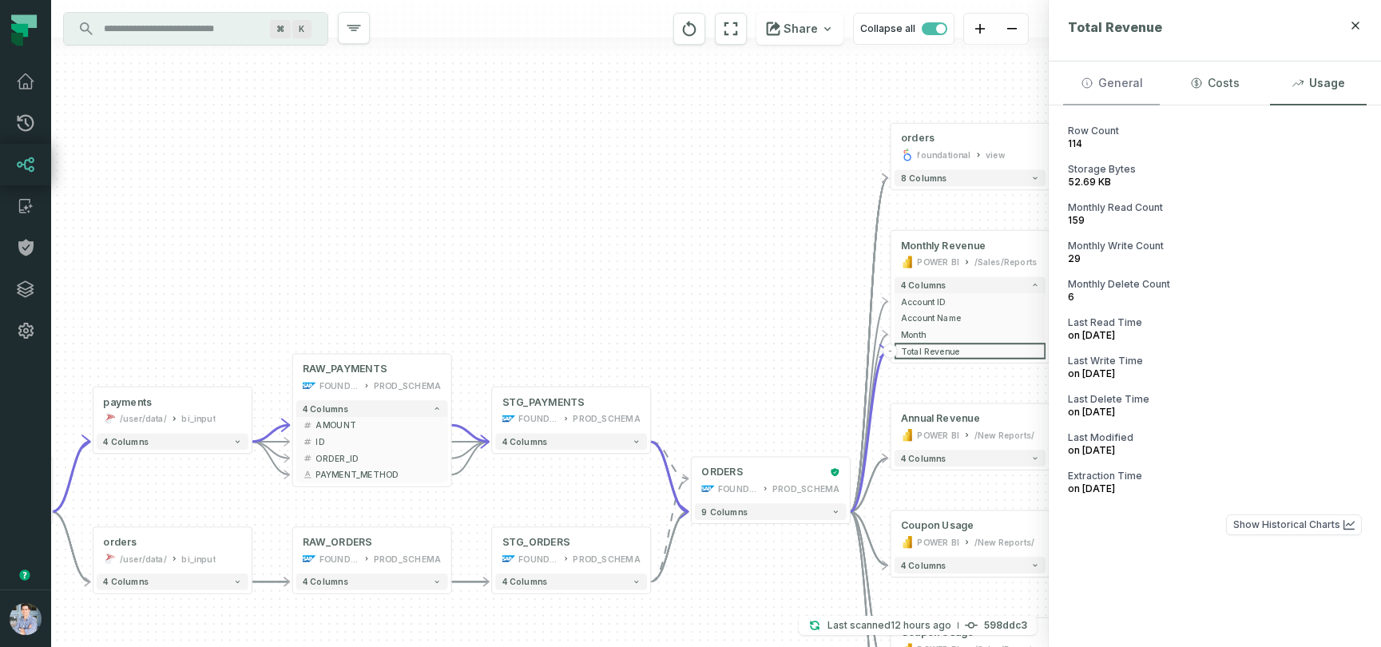
click at [1114, 81] on button "General" at bounding box center [1111, 82] width 97 height 43
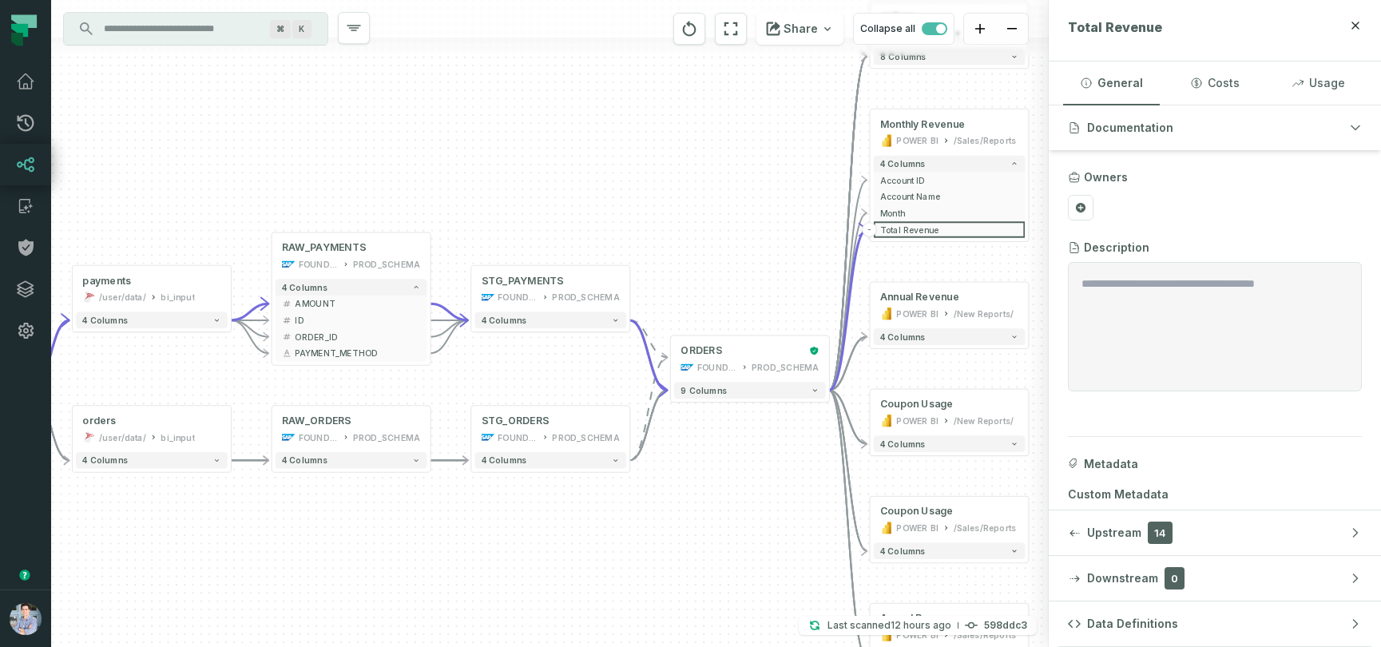
drag, startPoint x: 545, startPoint y: 196, endPoint x: 513, endPoint y: 78, distance: 121.7
click at [513, 78] on div "+ orders foundational view + 8 columns + Monthly Revenue POWER BI /Sales/Report…" at bounding box center [549, 323] width 997 height 647
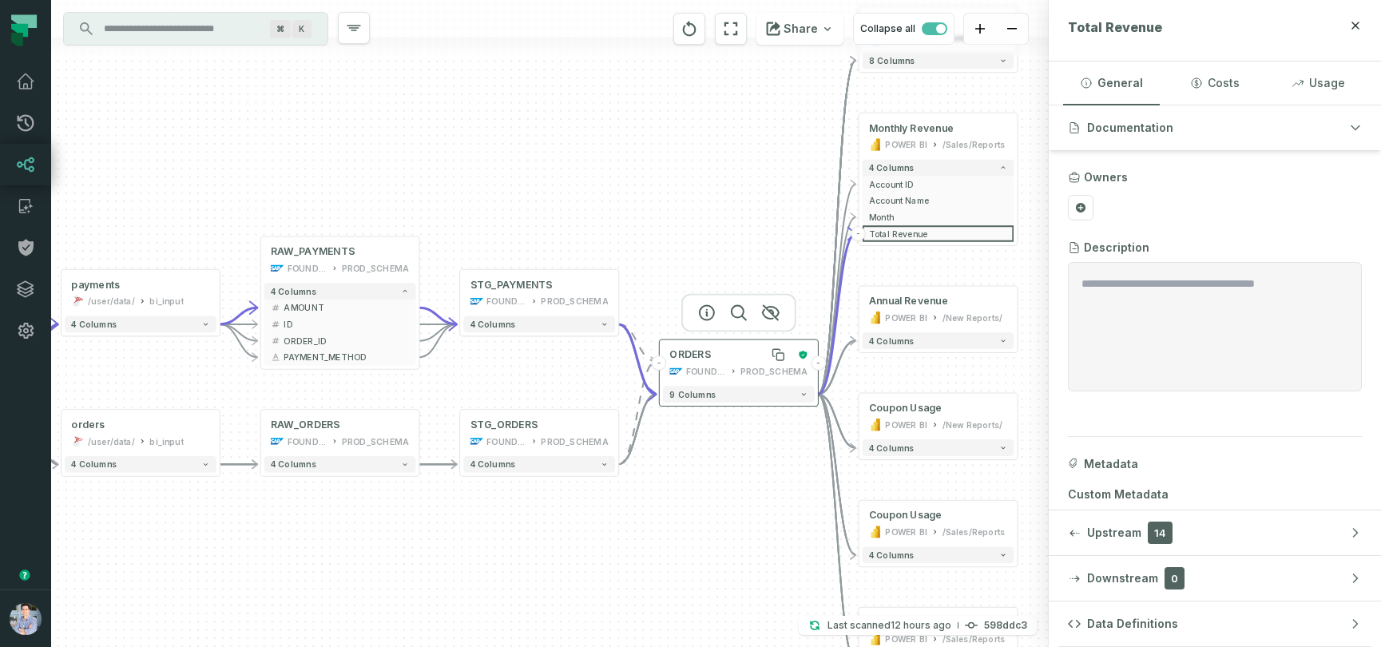
click at [716, 356] on div "ORDERS" at bounding box center [730, 355] width 122 height 14
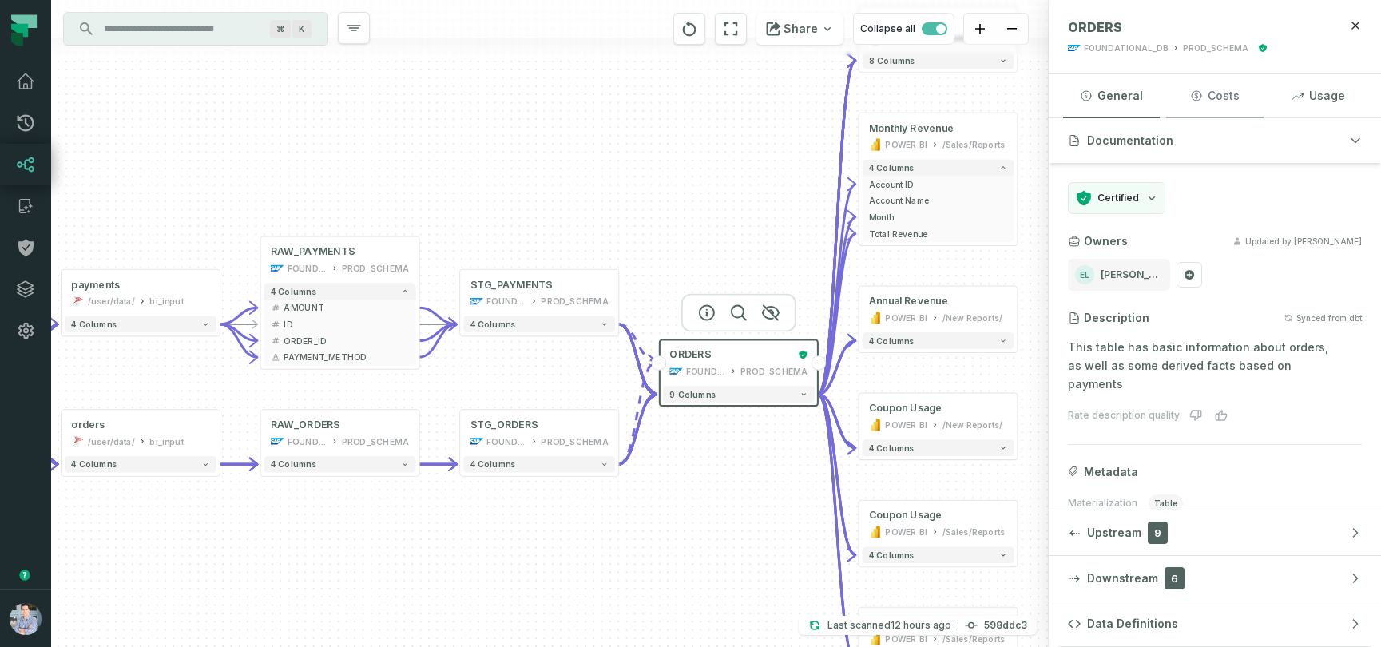
click at [1220, 97] on button "Costs" at bounding box center [1214, 95] width 97 height 43
click at [1128, 93] on button "General" at bounding box center [1111, 95] width 97 height 43
click at [1317, 97] on button "Usage" at bounding box center [1318, 95] width 97 height 43
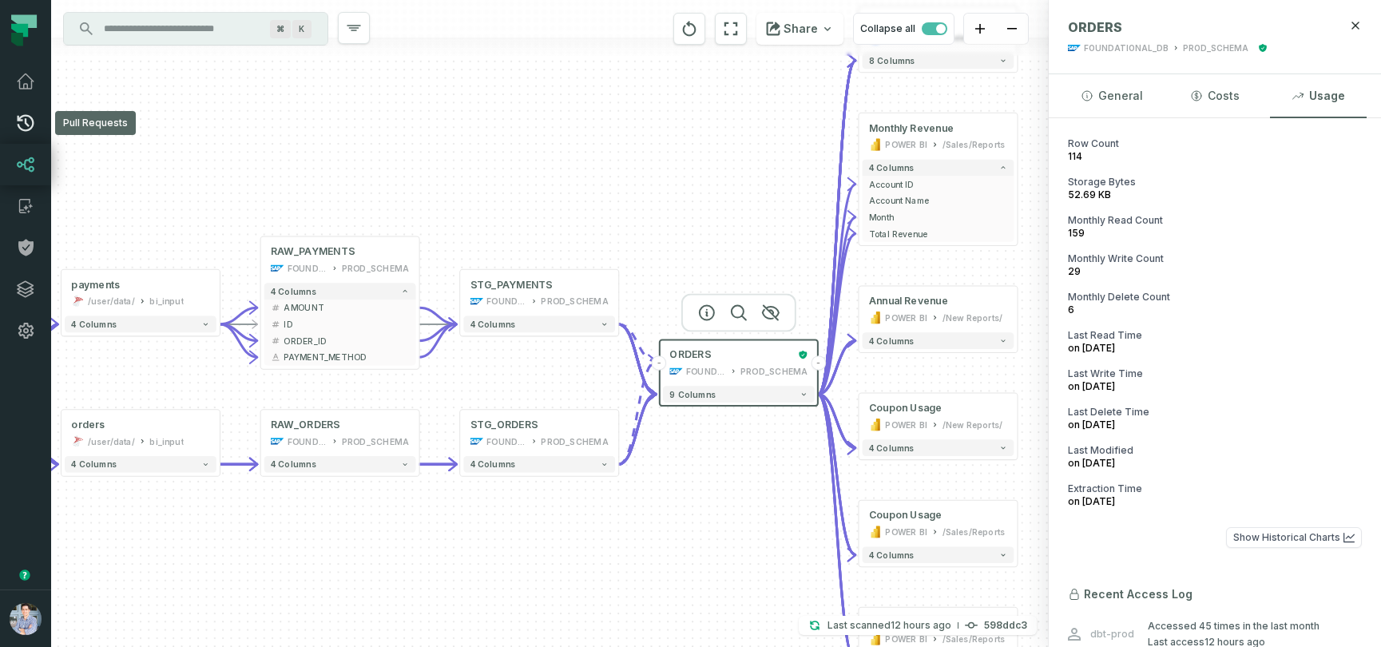
click at [27, 123] on icon at bounding box center [25, 122] width 19 height 19
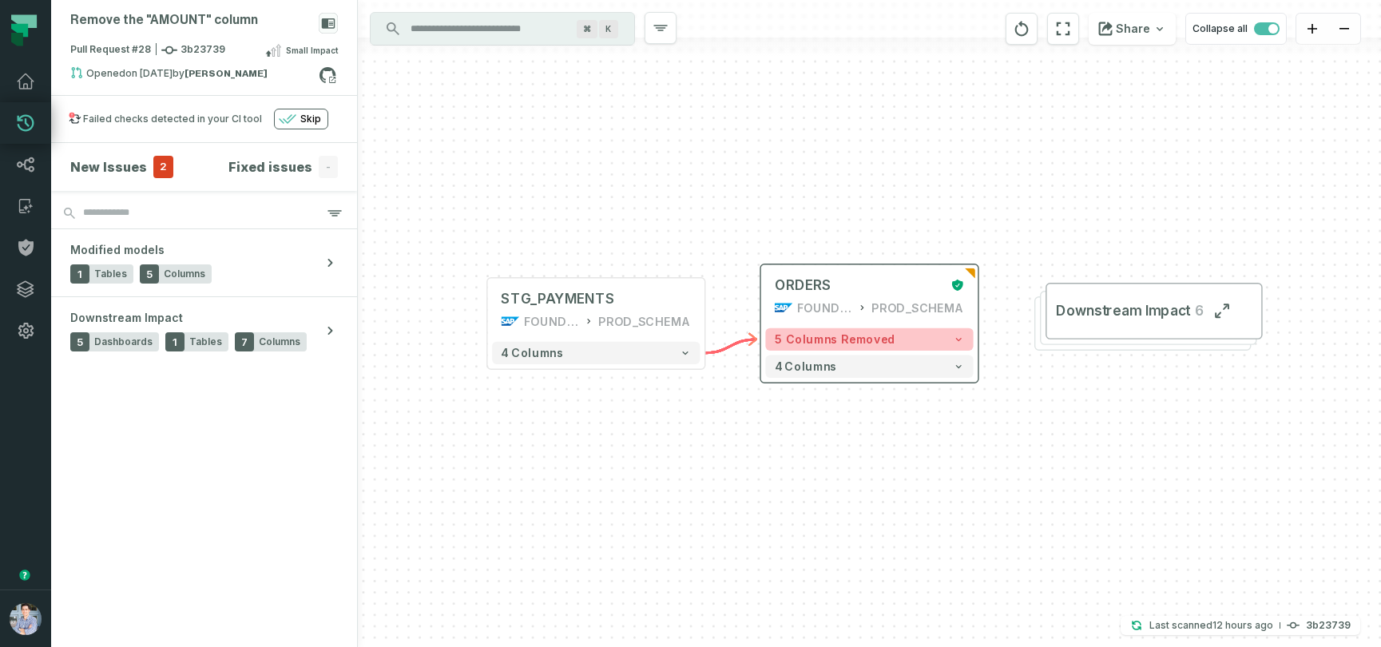
click at [963, 346] on button "5 columns removed" at bounding box center [869, 339] width 208 height 22
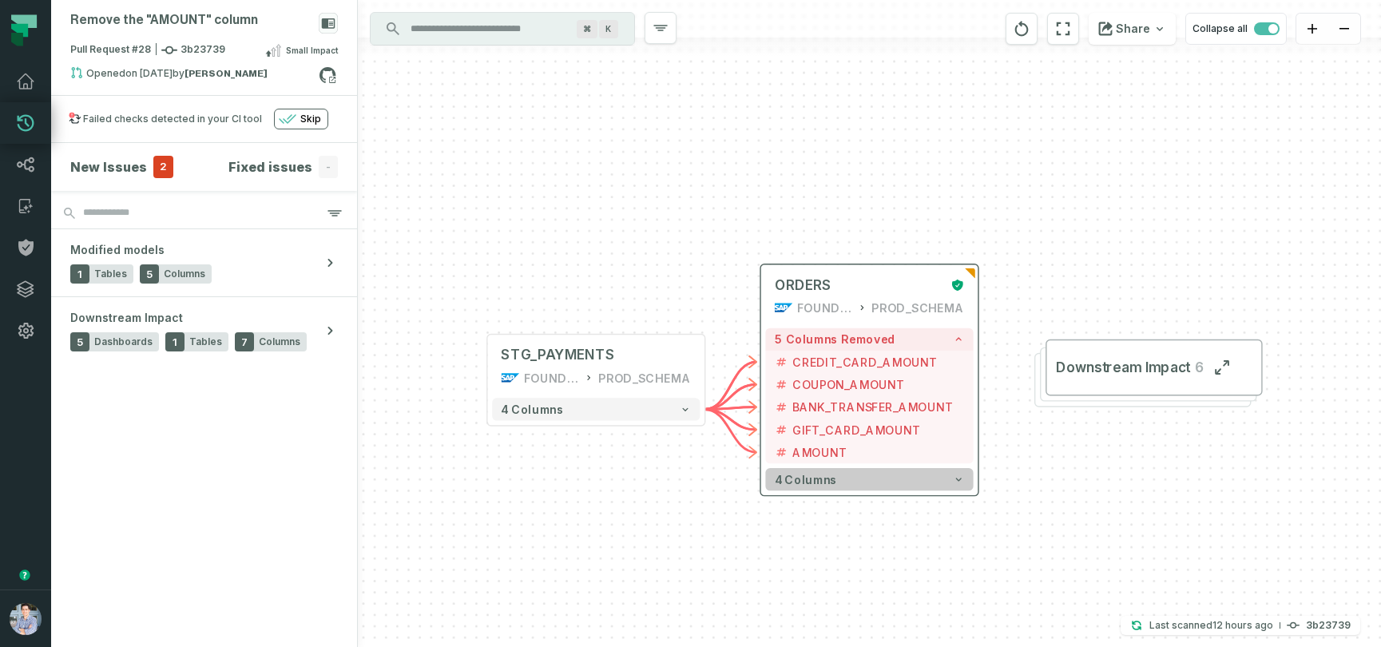
click at [958, 478] on icon "button" at bounding box center [959, 479] width 6 height 3
click at [958, 474] on icon "button" at bounding box center [958, 476] width 11 height 11
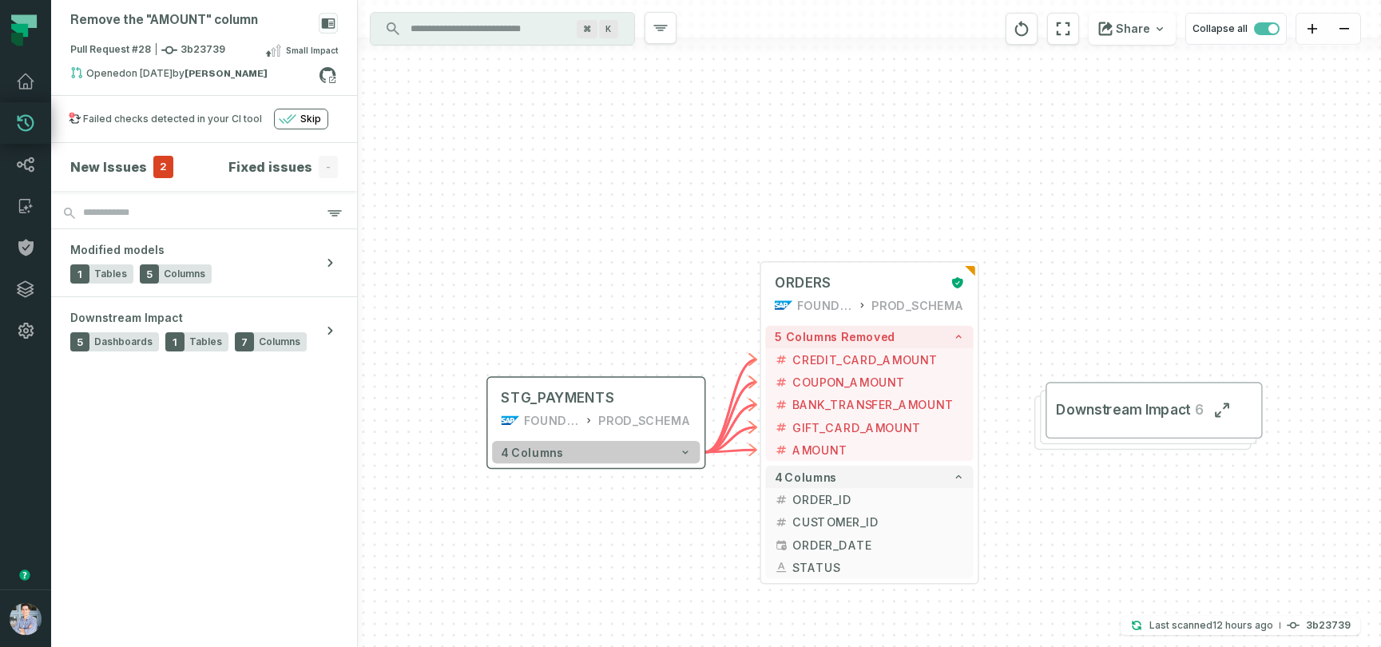
click at [684, 453] on icon "button" at bounding box center [685, 451] width 11 height 11
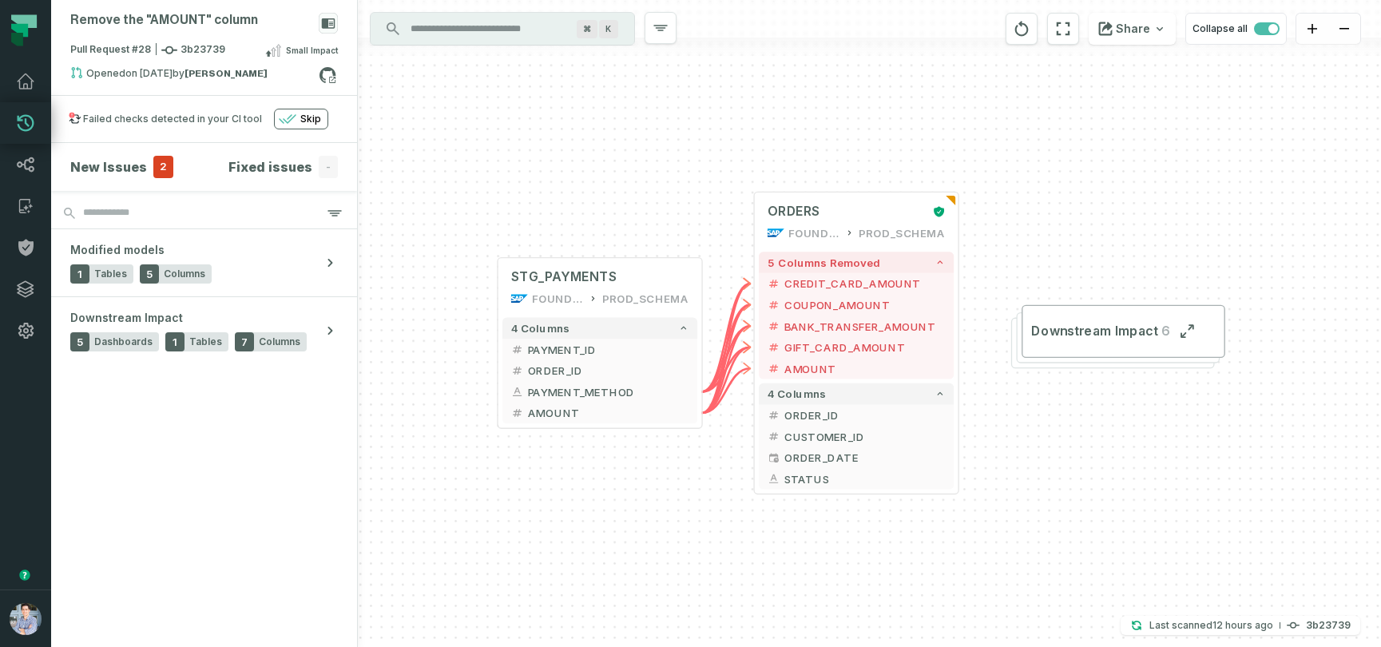
drag, startPoint x: 676, startPoint y: 232, endPoint x: 673, endPoint y: 109, distance: 123.0
click at [673, 109] on div "+ ORDERS FOUNDATIONAL_DB PROD_SCHEMA + 5 columns removed - CREDIT_CARD_AMOUNT -…" at bounding box center [869, 323] width 1023 height 647
click at [1116, 331] on span "Downstream Impact" at bounding box center [1094, 331] width 126 height 17
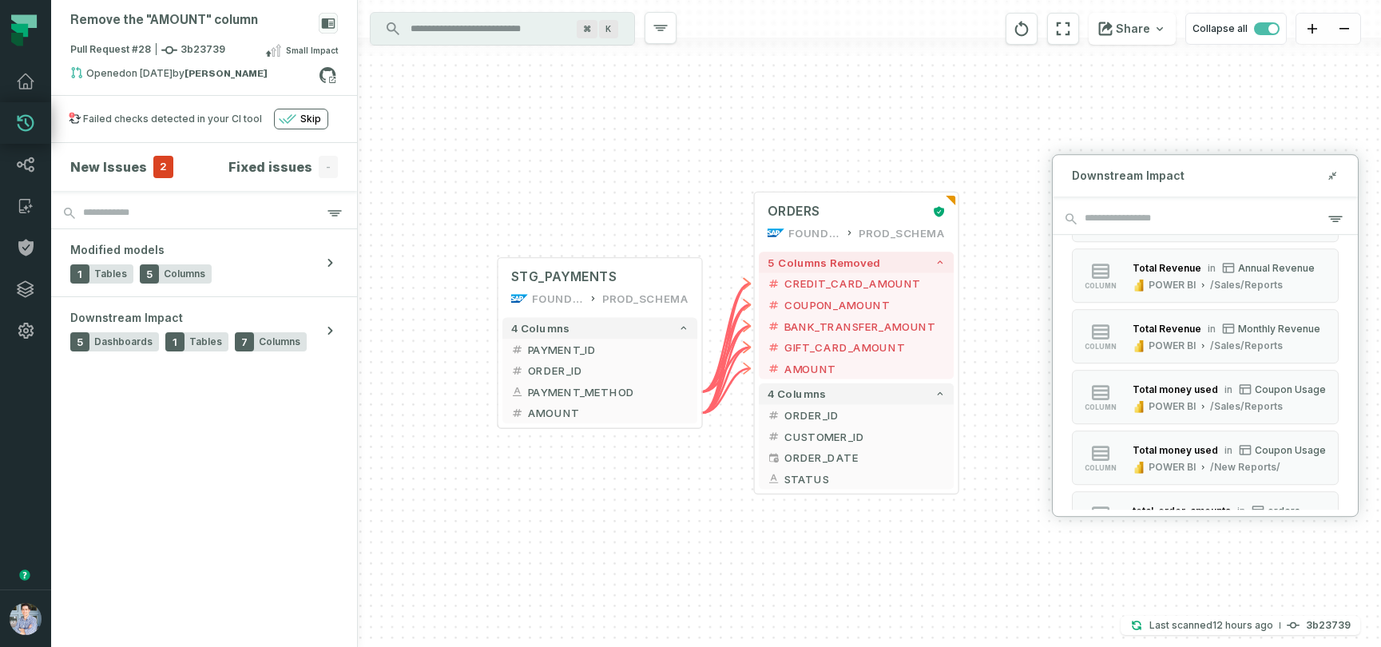
scroll to position [617, 0]
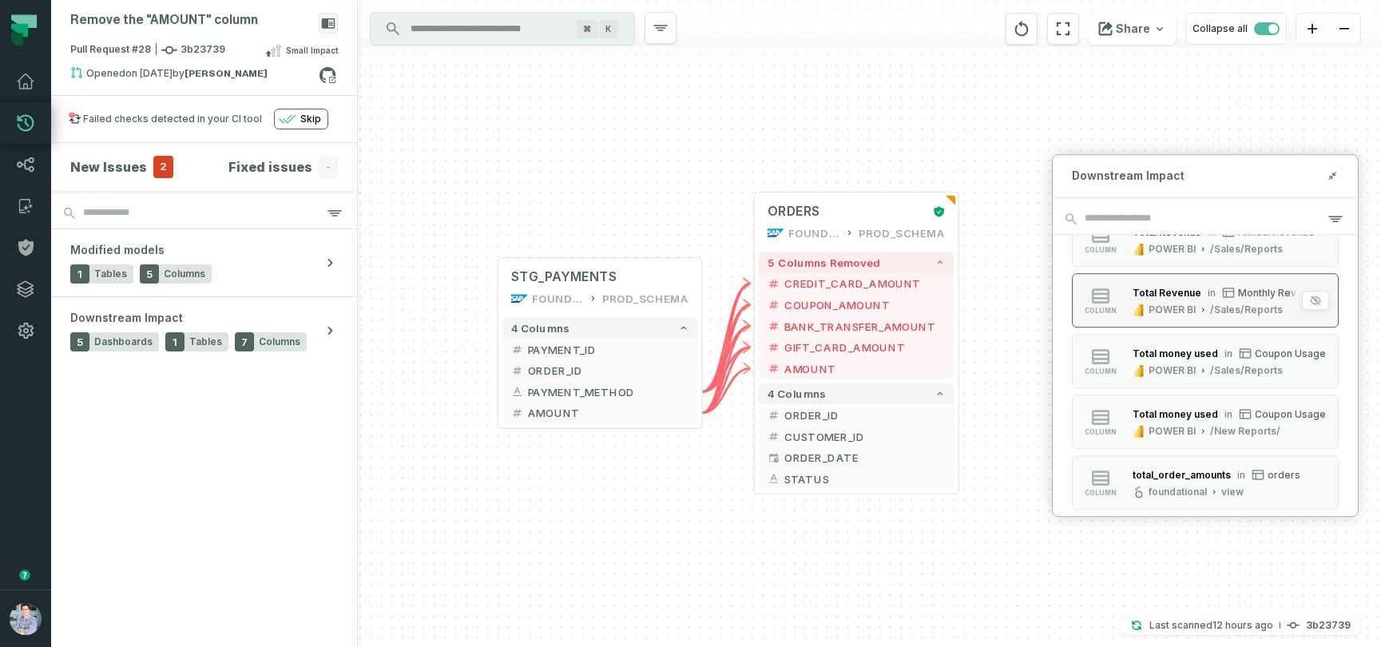
click at [1161, 306] on div "POWER BI" at bounding box center [1171, 309] width 47 height 13
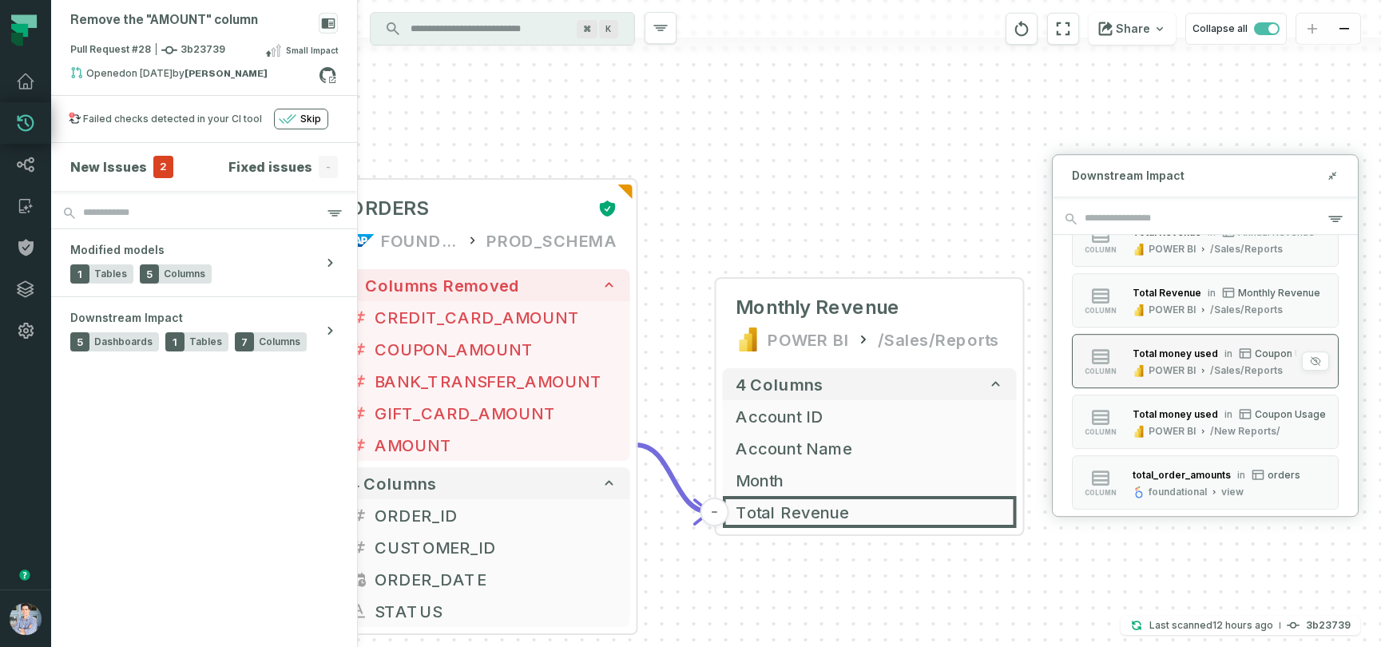
click at [1153, 372] on div "POWER BI" at bounding box center [1171, 370] width 47 height 13
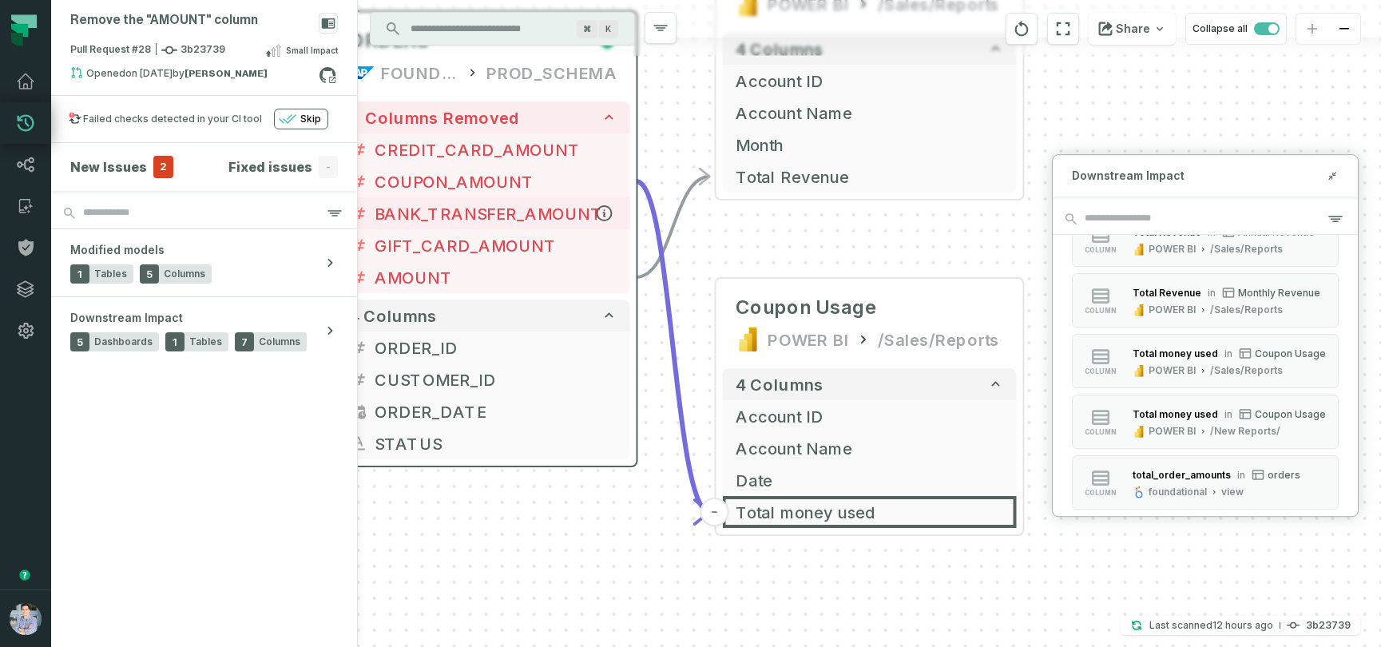
click at [470, 212] on span "BANK_TRANSFER_AMOUNT" at bounding box center [496, 213] width 243 height 24
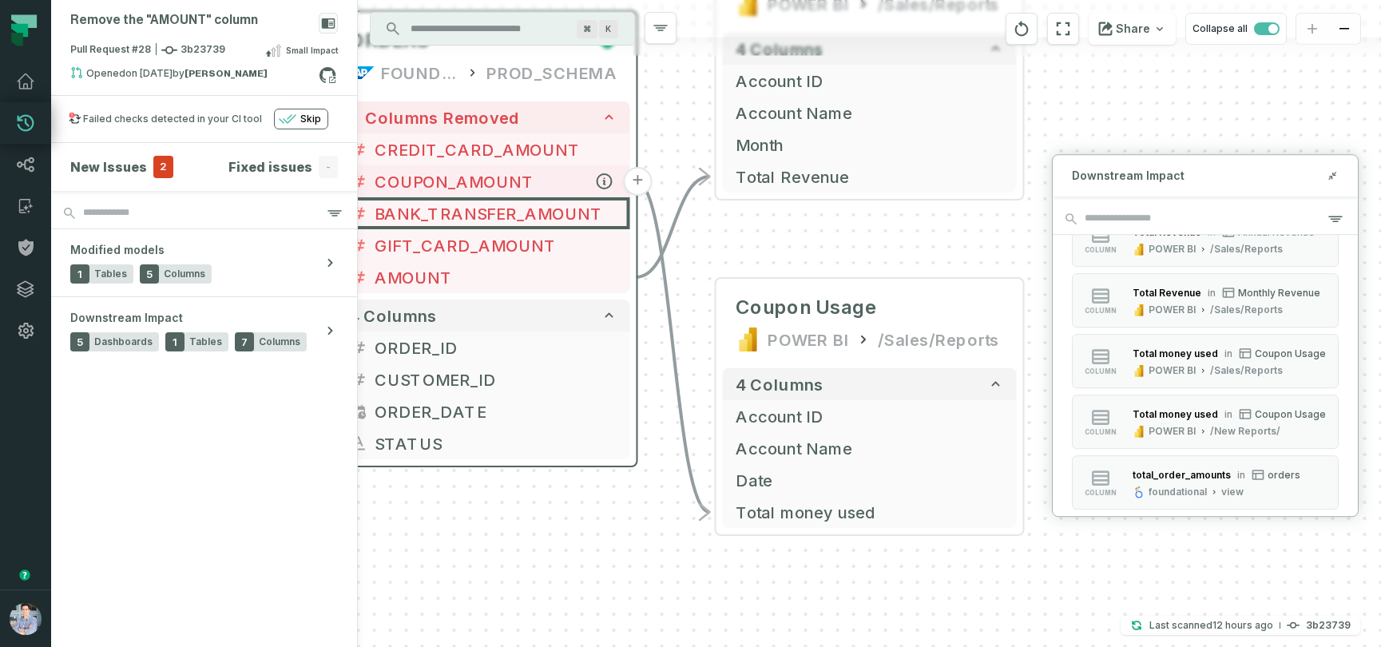
click at [494, 175] on span "COUPON_AMOUNT" at bounding box center [496, 181] width 243 height 24
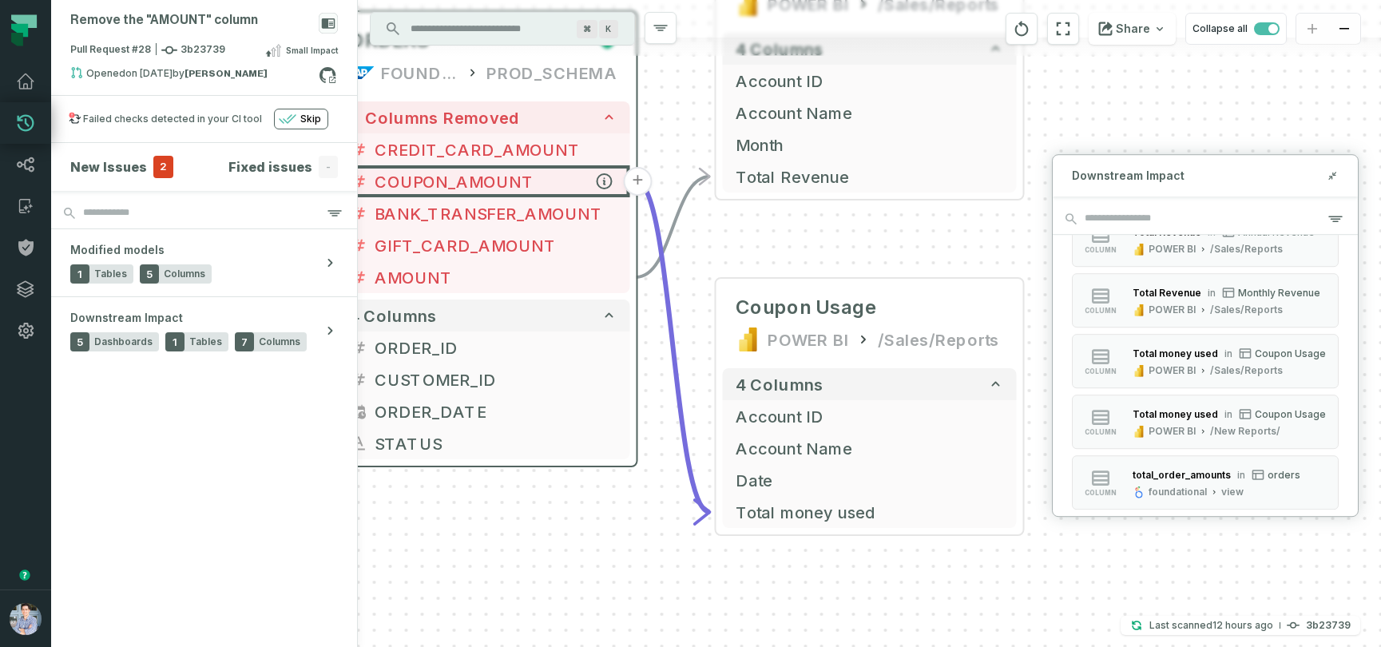
click at [642, 182] on button "+" at bounding box center [638, 181] width 29 height 29
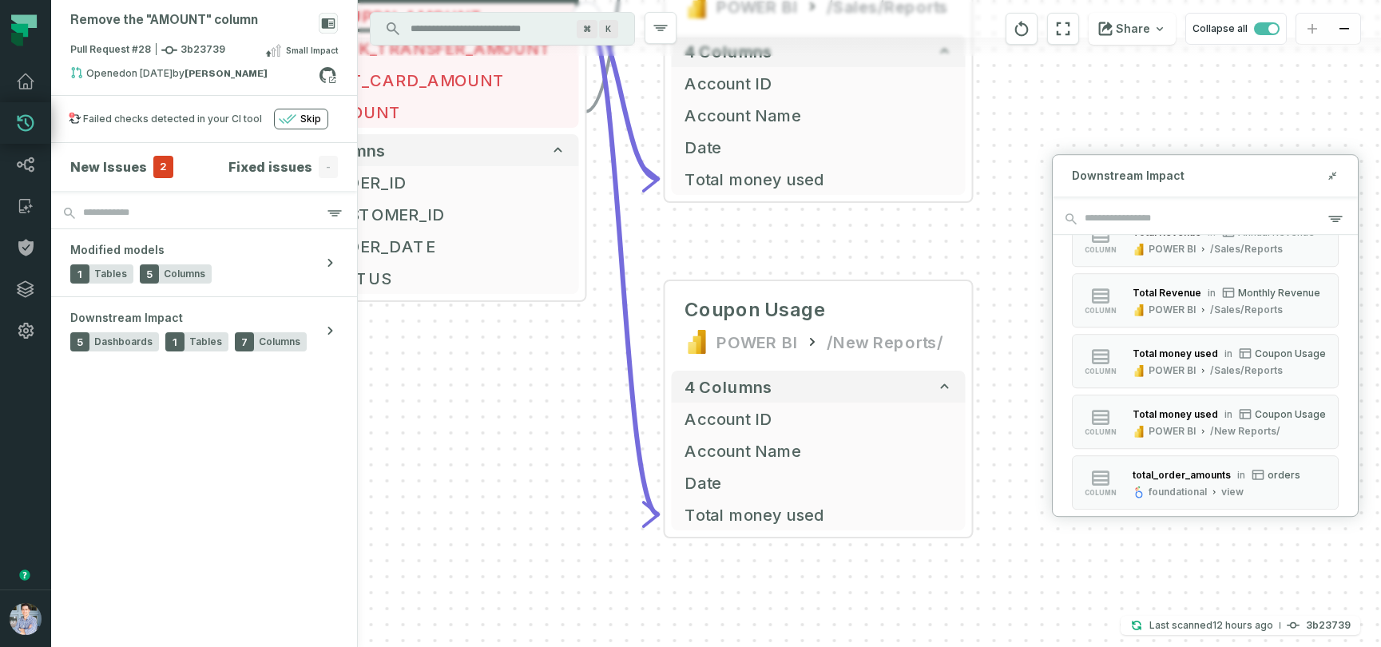
drag, startPoint x: 529, startPoint y: 488, endPoint x: 473, endPoint y: 488, distance: 55.9
click at [473, 488] on div "+ Coupon Usage POWER BI /New Reports/ 4 columns + Account ID + Account Name + D…" at bounding box center [869, 323] width 1023 height 647
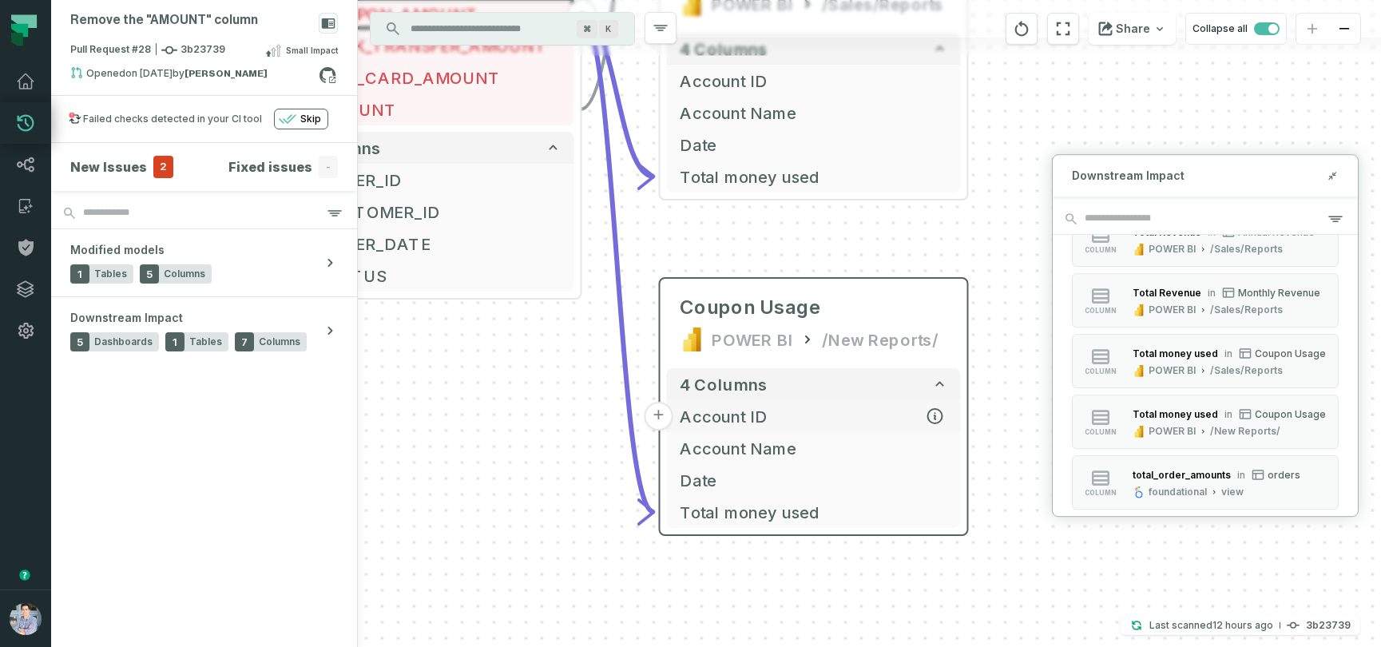
click at [786, 413] on span "Account ID" at bounding box center [814, 416] width 268 height 24
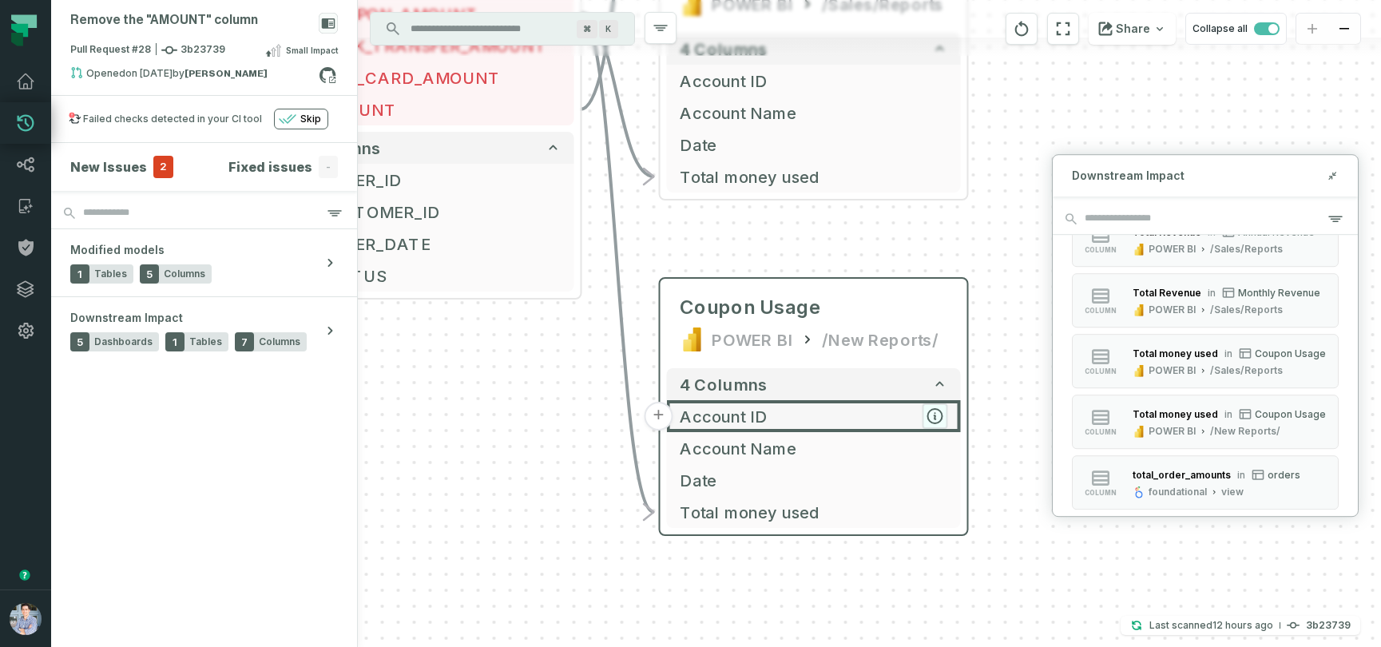
click at [931, 416] on icon "button" at bounding box center [935, 416] width 14 height 14
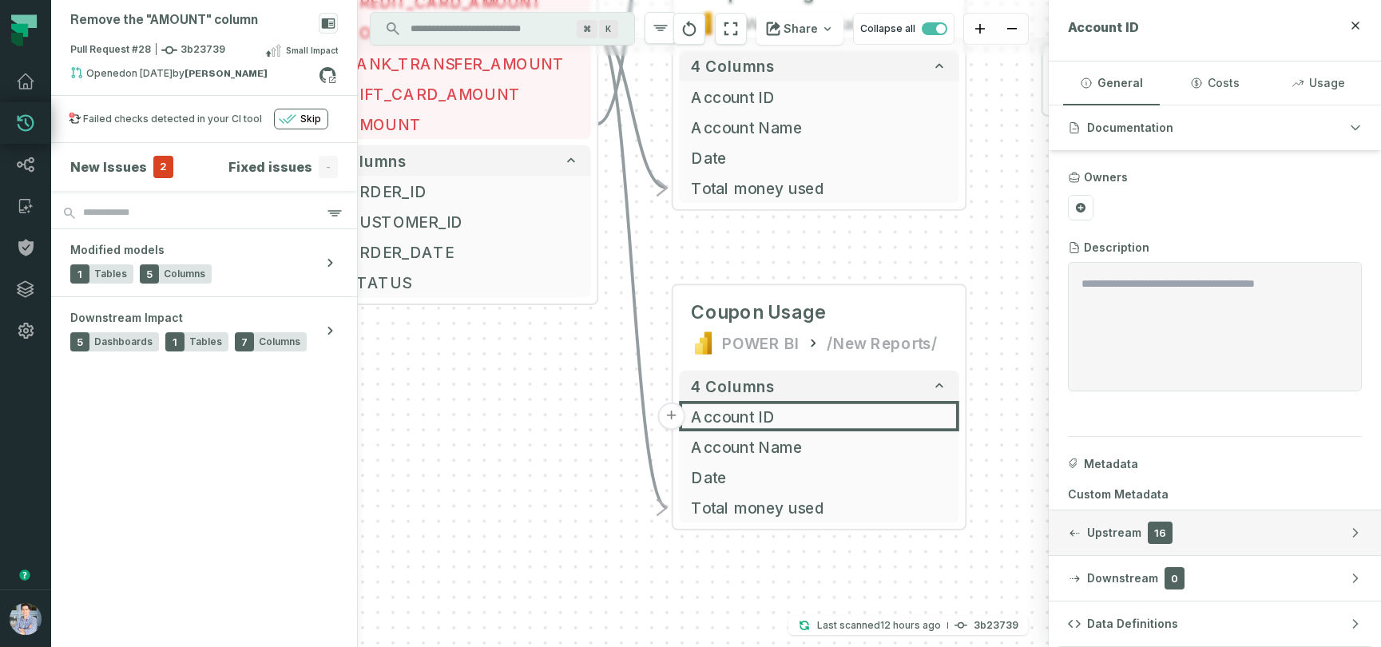
click at [1231, 529] on button "Upstream 16" at bounding box center [1215, 532] width 332 height 45
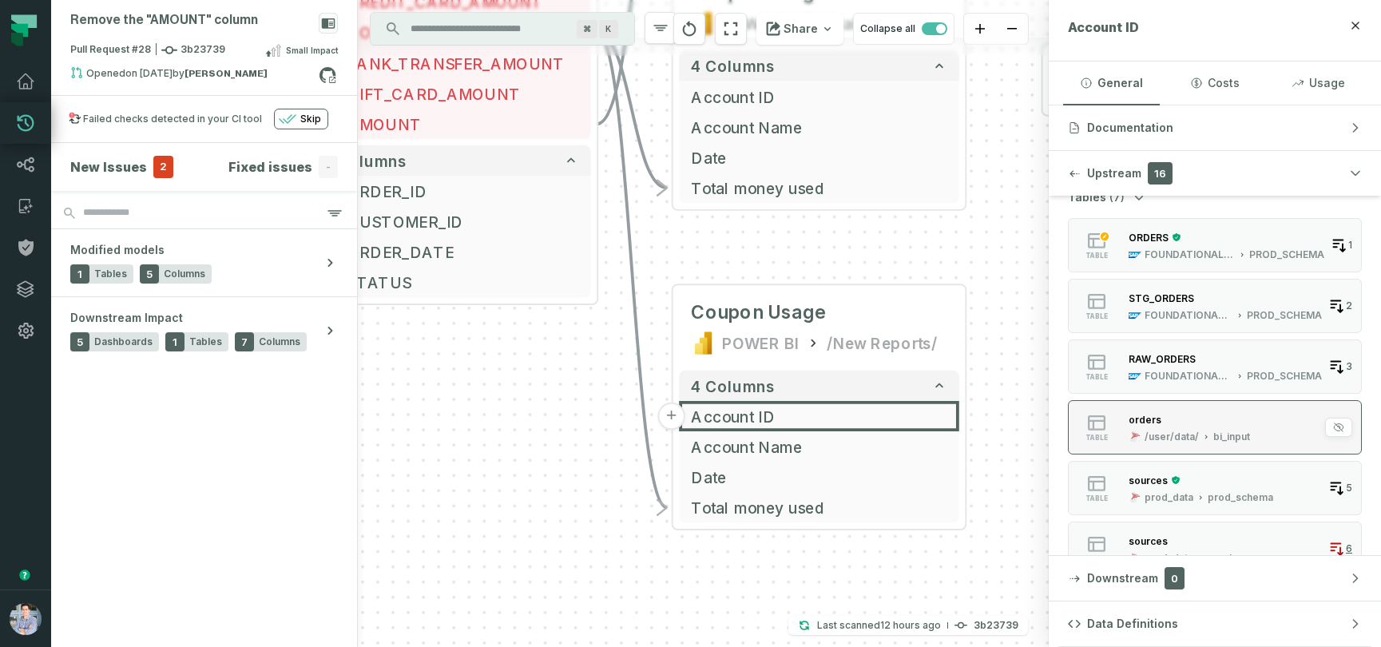
scroll to position [66, 0]
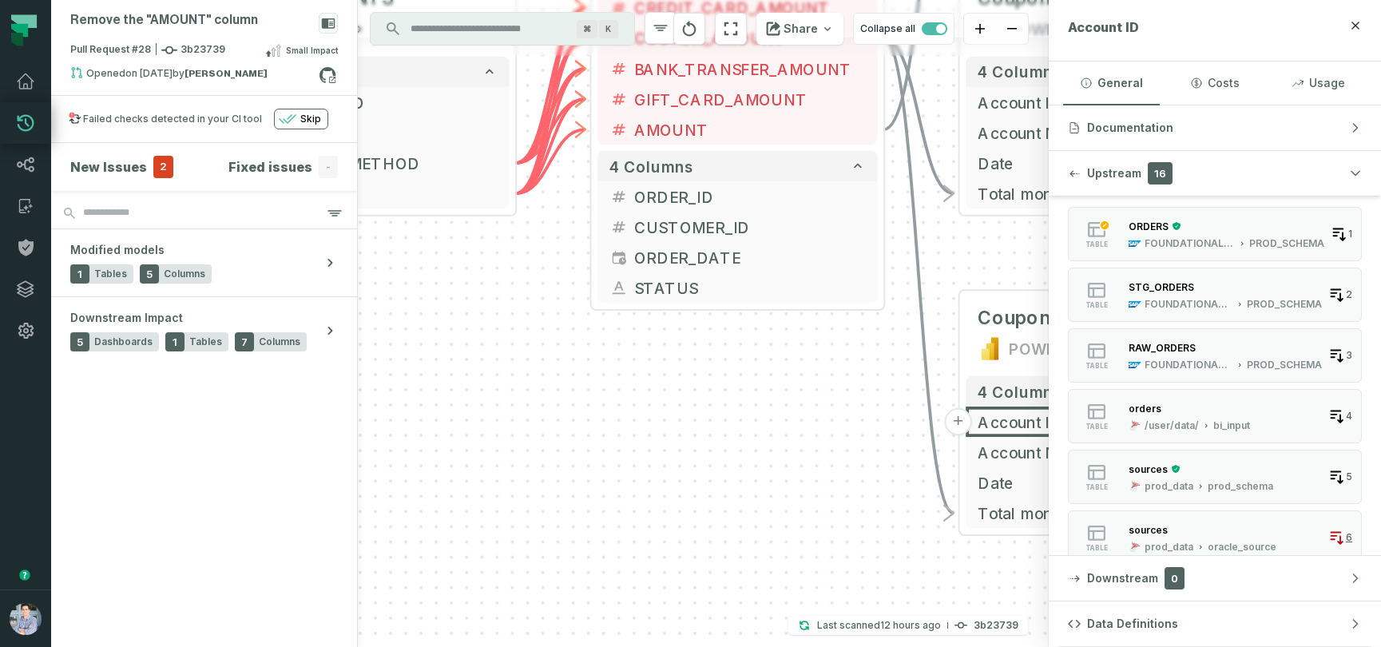
drag, startPoint x: 465, startPoint y: 424, endPoint x: 832, endPoint y: 402, distance: 368.0
click at [832, 402] on div "+ Coupon Usage POWER BI /New Reports/ 4 columns + Account ID + Account Name + D…" at bounding box center [703, 323] width 691 height 647
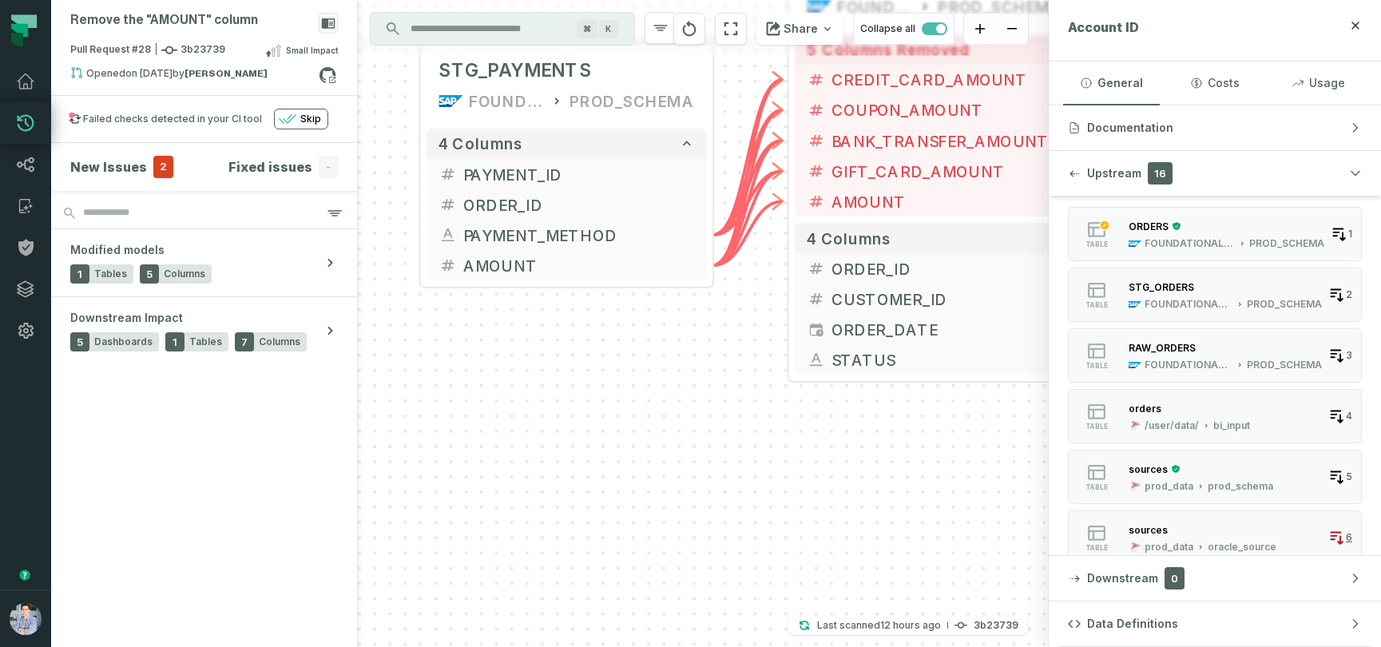
drag, startPoint x: 546, startPoint y: 388, endPoint x: 681, endPoint y: 498, distance: 174.2
click at [681, 498] on div "+ Coupon Usage POWER BI /New Reports/ 4 columns + Account ID + Account Name + D…" at bounding box center [703, 323] width 691 height 647
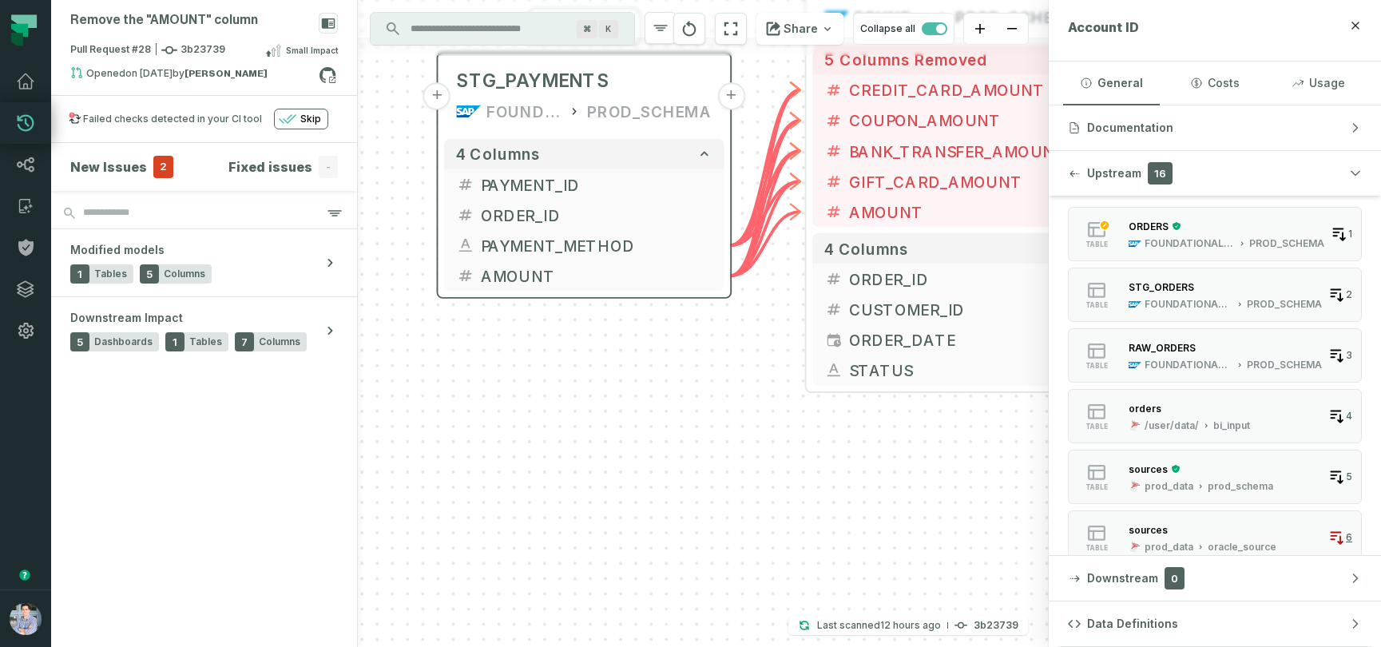
click at [437, 93] on button "+" at bounding box center [436, 95] width 27 height 27
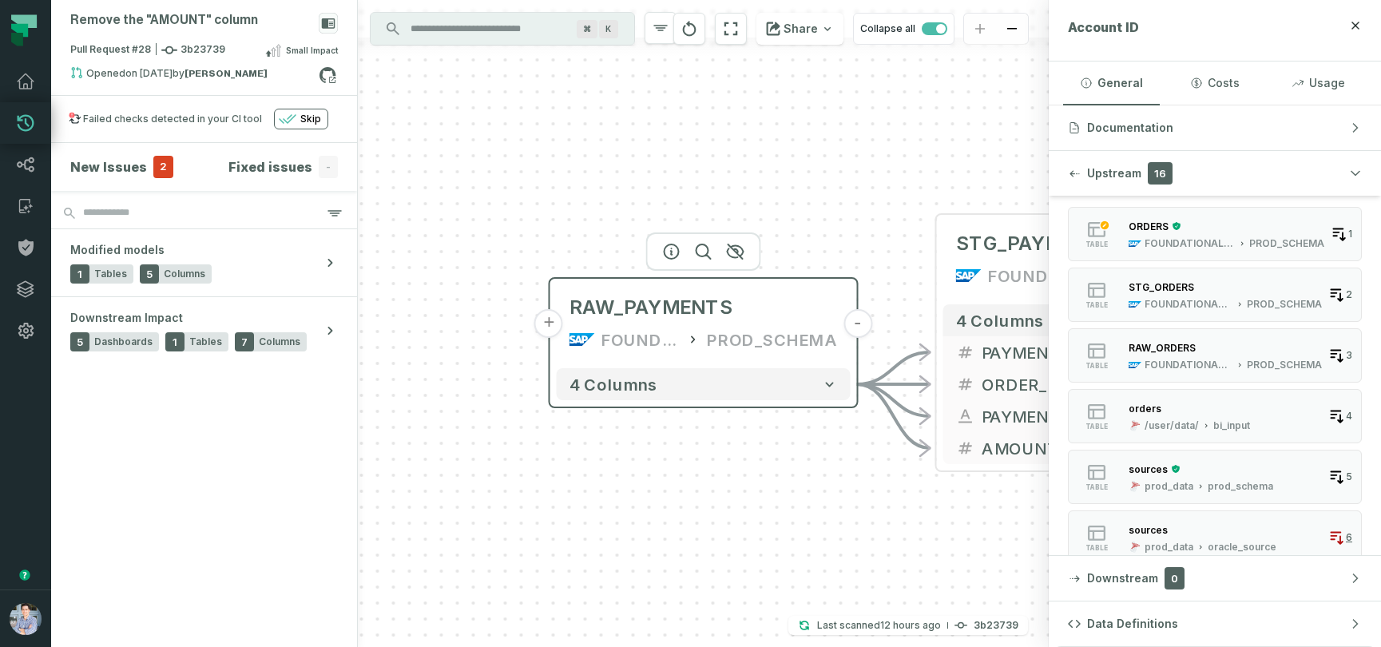
click at [549, 336] on button "+" at bounding box center [548, 323] width 29 height 29
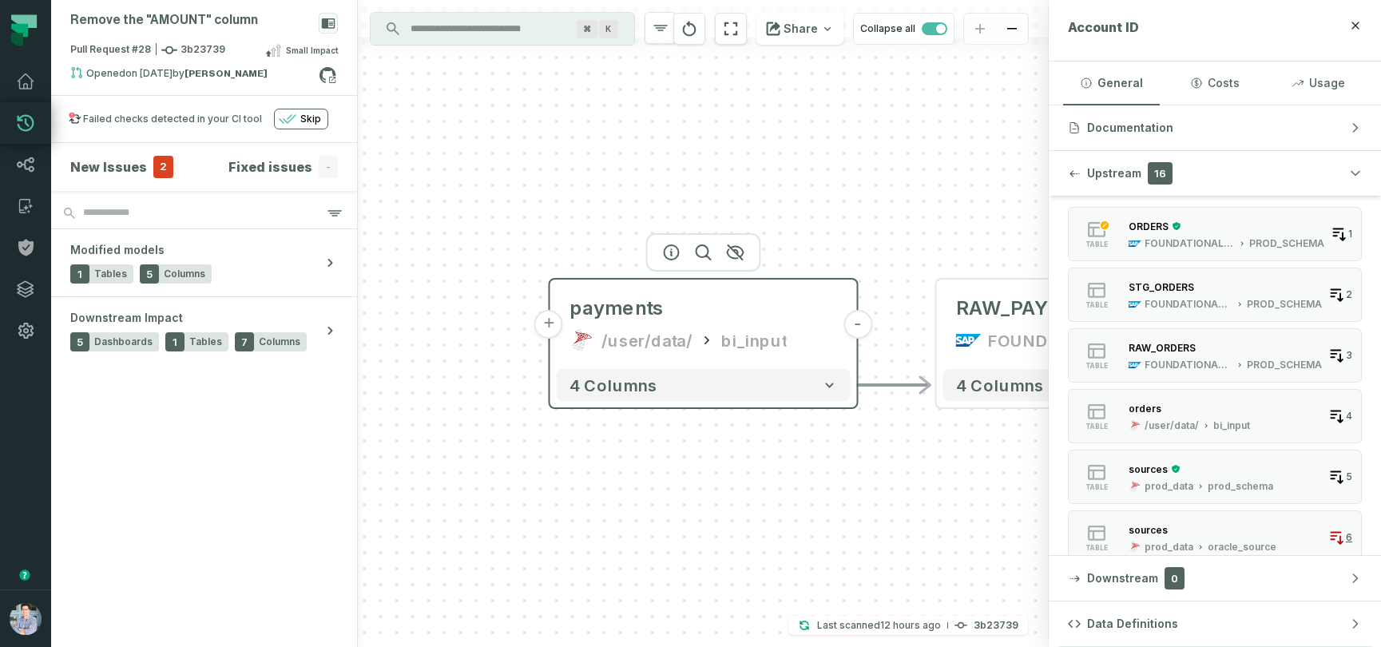
click at [549, 324] on button "+" at bounding box center [548, 324] width 29 height 29
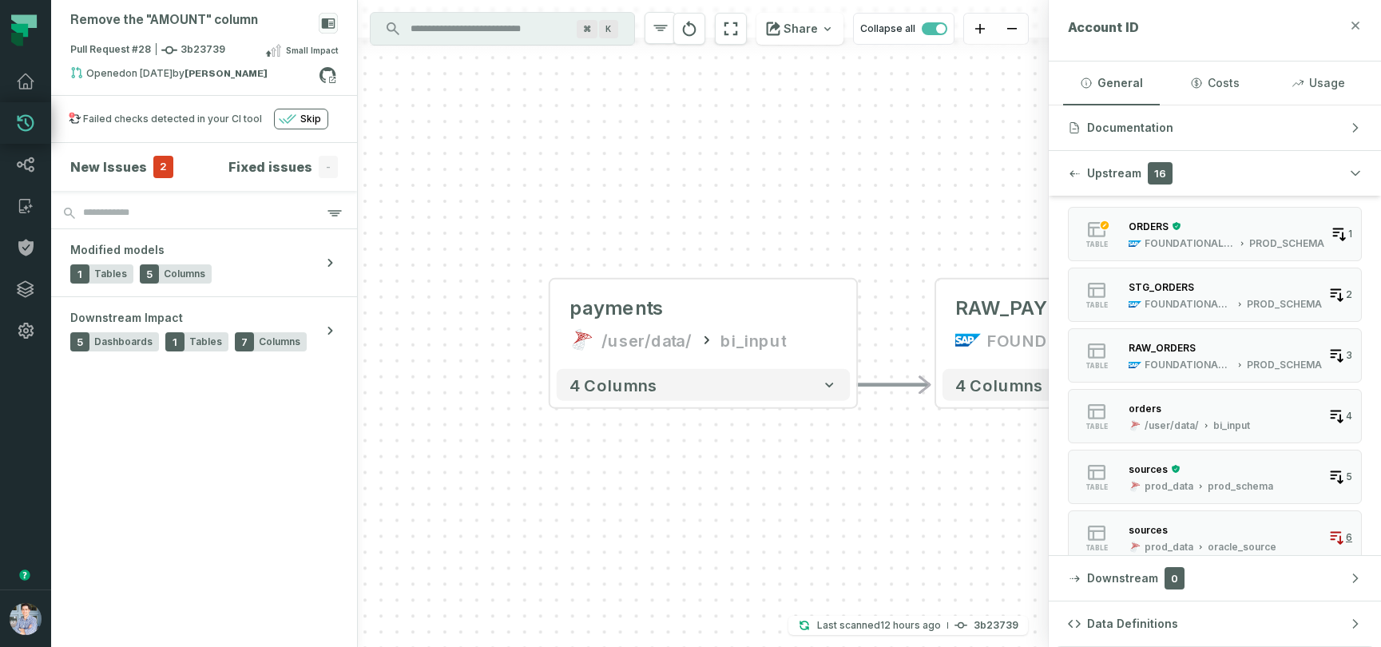
click at [1357, 24] on icon "button" at bounding box center [1355, 25] width 13 height 13
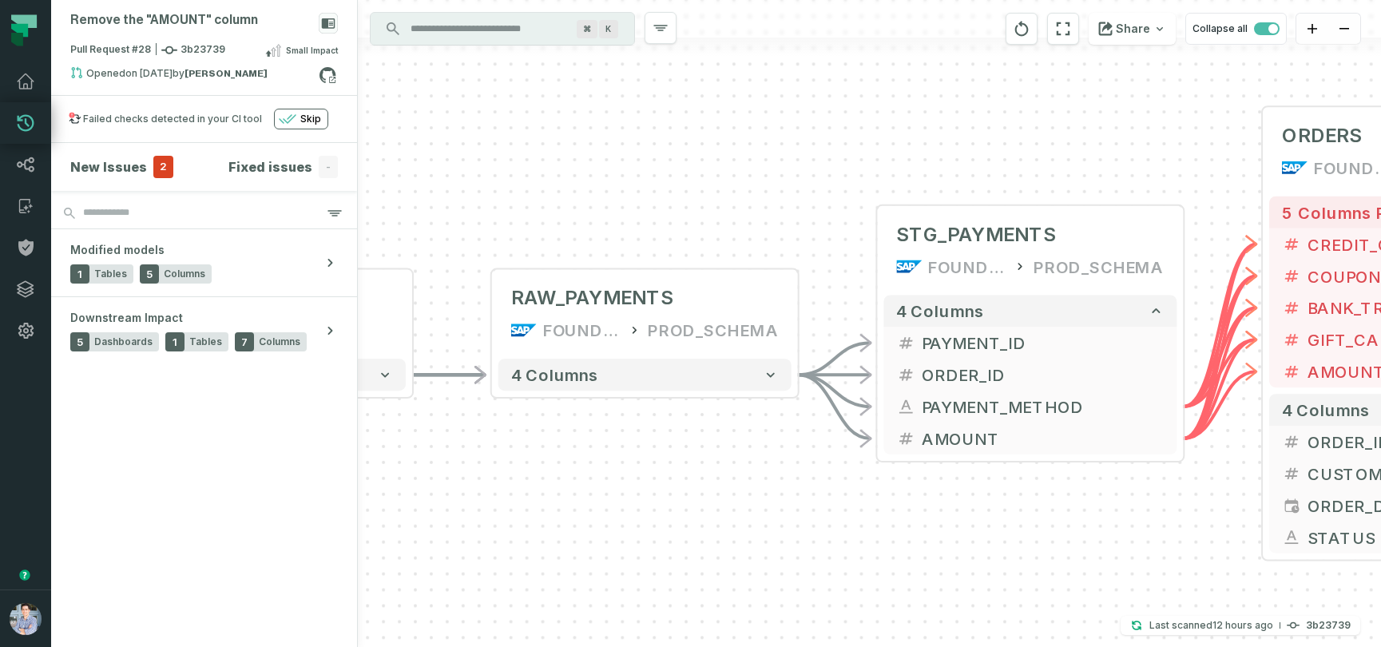
drag, startPoint x: 993, startPoint y: 159, endPoint x: 546, endPoint y: 147, distance: 446.6
click at [546, 147] on div "+ payments /user/data/ bi_input - 4 columns - RAW_PAYMENTS FOUNDATIONAL_DB PROD…" at bounding box center [869, 323] width 1023 height 647
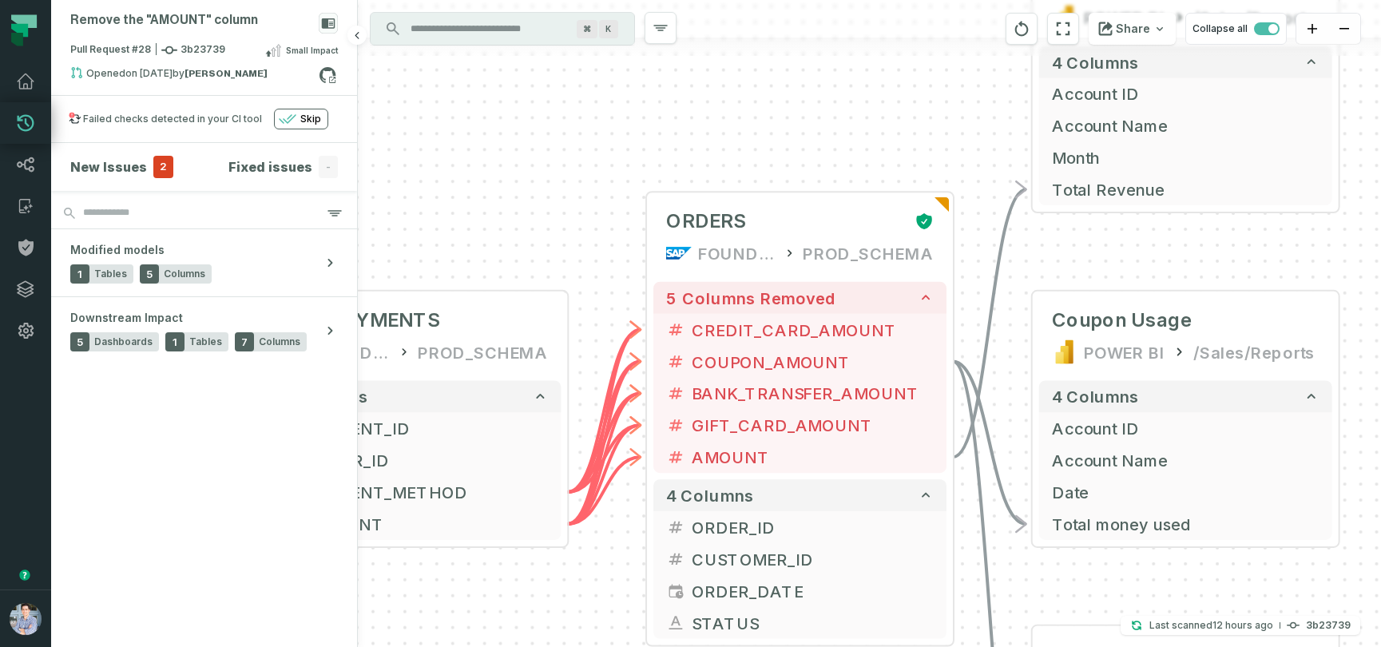
drag, startPoint x: 997, startPoint y: 93, endPoint x: 319, endPoint y: 195, distance: 685.6
click at [319, 195] on div "Remove the "AMOUNT" column Pull Request #28 3b23739 Small Impact Opened [DATE] …" at bounding box center [716, 323] width 1330 height 647
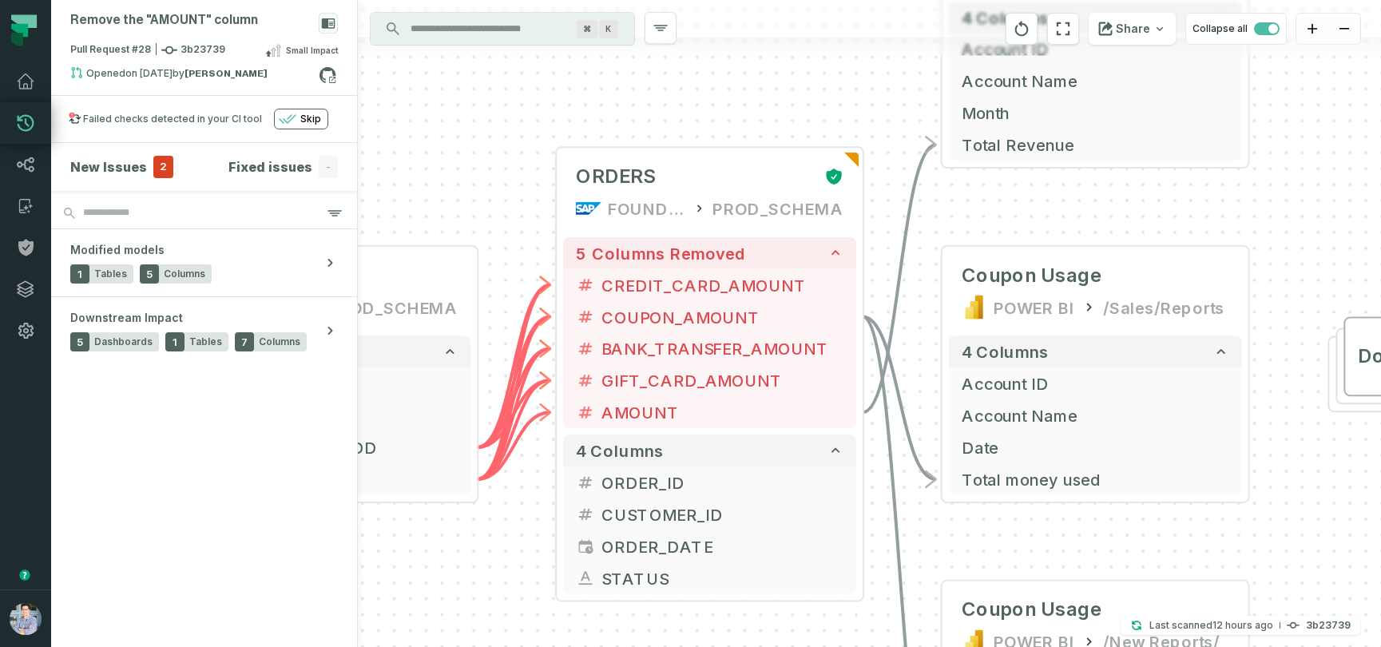
drag, startPoint x: 659, startPoint y: 125, endPoint x: 635, endPoint y: 67, distance: 63.0
click at [635, 67] on div "+ payments /user/data/ bi_input - 4 columns - RAW_PAYMENTS FOUNDATIONAL_DB PROD…" at bounding box center [869, 323] width 1023 height 647
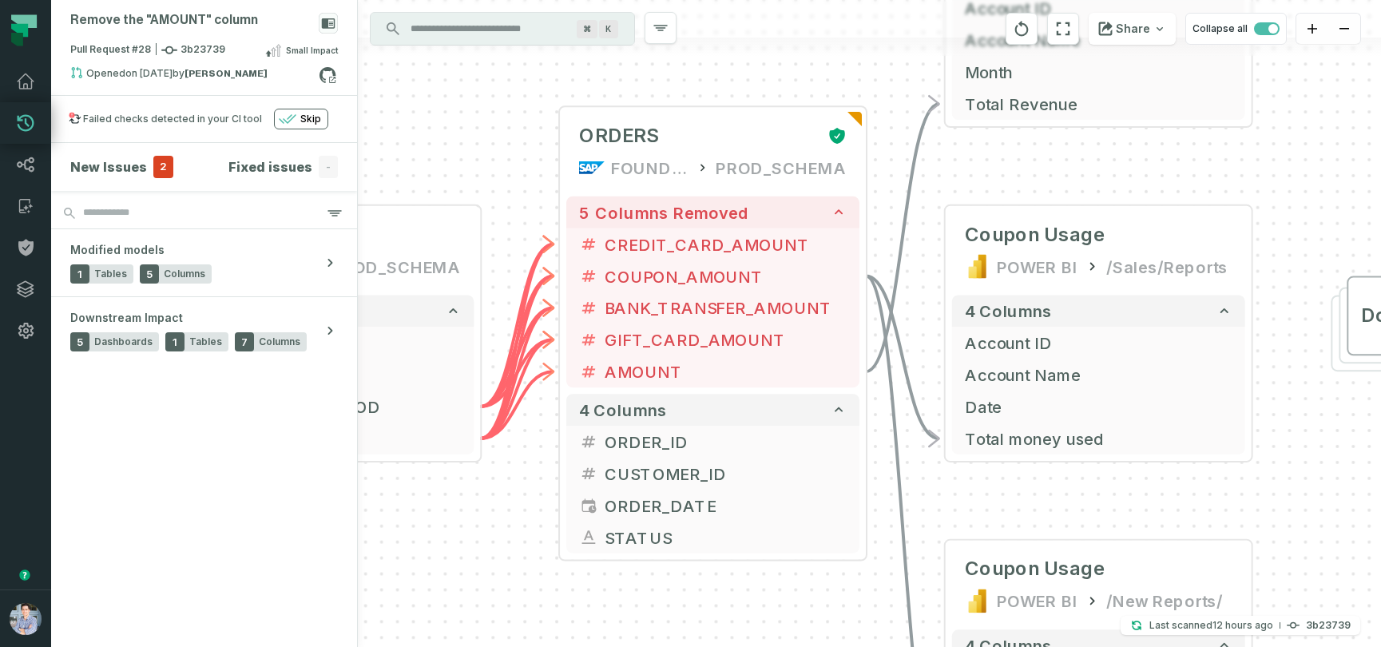
drag, startPoint x: 638, startPoint y: 95, endPoint x: 643, endPoint y: 46, distance: 49.0
click at [643, 46] on div "+ payments /user/data/ bi_input - 4 columns - RAW_PAYMENTS FOUNDATIONAL_DB PROD…" at bounding box center [869, 323] width 1023 height 647
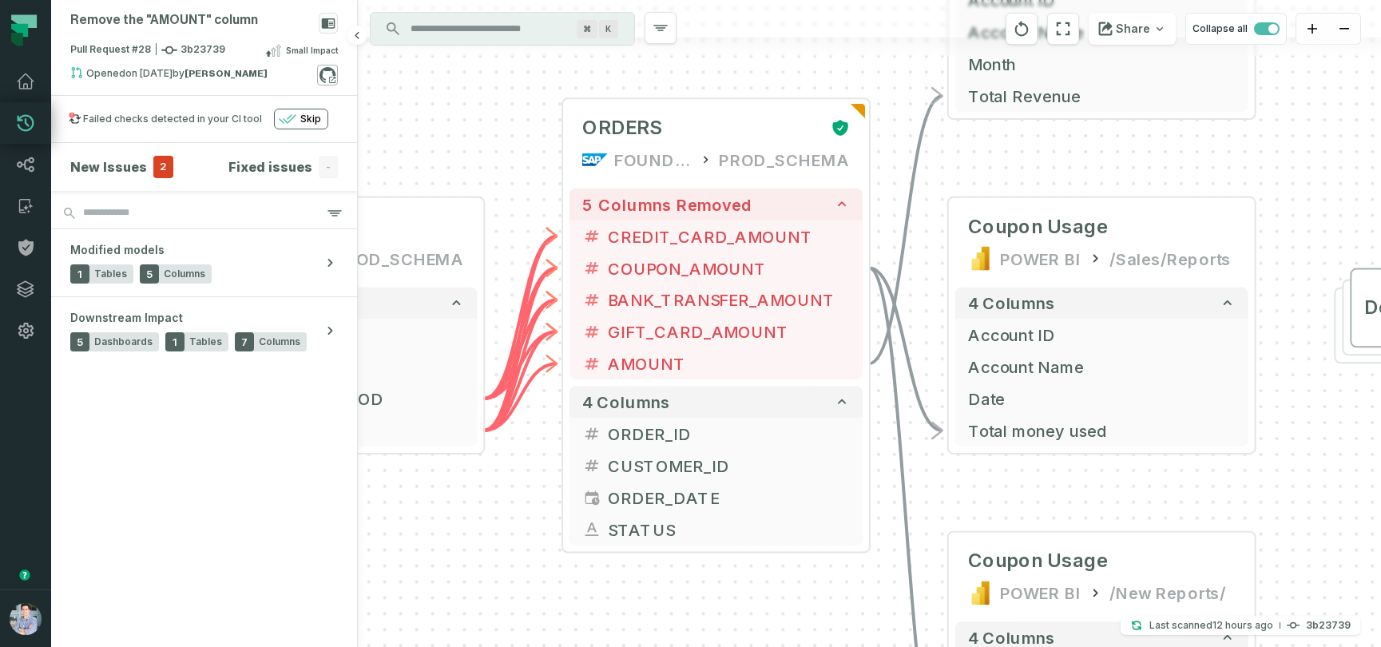
click at [333, 69] on icon at bounding box center [327, 75] width 16 height 16
click at [27, 74] on icon at bounding box center [26, 81] width 16 height 14
